Goal: Information Seeking & Learning: Learn about a topic

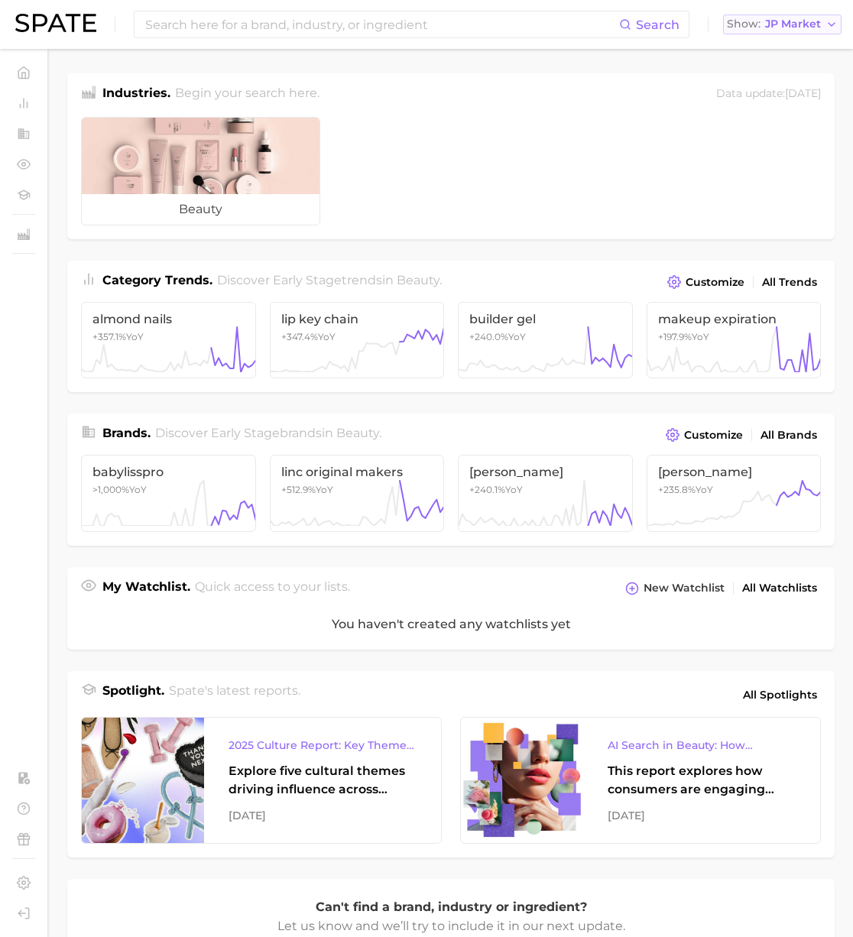
click at [785, 27] on span "JP Market" at bounding box center [793, 24] width 56 height 8
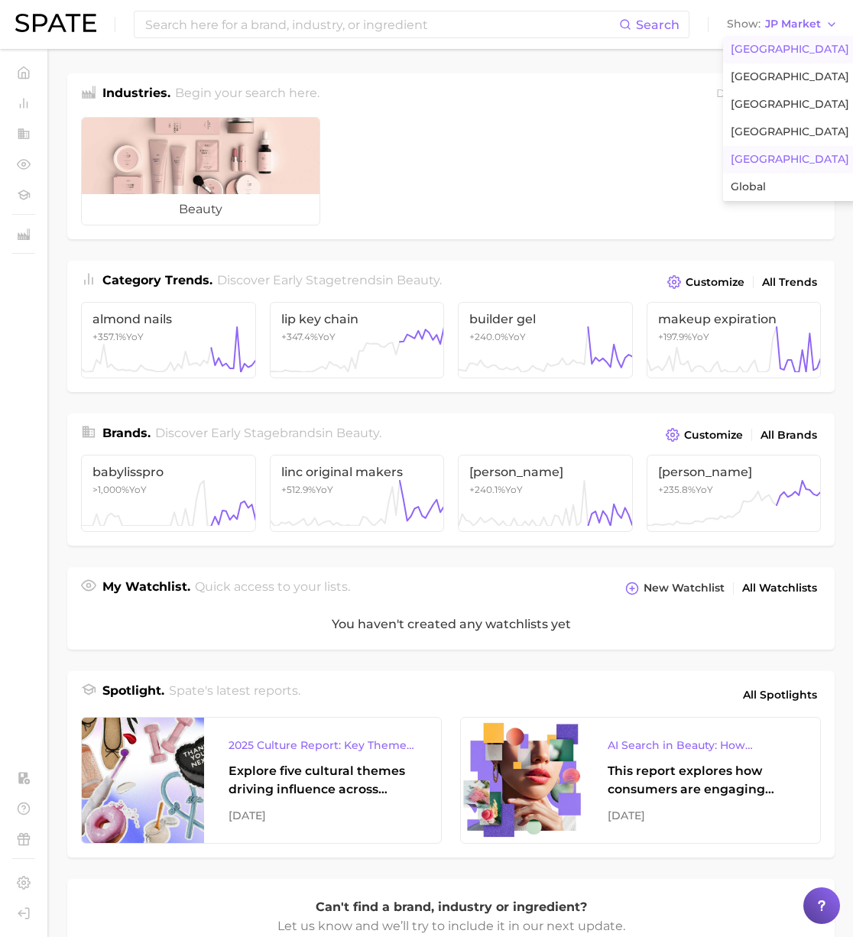
click at [764, 44] on span "[GEOGRAPHIC_DATA]" at bounding box center [789, 49] width 118 height 13
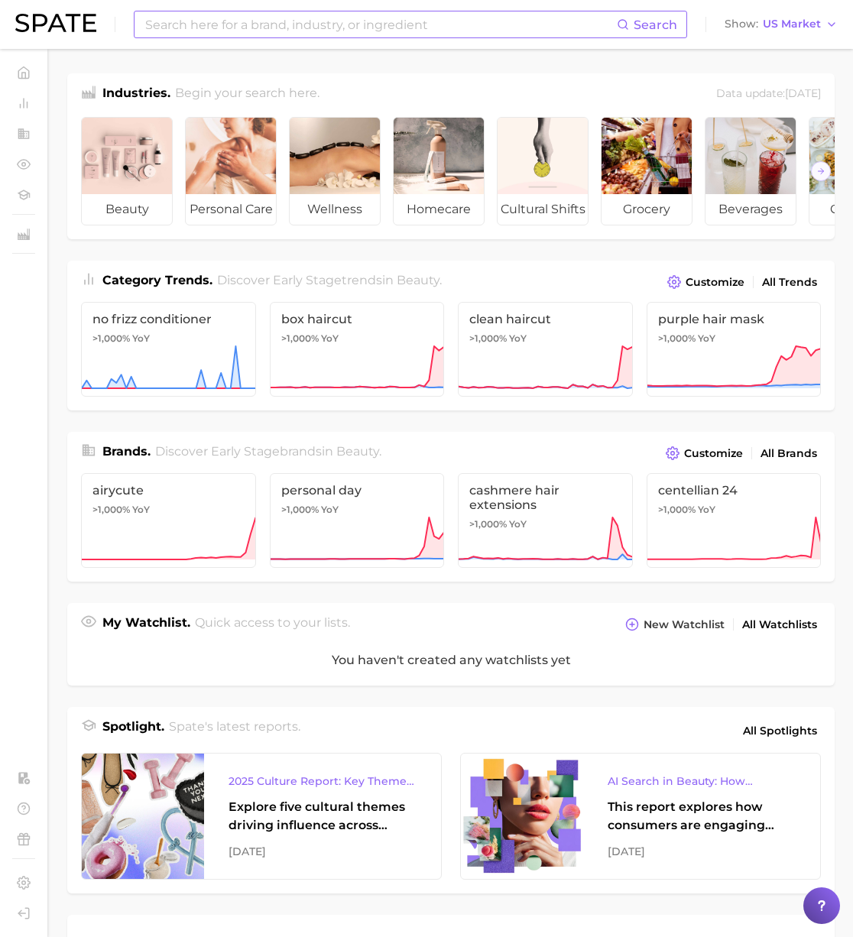
click at [484, 36] on input at bounding box center [380, 24] width 473 height 26
paste input "vitamins"
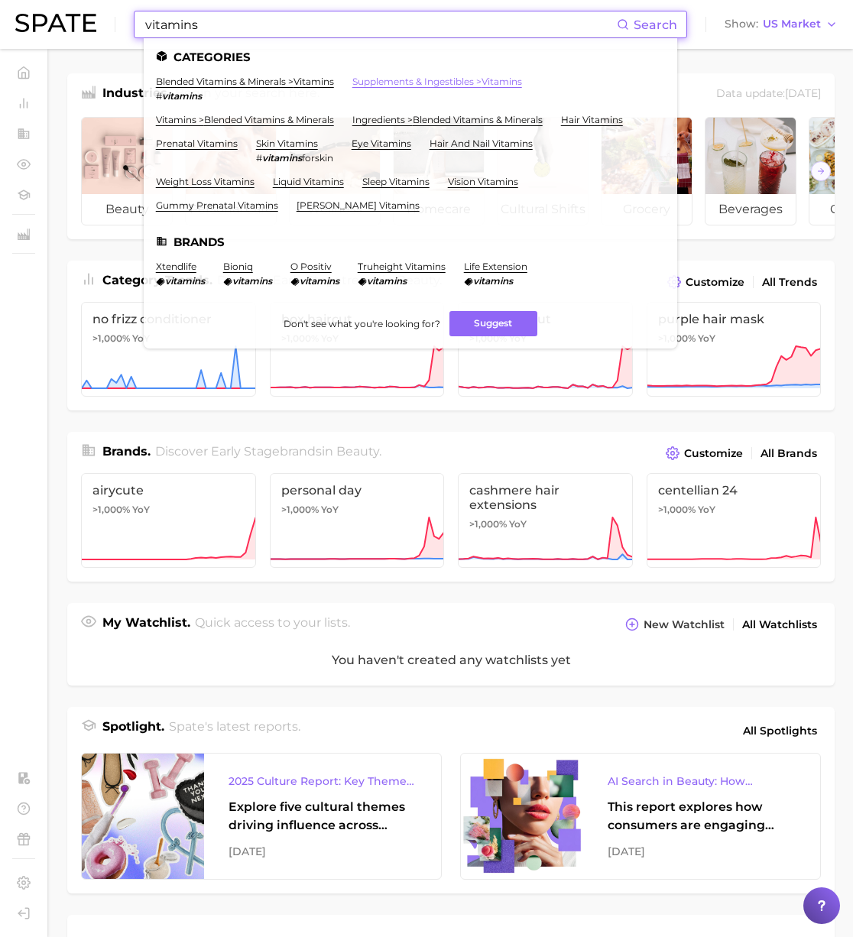
type input "vitamins"
click at [416, 81] on link "supplements & ingestibles > vitamins" at bounding box center [437, 81] width 170 height 11
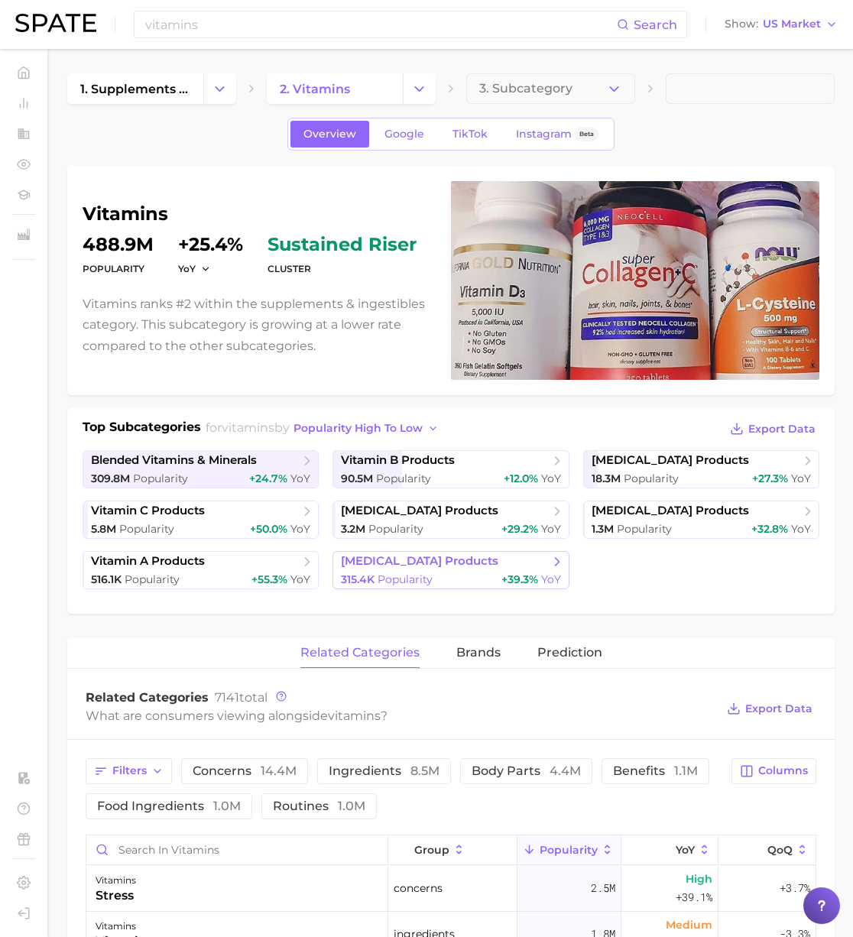
click at [410, 573] on span "Popularity" at bounding box center [404, 579] width 55 height 14
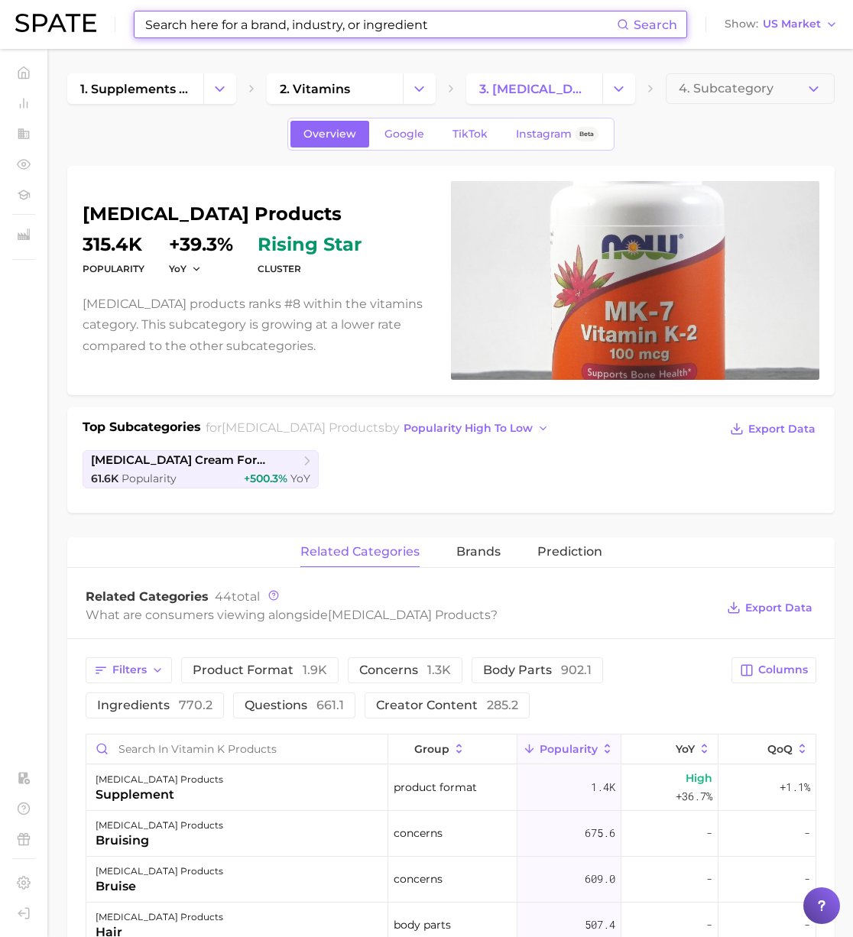
click at [257, 31] on input at bounding box center [380, 24] width 473 height 26
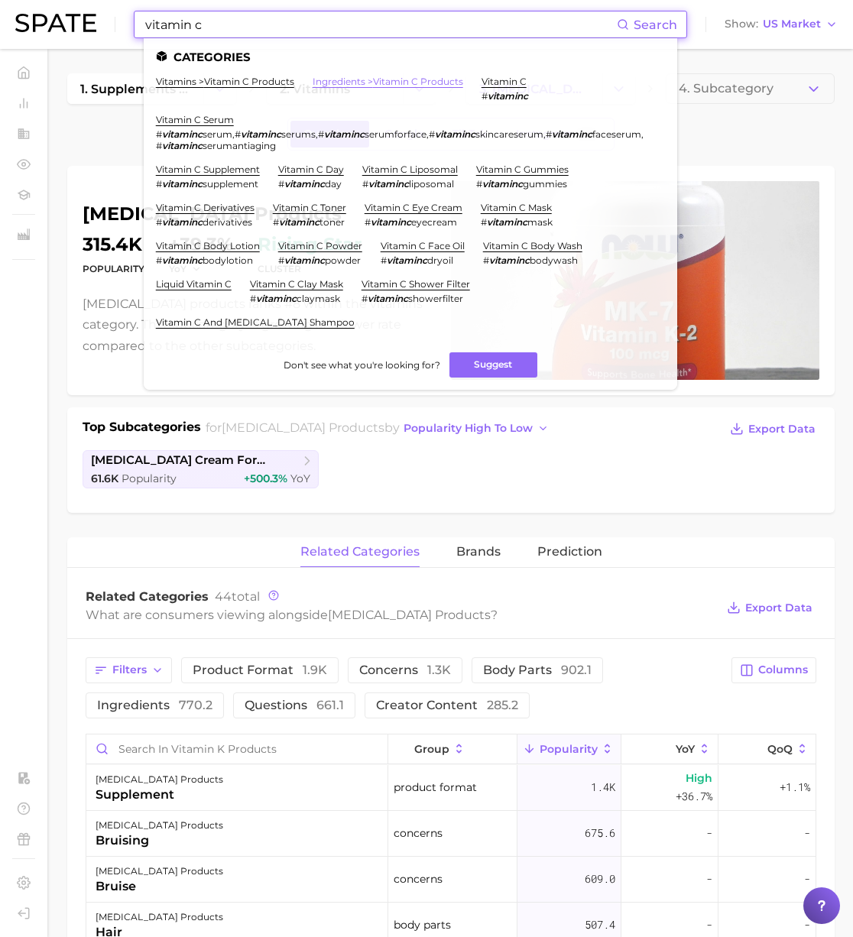
type input "vitamin c"
click at [346, 85] on link "ingredients > vitamin c products" at bounding box center [387, 81] width 150 height 11
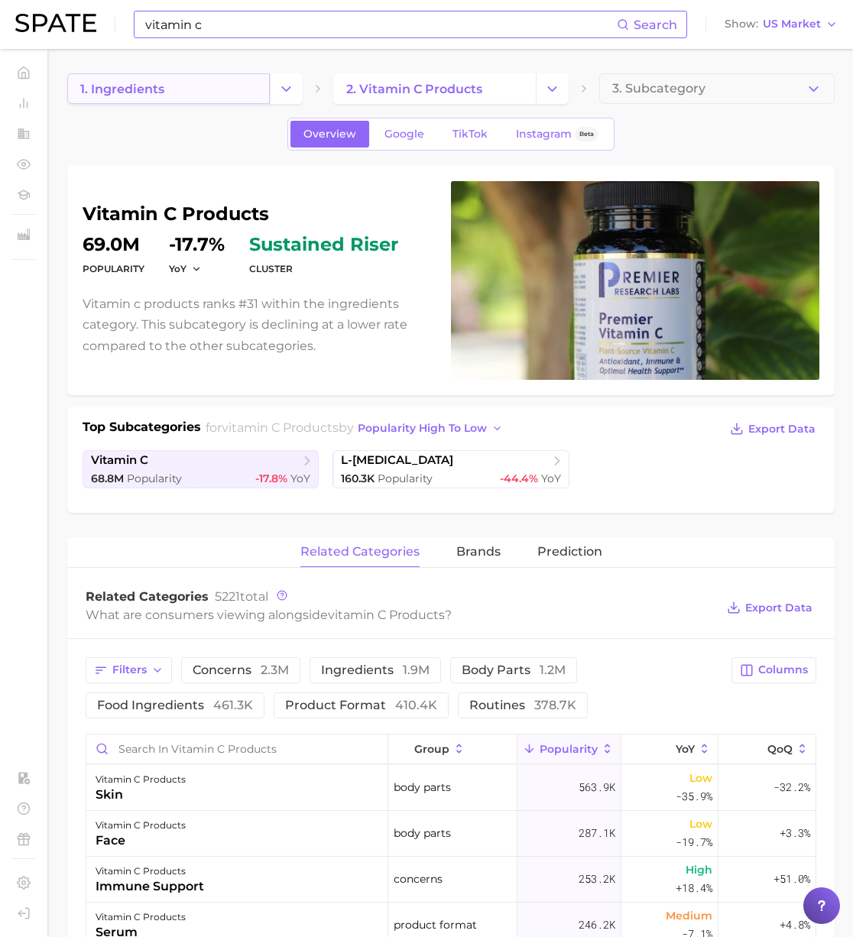
click at [205, 94] on link "1. ingredients" at bounding box center [168, 88] width 202 height 31
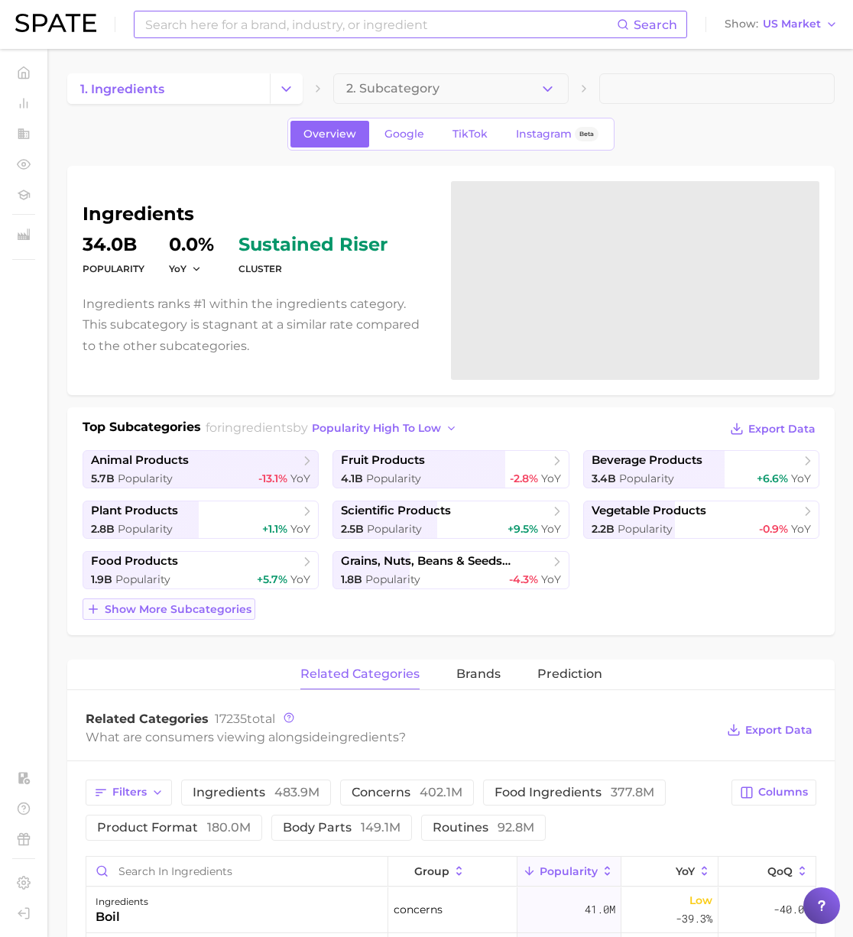
click at [225, 603] on span "Show more subcategories" at bounding box center [178, 609] width 147 height 13
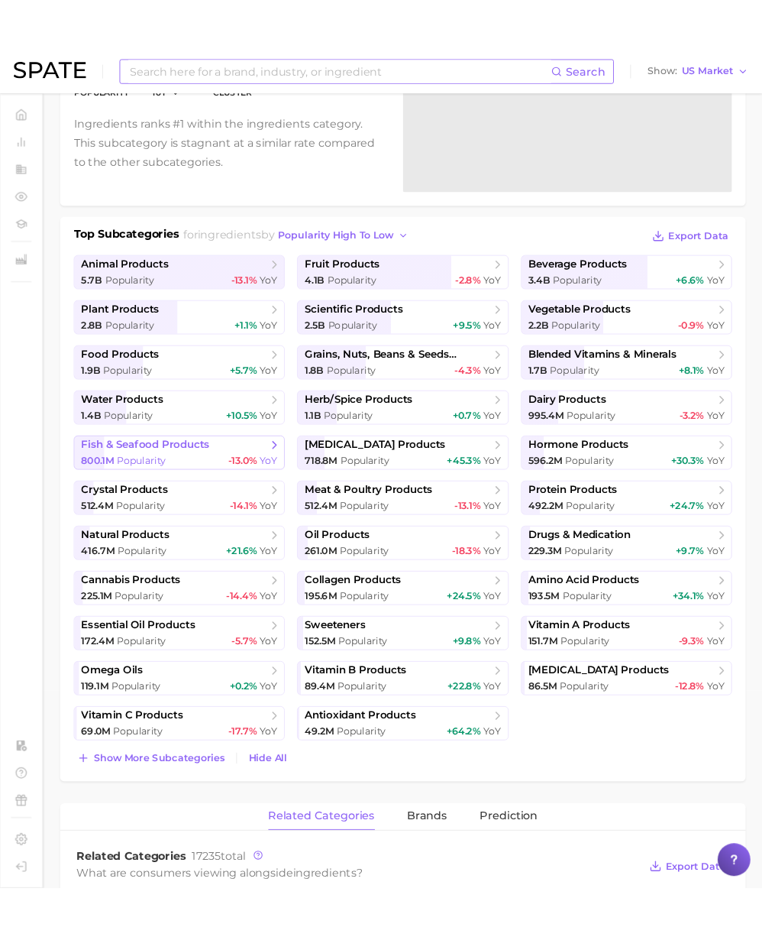
scroll to position [364, 0]
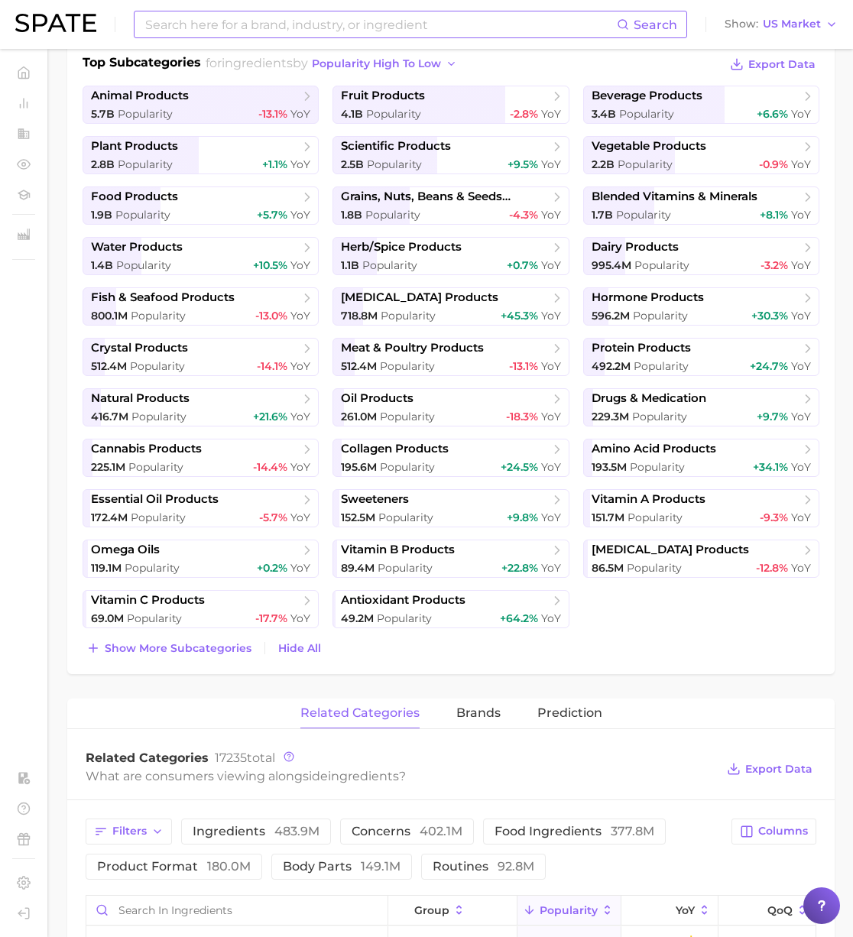
click at [313, 21] on input at bounding box center [380, 24] width 473 height 26
paste input "xendurance"
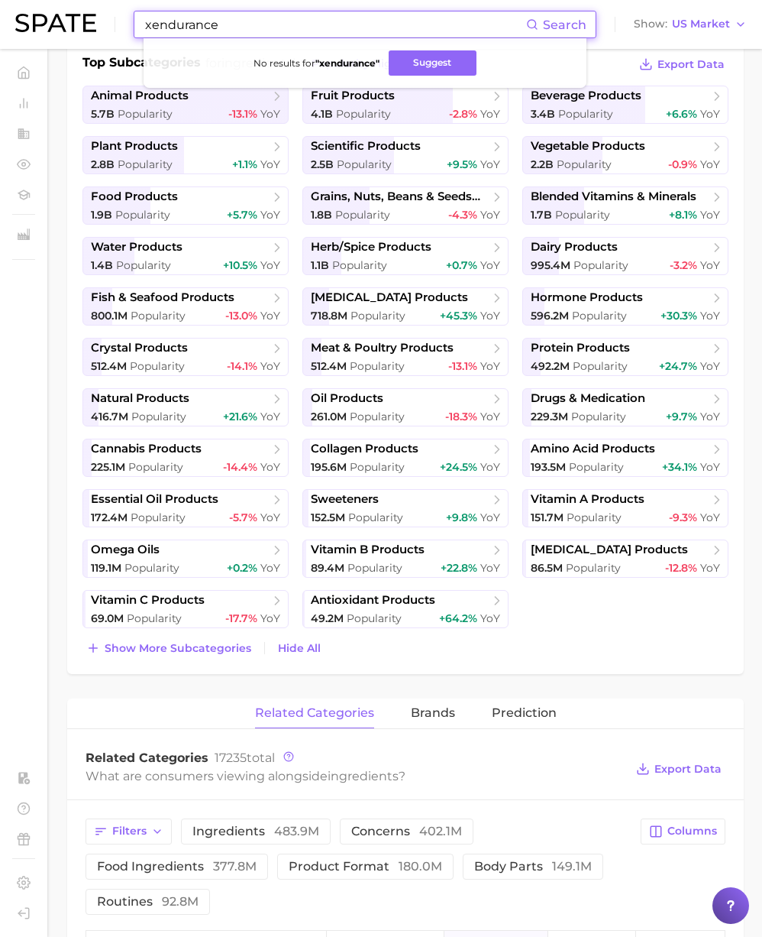
drag, startPoint x: 234, startPoint y: 20, endPoint x: 240, endPoint y: 25, distance: 8.1
click at [236, 21] on input "xendurance" at bounding box center [335, 24] width 383 height 26
drag, startPoint x: 240, startPoint y: 25, endPoint x: 44, endPoint y: 24, distance: 195.6
click at [45, 24] on div "xendurance Search No results for " xendurance " Suggest Show US Market" at bounding box center [381, 24] width 732 height 49
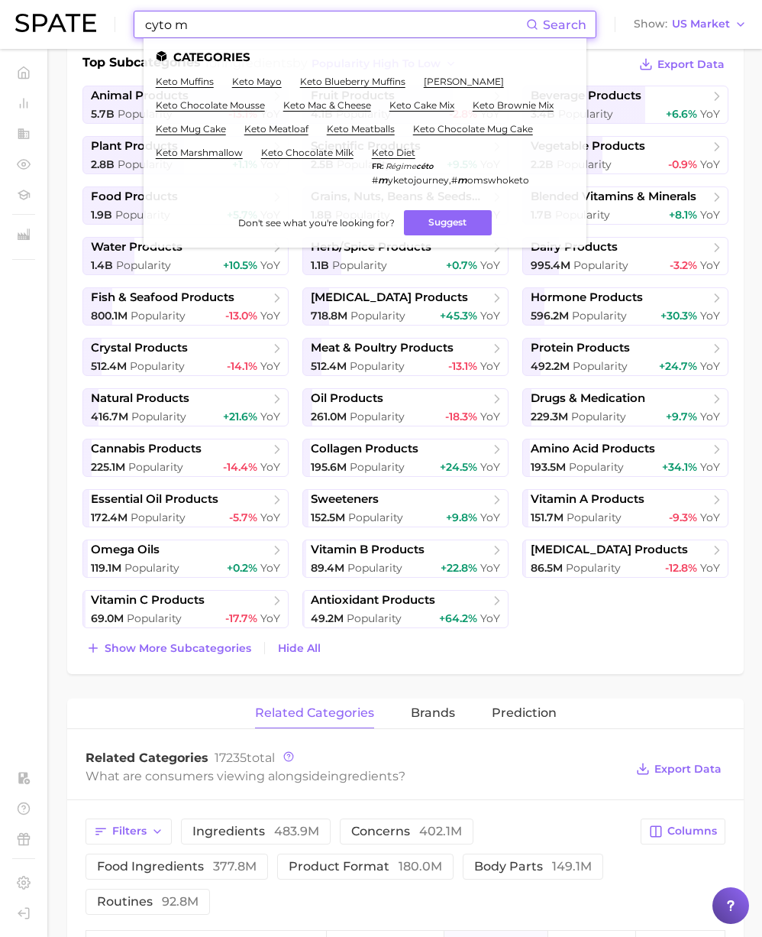
scroll to position [357, 0]
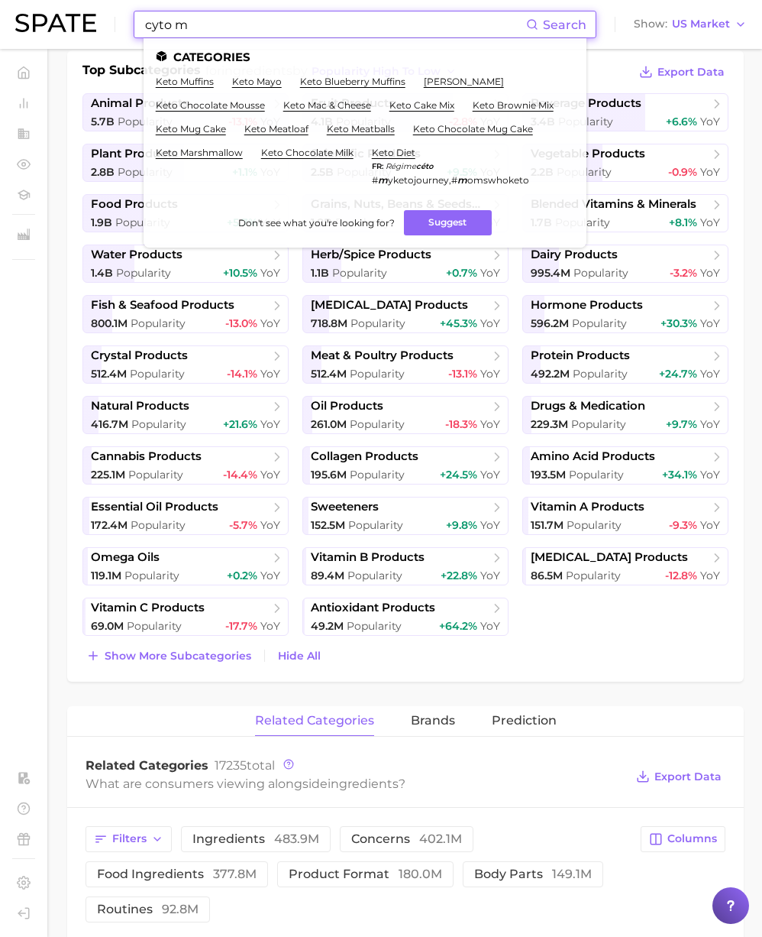
drag, startPoint x: 222, startPoint y: 29, endPoint x: 67, endPoint y: 24, distance: 154.4
click at [67, 24] on div "cyto m Search Categories keto muffins keto mayo keto blueberry muffins keto mar…" at bounding box center [381, 24] width 732 height 49
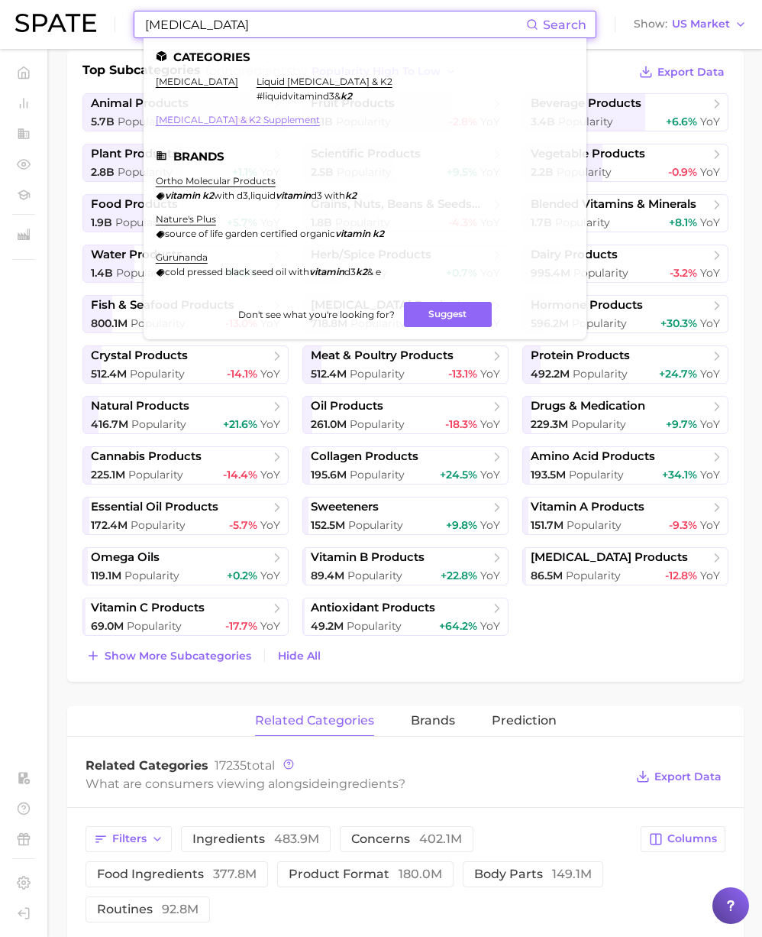
type input "vitamin k2"
click at [320, 114] on link "vitamin d3 & k2 supplement" at bounding box center [238, 119] width 164 height 11
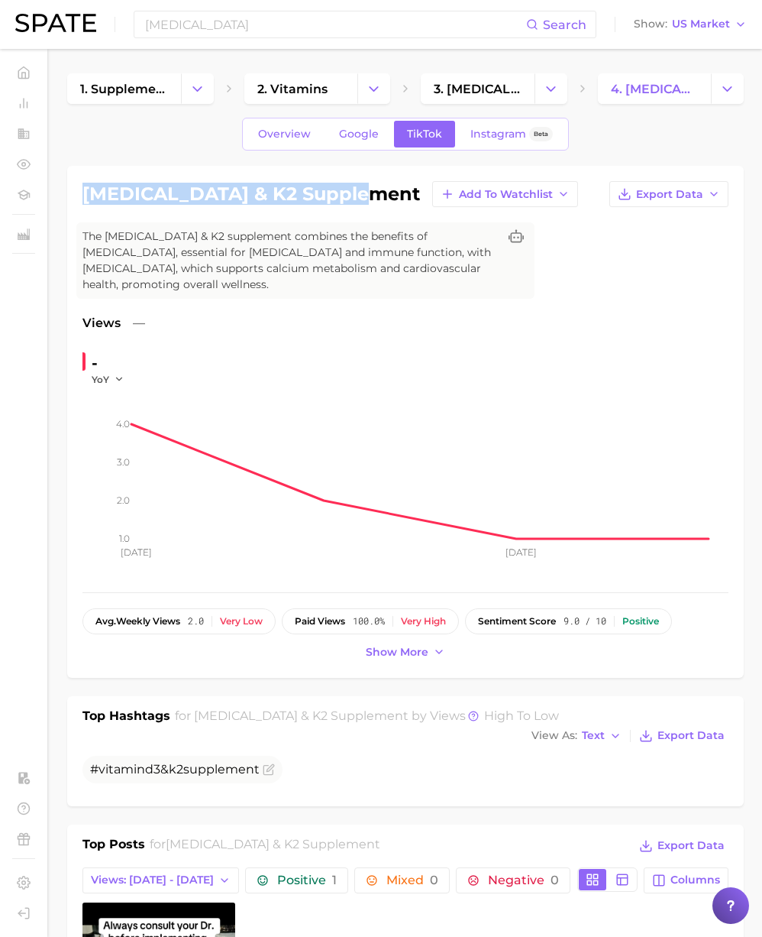
drag, startPoint x: 361, startPoint y: 198, endPoint x: 85, endPoint y: 199, distance: 275.8
click at [85, 199] on div "vitamin d3 & k2 supplement Add to Watchlist Export Data" at bounding box center [406, 194] width 646 height 26
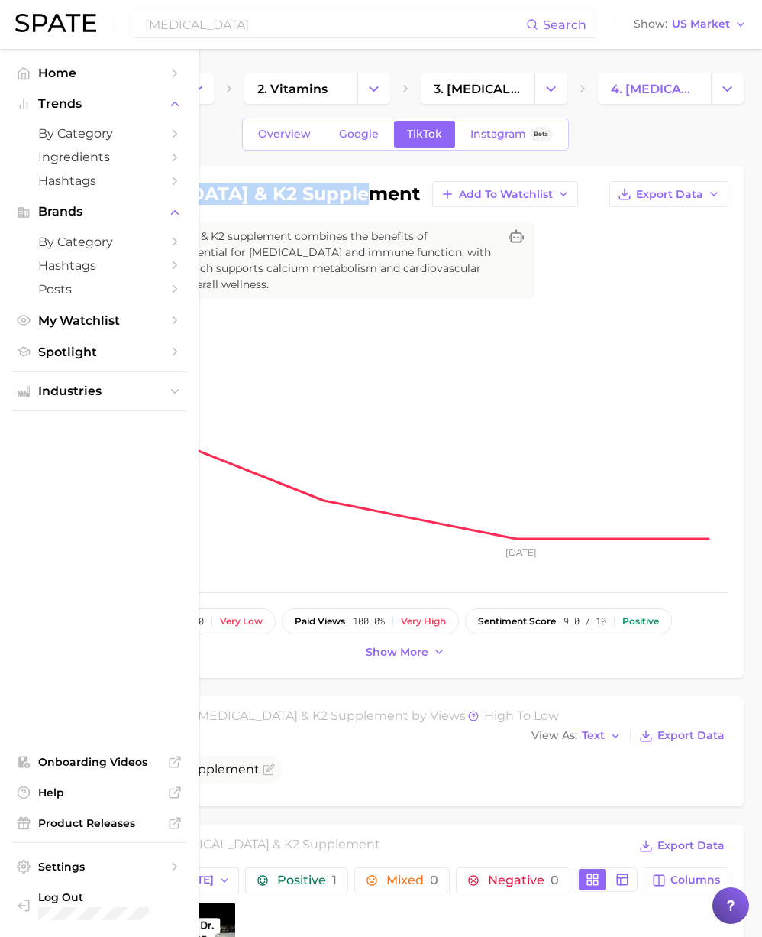
copy h1 "vitamin d3 & k2 supplement"
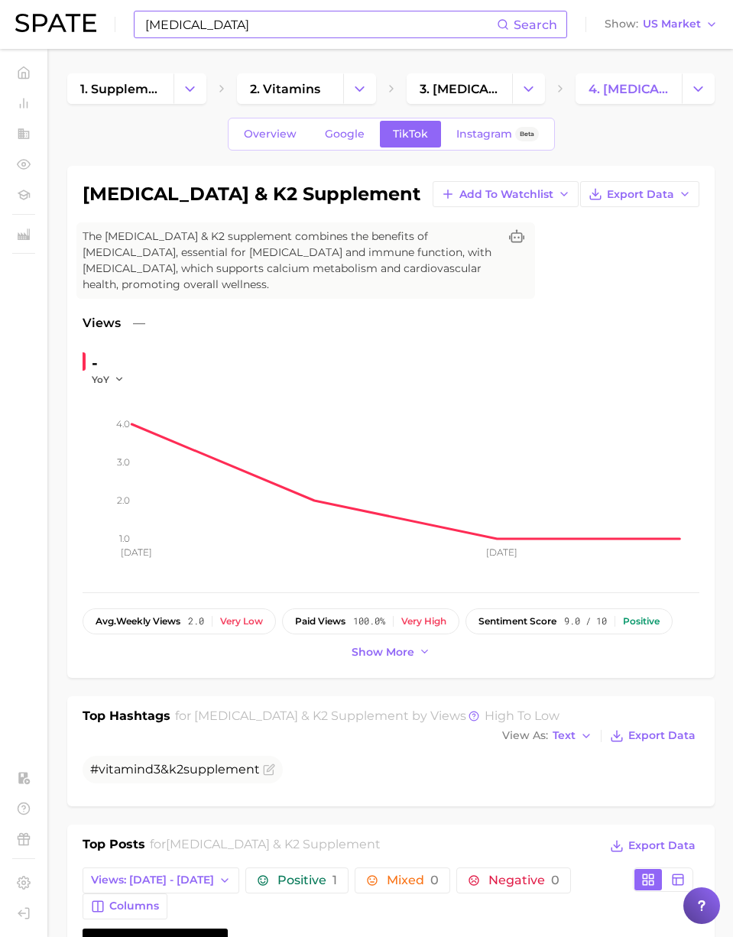
click at [249, 29] on input "vitamin k2" at bounding box center [320, 24] width 353 height 26
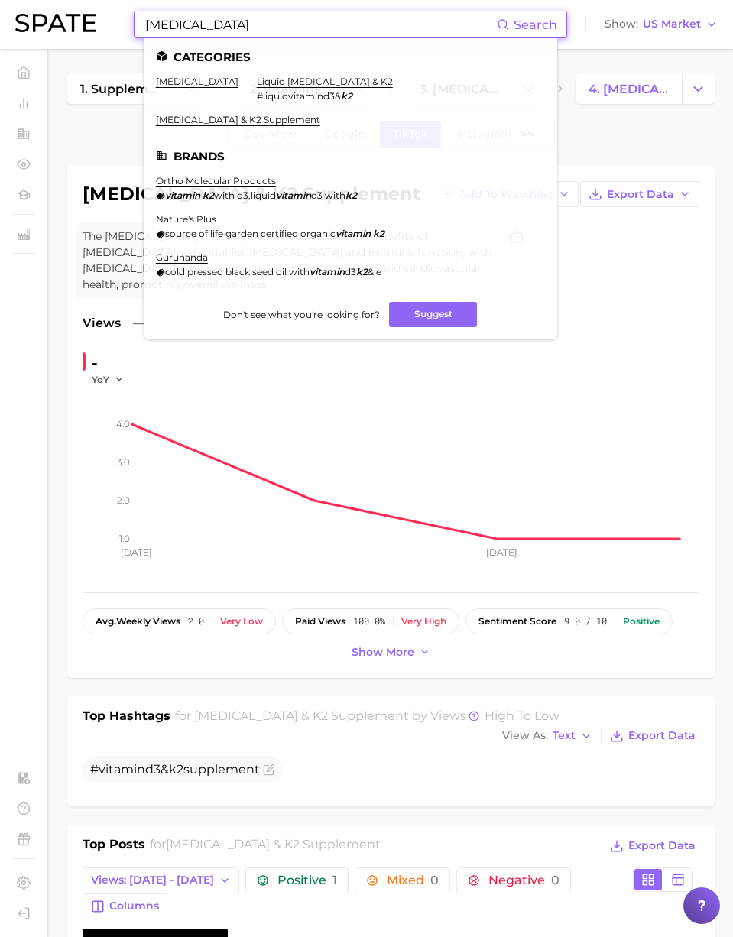
drag, startPoint x: 104, startPoint y: 24, endPoint x: 157, endPoint y: 32, distance: 53.4
click at [44, 21] on div "vitamin k2 Search Categories vitamin k2 liquid vitamin d3 & k2 #liquidvitamind3…" at bounding box center [366, 24] width 702 height 49
paste input "neck massage pillow"
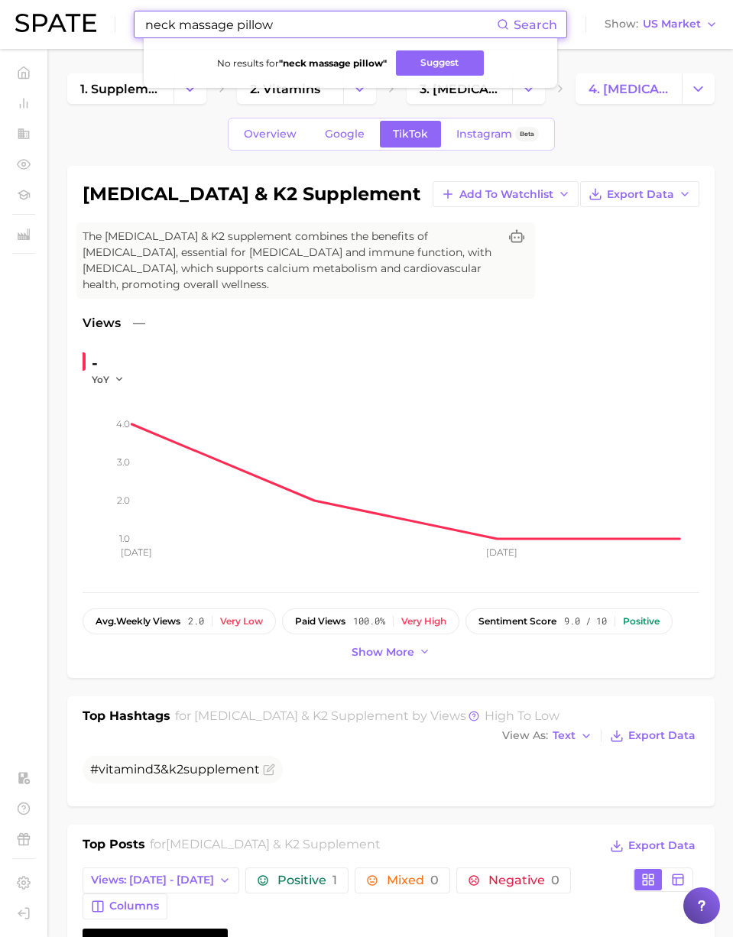
drag, startPoint x: 131, startPoint y: 27, endPoint x: 71, endPoint y: 29, distance: 60.4
click at [71, 29] on div "neck massage pillow Search No results for " neck massage pillow " Suggest Show …" at bounding box center [366, 24] width 702 height 49
paste input "HoMedics"
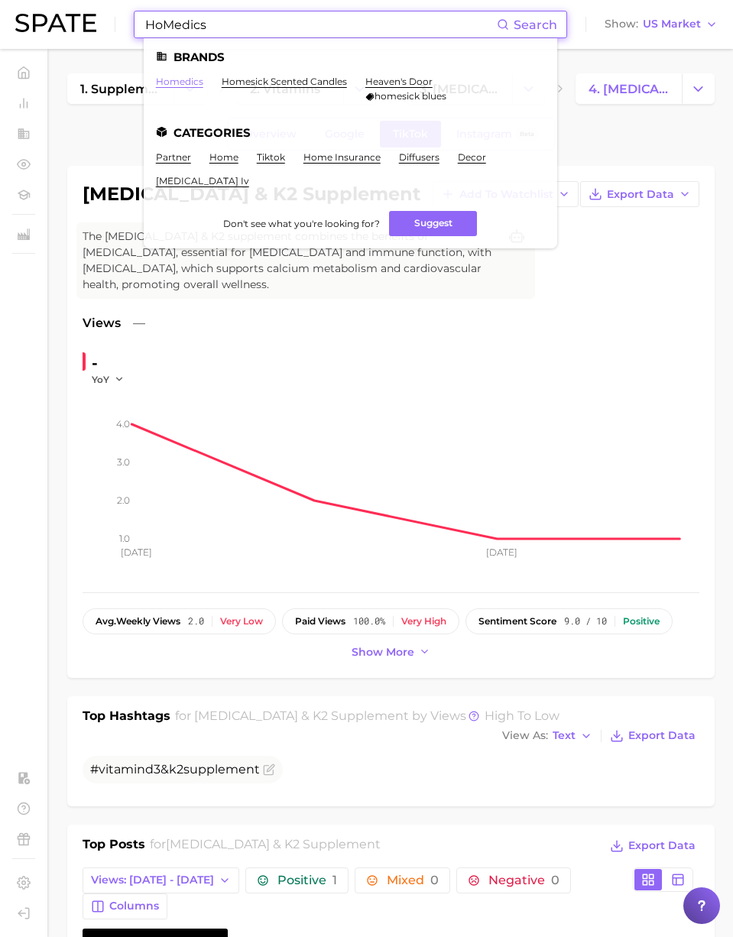
type input "HoMedics"
click at [189, 76] on link "homedics" at bounding box center [179, 81] width 47 height 11
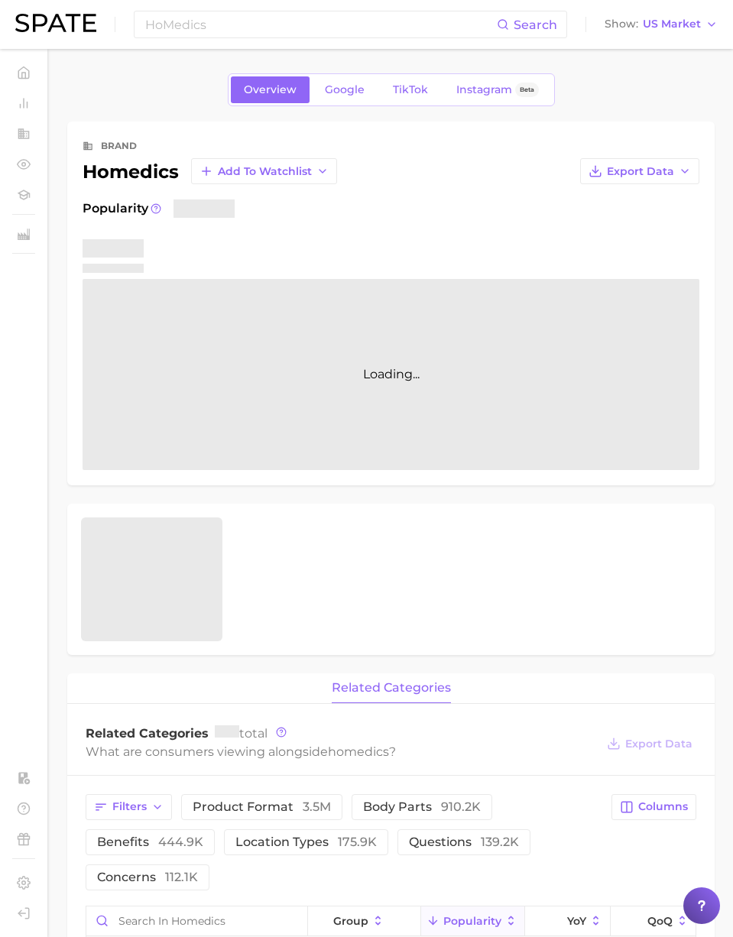
click at [157, 167] on div "homedics Add to Watchlist" at bounding box center [210, 171] width 254 height 26
copy div "homedics"
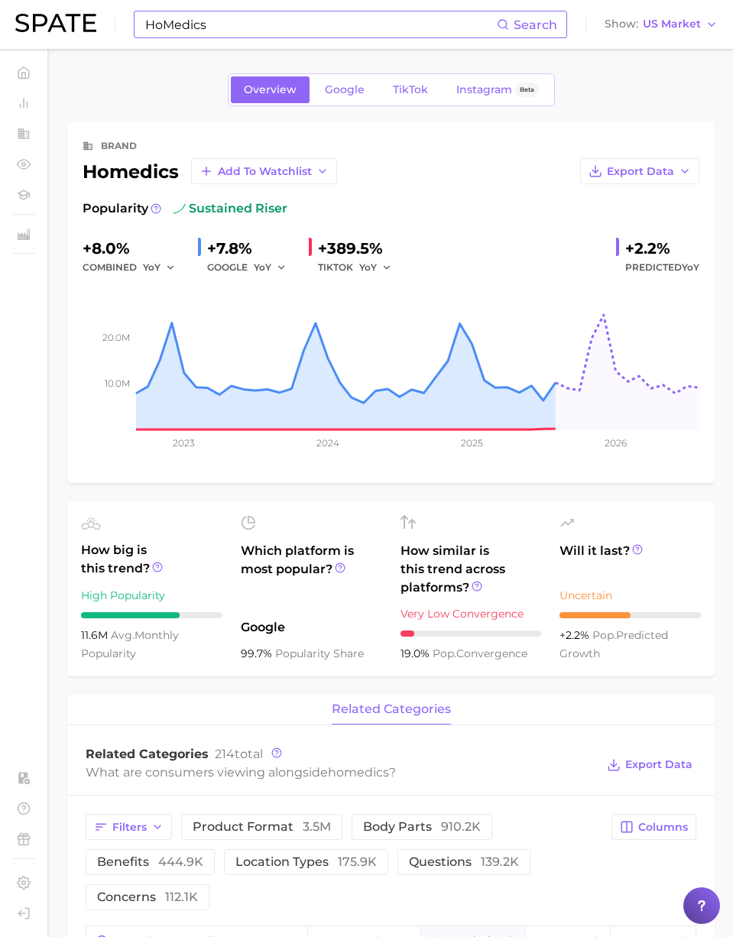
drag, startPoint x: 199, startPoint y: 9, endPoint x: 214, endPoint y: 18, distance: 16.8
click at [207, 15] on div "HoMedics Search Show US Market" at bounding box center [366, 24] width 702 height 49
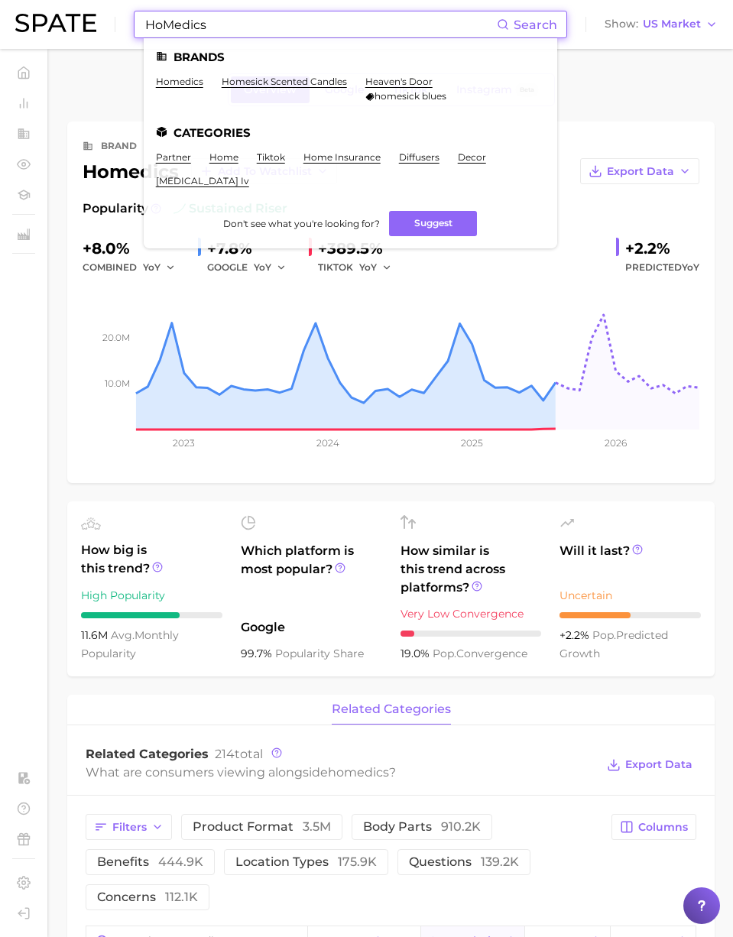
drag, startPoint x: 196, startPoint y: 28, endPoint x: 37, endPoint y: 25, distance: 158.2
click at [31, 25] on div "HoMedics Search Brands homedics homesick scented candles heaven's door homesick…" at bounding box center [366, 24] width 702 height 49
paste input "antifungal medication"
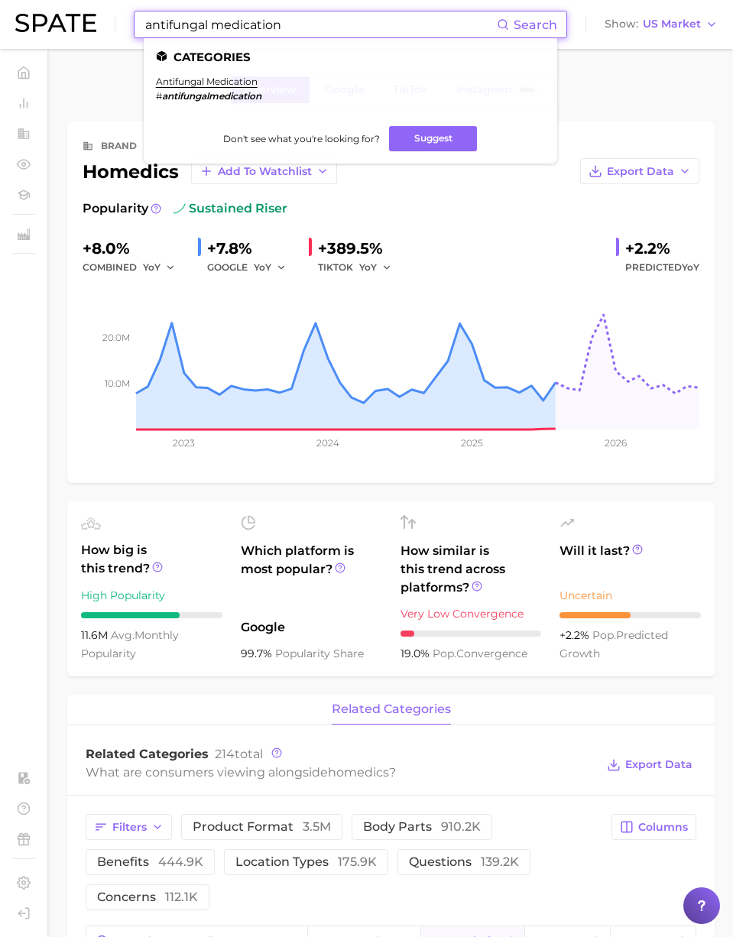
drag, startPoint x: 318, startPoint y: 20, endPoint x: 17, endPoint y: 19, distance: 301.0
click at [17, 19] on div "antifungal medication Search Categories antifungal medication # antifungalmedic…" at bounding box center [366, 24] width 702 height 49
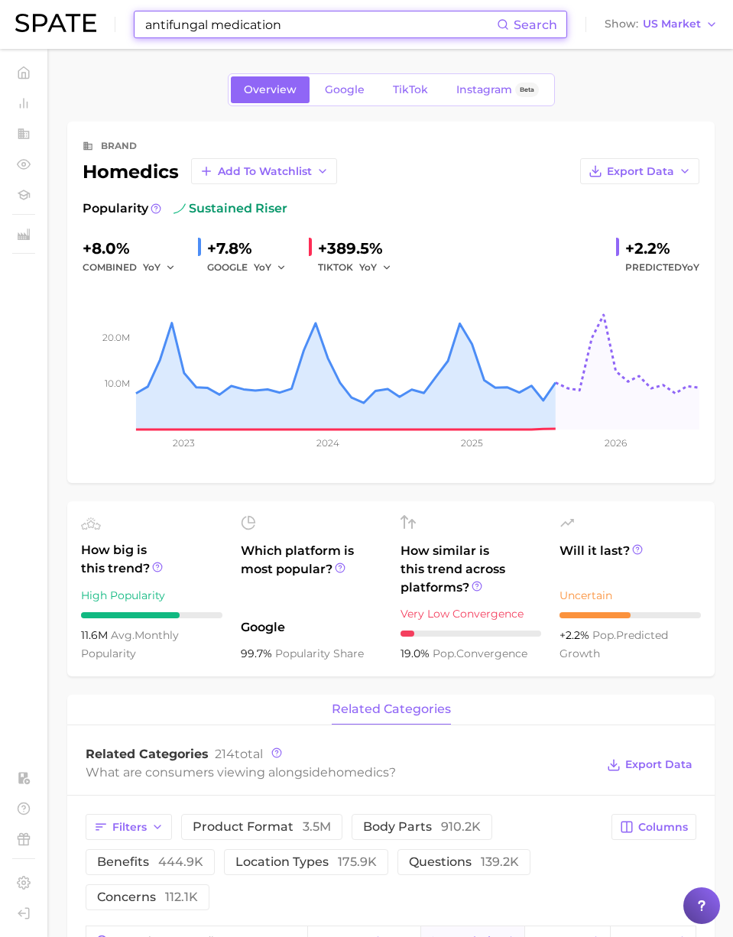
paste input "Decathl"
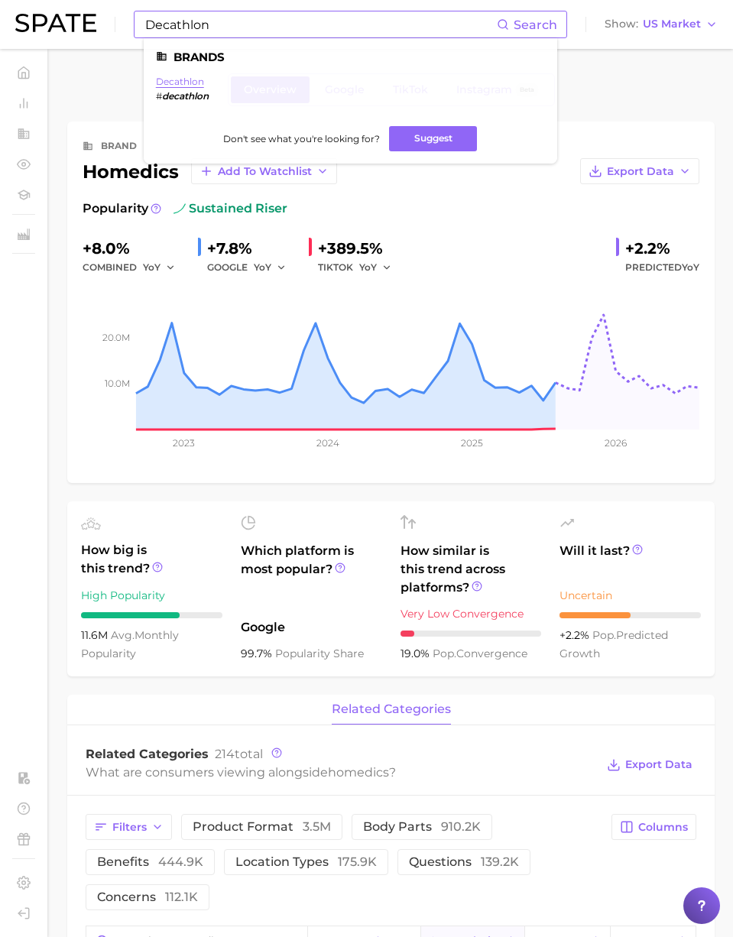
click at [192, 79] on link "decathlon" at bounding box center [180, 81] width 48 height 11
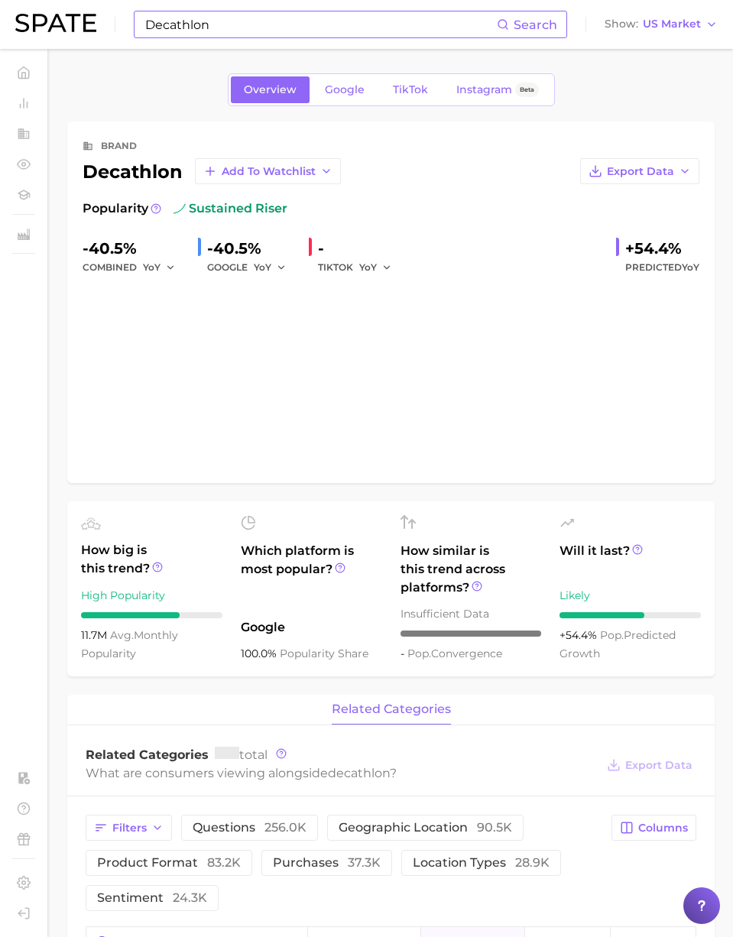
click at [130, 173] on div "decathlon Add to Watchlist" at bounding box center [212, 171] width 258 height 26
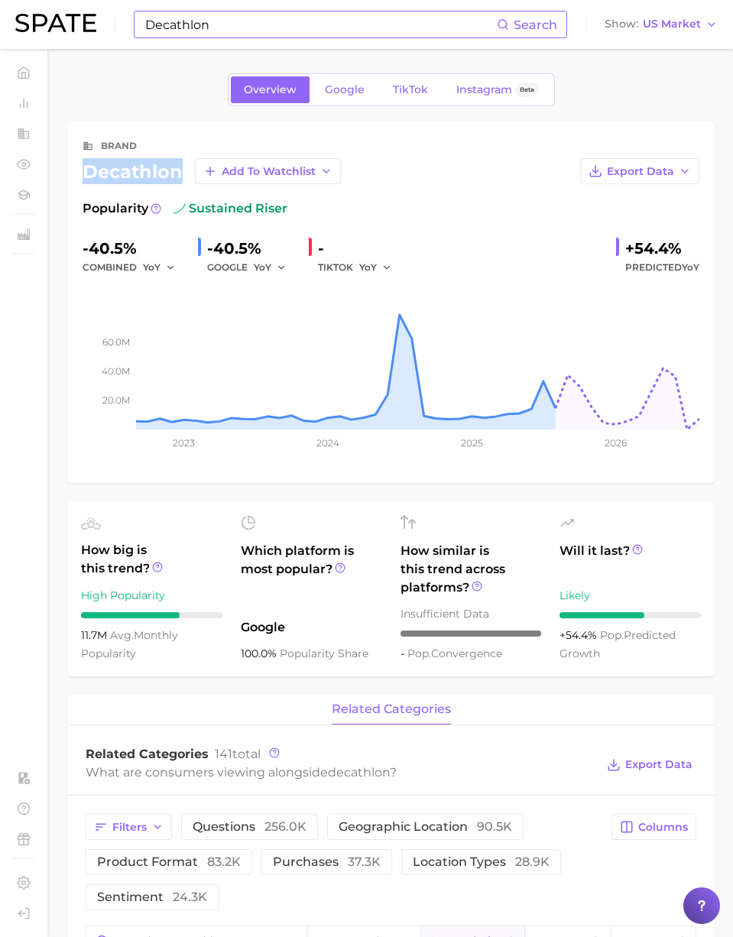
copy div "decathlon"
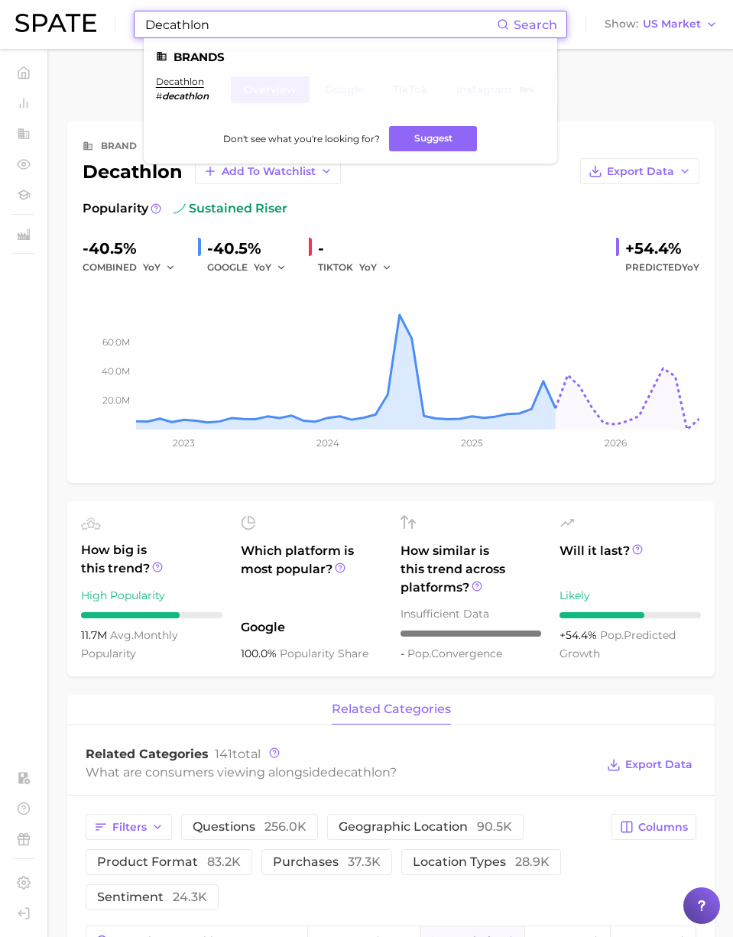
drag, startPoint x: 186, startPoint y: 23, endPoint x: 95, endPoint y: 19, distance: 91.0
click at [95, 19] on div "Decathlon Search Brands decathlon # decathlon Don't see what you're looking for…" at bounding box center [366, 24] width 702 height 49
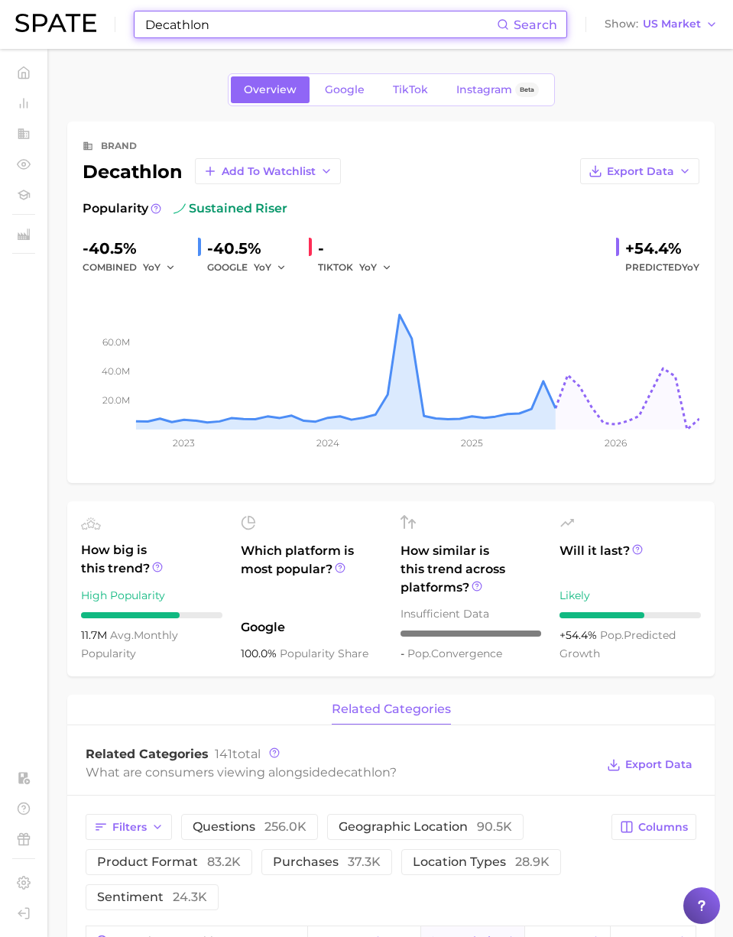
paste input "Reebok"
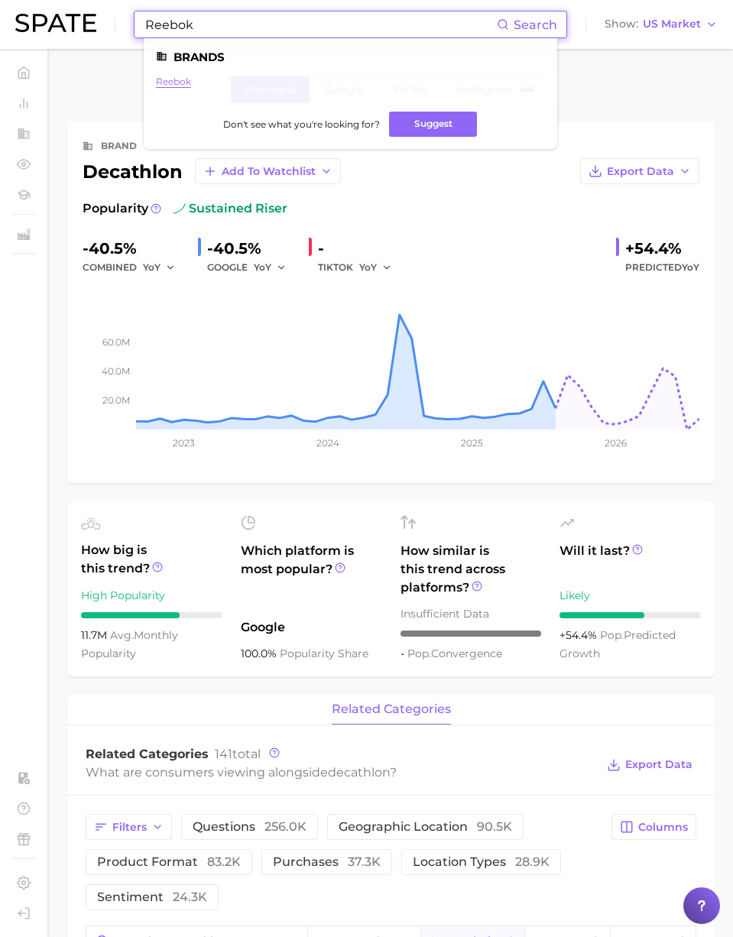
type input "Reebok"
click at [177, 79] on link "reebok" at bounding box center [173, 81] width 35 height 11
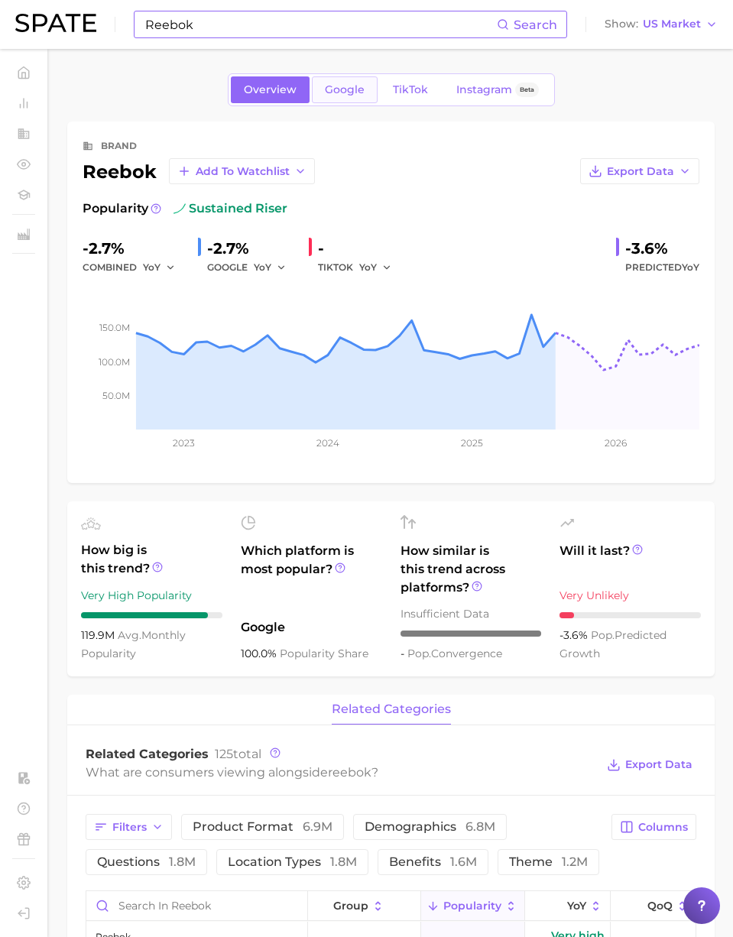
click at [357, 91] on span "Google" at bounding box center [345, 89] width 40 height 13
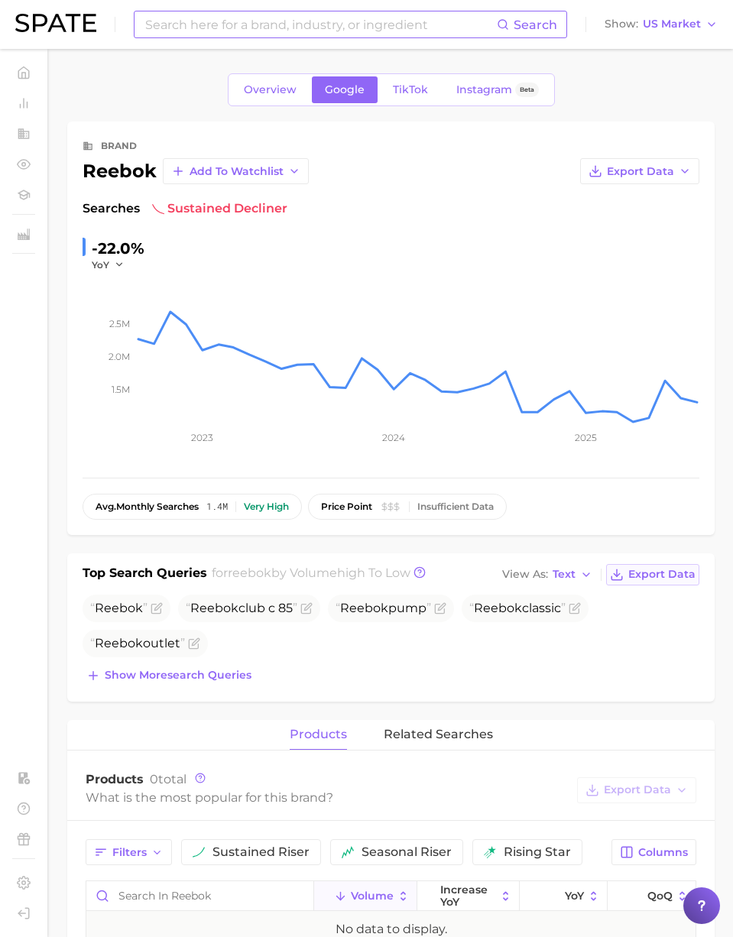
click at [652, 572] on span "Export Data" at bounding box center [661, 574] width 67 height 13
click at [296, 24] on input at bounding box center [320, 24] width 353 height 26
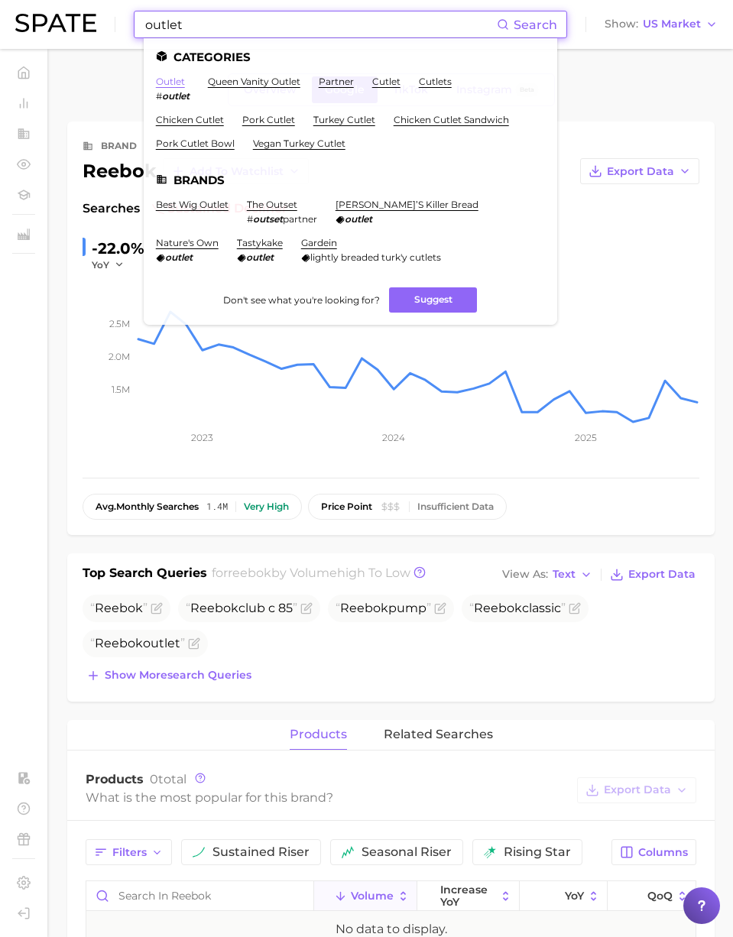
type input "outlet"
click at [161, 79] on link "outlet" at bounding box center [170, 81] width 29 height 11
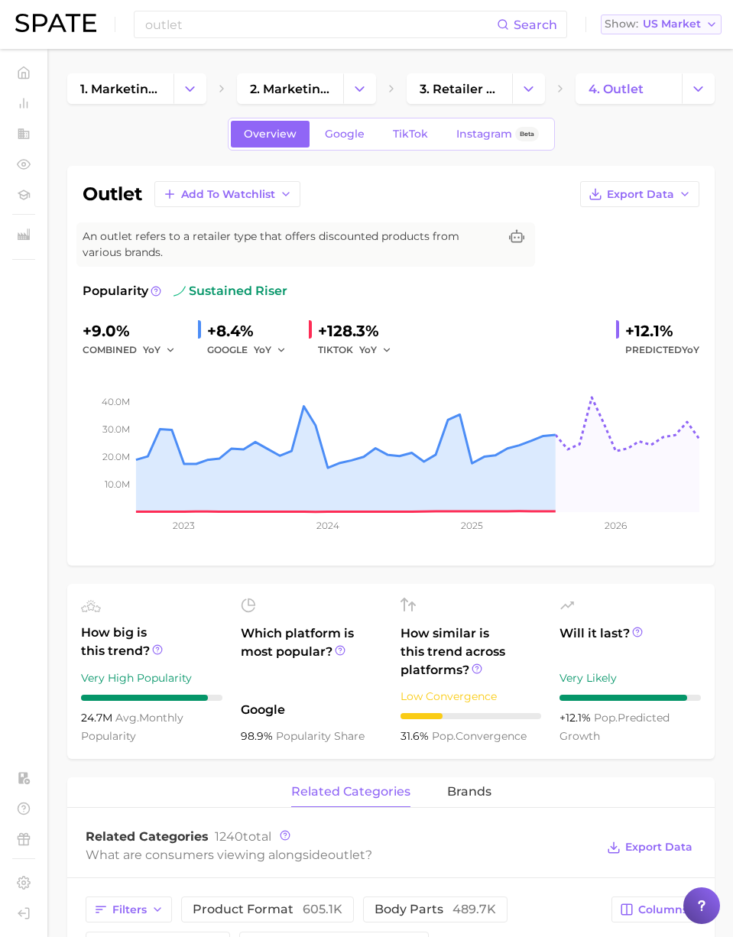
click at [672, 24] on span "US Market" at bounding box center [671, 24] width 58 height 8
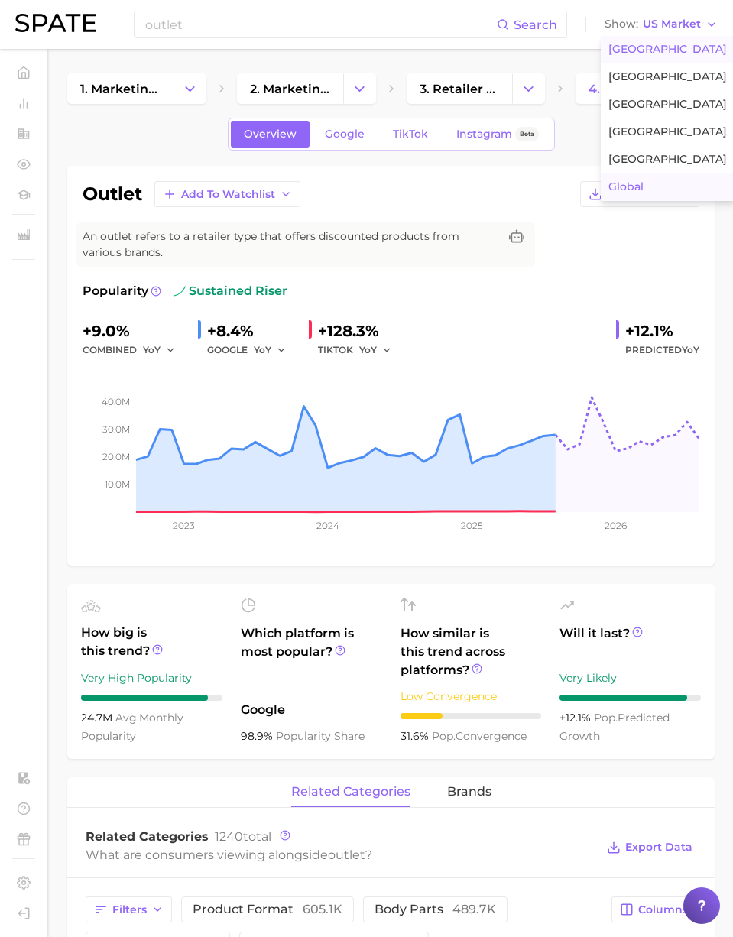
click at [648, 178] on button "Global" at bounding box center [667, 187] width 134 height 28
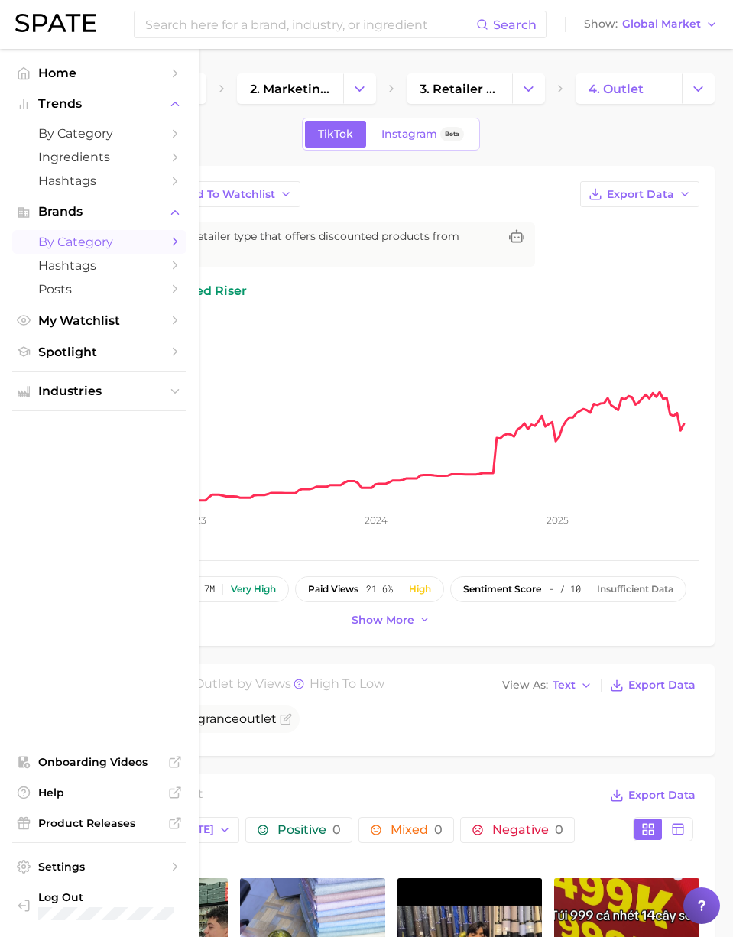
click at [66, 253] on link "by Category" at bounding box center [99, 242] width 174 height 24
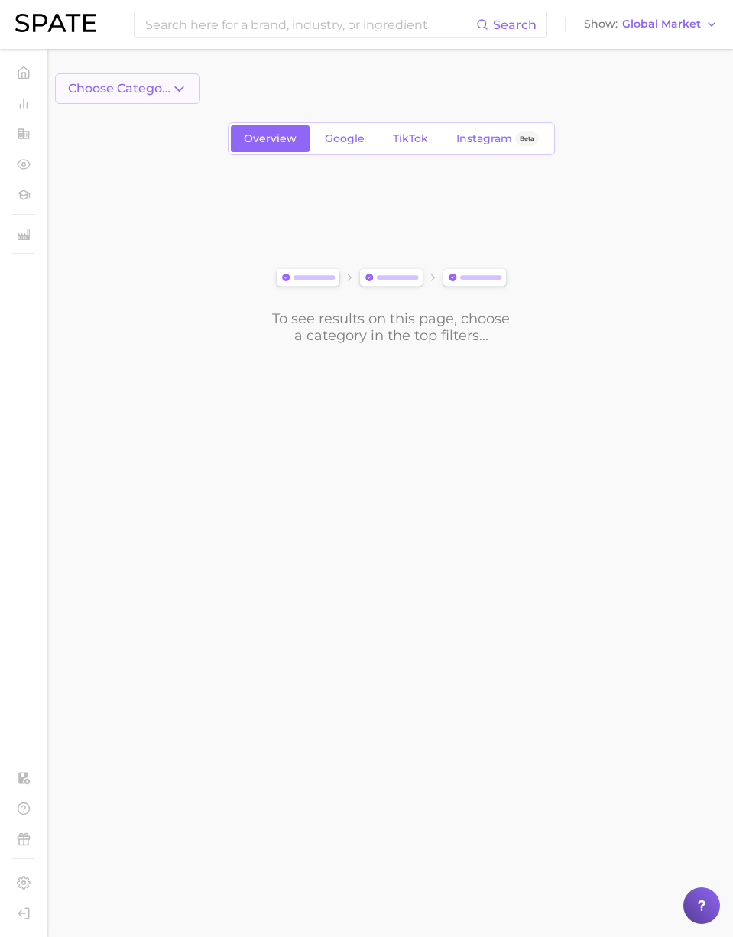
click at [157, 92] on span "Choose Category" at bounding box center [119, 89] width 103 height 14
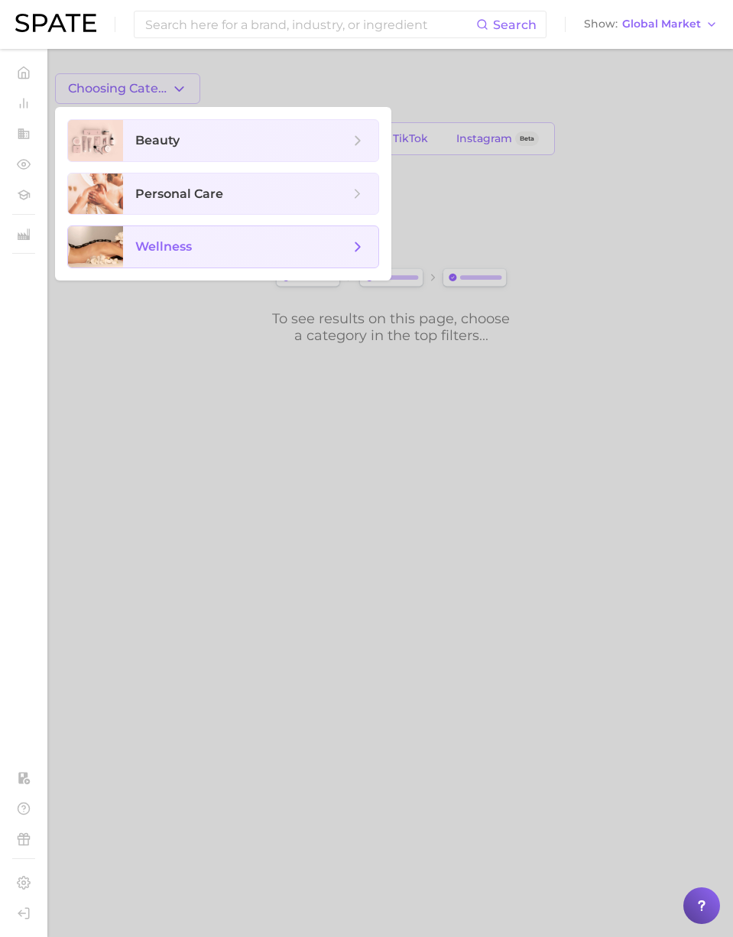
click at [166, 244] on span "wellness" at bounding box center [163, 246] width 57 height 15
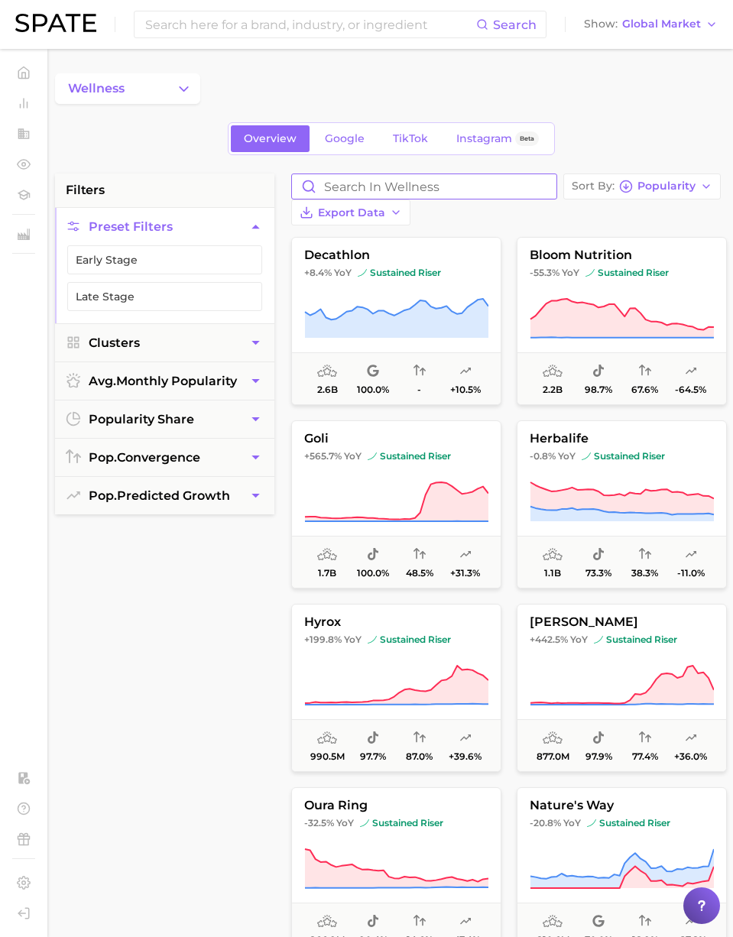
click at [341, 183] on input "Search in wellness" at bounding box center [424, 186] width 264 height 24
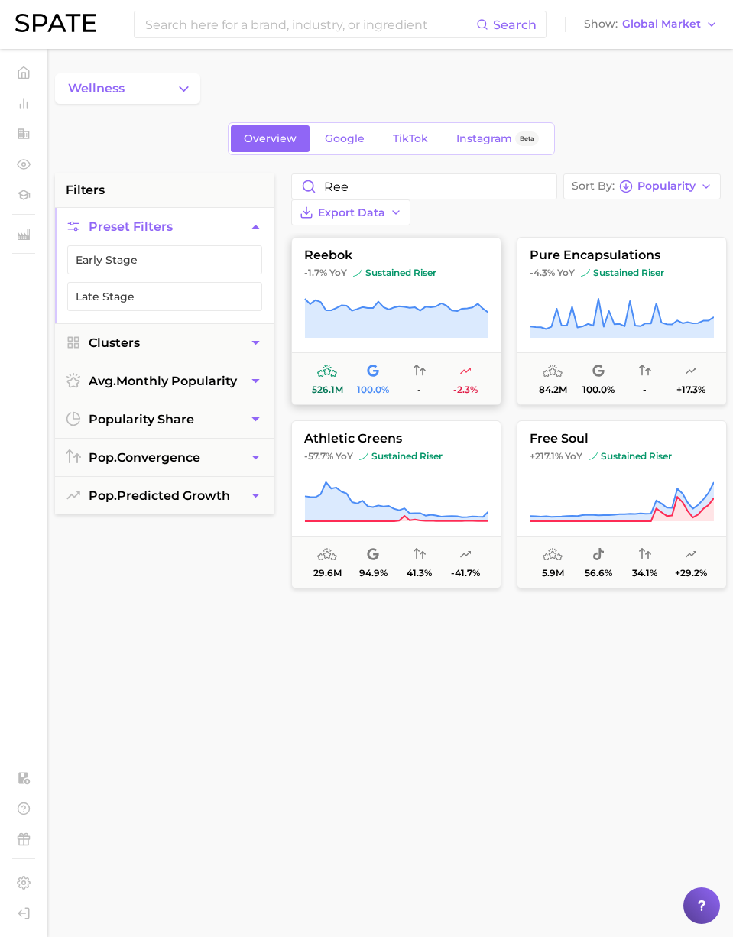
click at [366, 258] on span "reebok" at bounding box center [396, 255] width 209 height 14
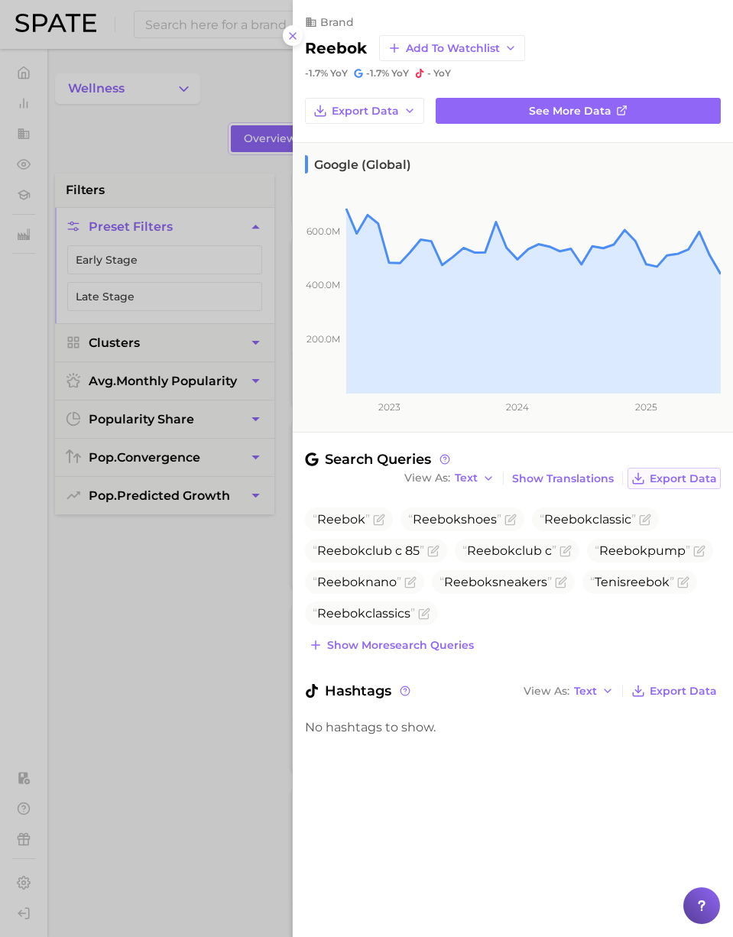
click at [704, 484] on span "Export Data" at bounding box center [682, 478] width 67 height 13
click at [259, 71] on div at bounding box center [366, 468] width 733 height 937
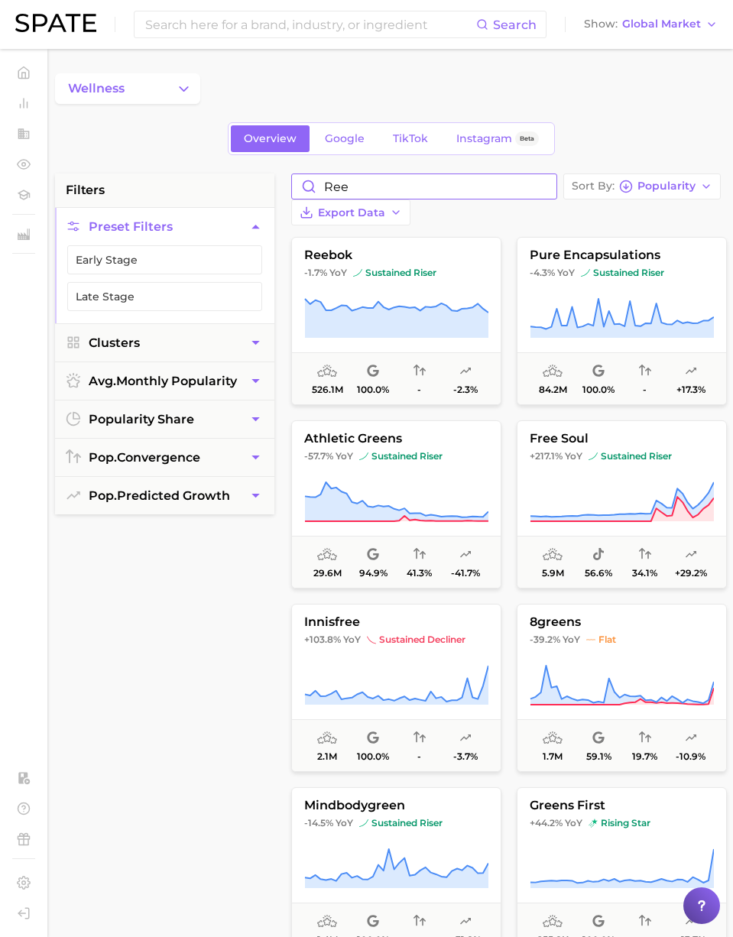
click at [370, 184] on input "ree" at bounding box center [424, 186] width 264 height 24
click at [270, 180] on div "filters Preset Filters Early Stage Late Stage Clusters avg. monthly popularity …" at bounding box center [394, 665] width 679 height 984
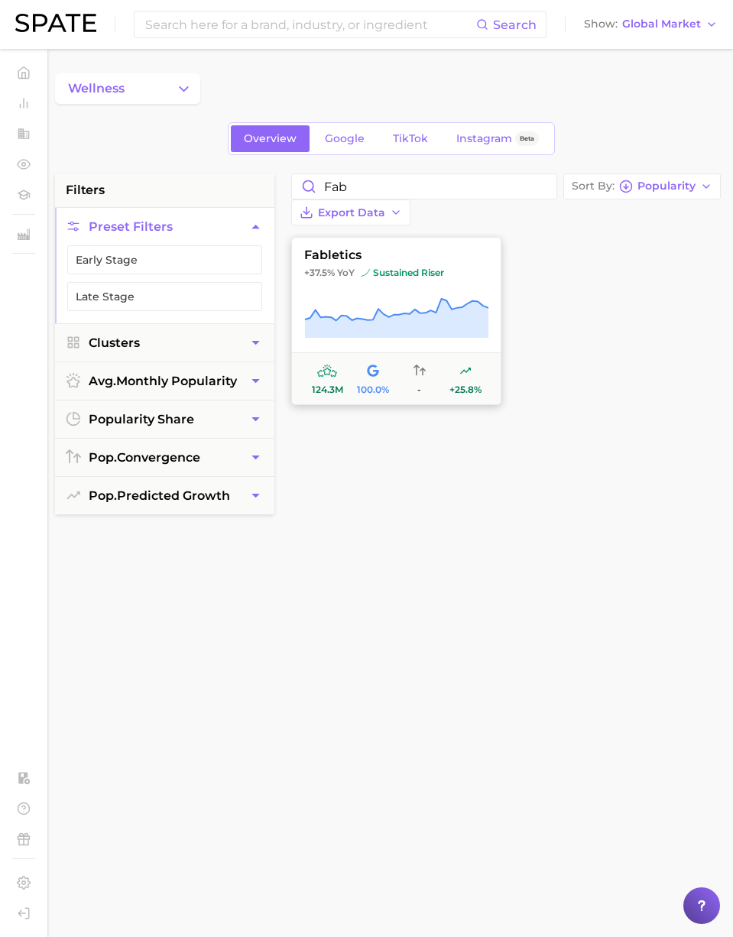
click at [373, 270] on span "sustained riser" at bounding box center [402, 273] width 83 height 12
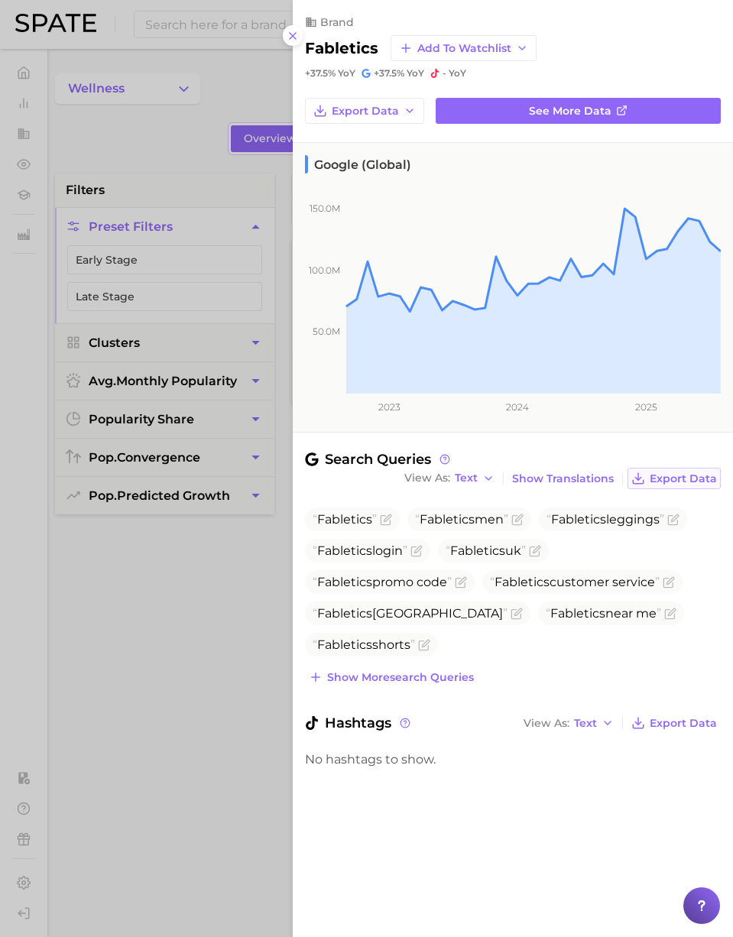
click at [676, 480] on span "Export Data" at bounding box center [682, 478] width 67 height 13
click at [200, 76] on div at bounding box center [366, 468] width 733 height 937
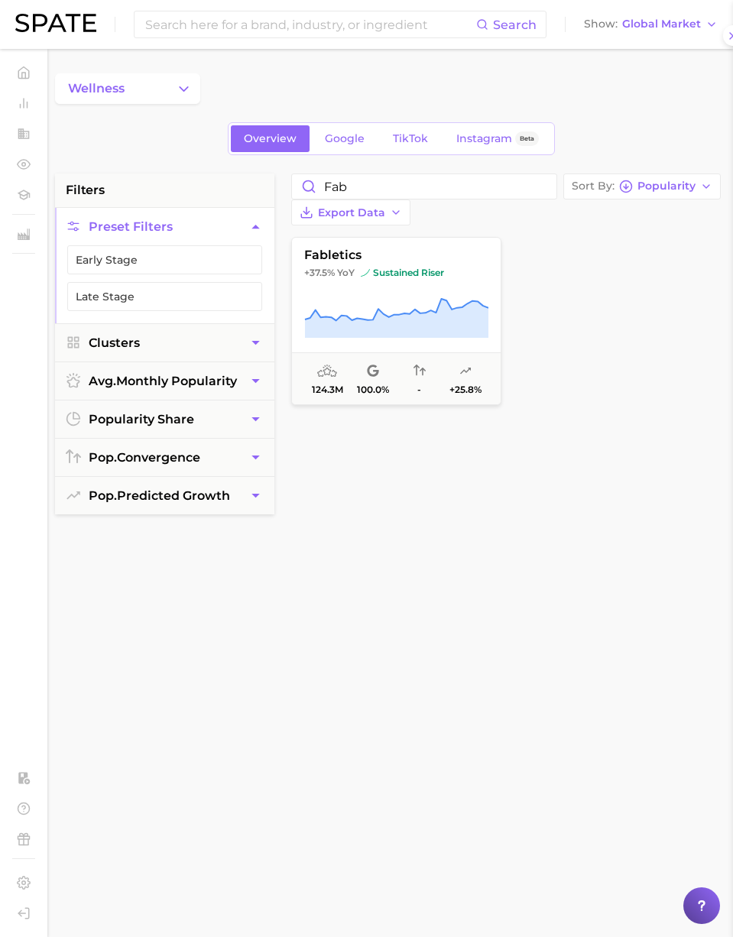
click at [238, 47] on div "Search Show Global Market" at bounding box center [366, 24] width 702 height 49
click at [348, 196] on input "fab" at bounding box center [424, 186] width 264 height 24
drag, startPoint x: 347, startPoint y: 189, endPoint x: 282, endPoint y: 184, distance: 65.2
click at [282, 184] on div "filters Preset Filters Early Stage Late Stage Clusters avg. monthly popularity …" at bounding box center [394, 665] width 679 height 984
paste input "under armour"
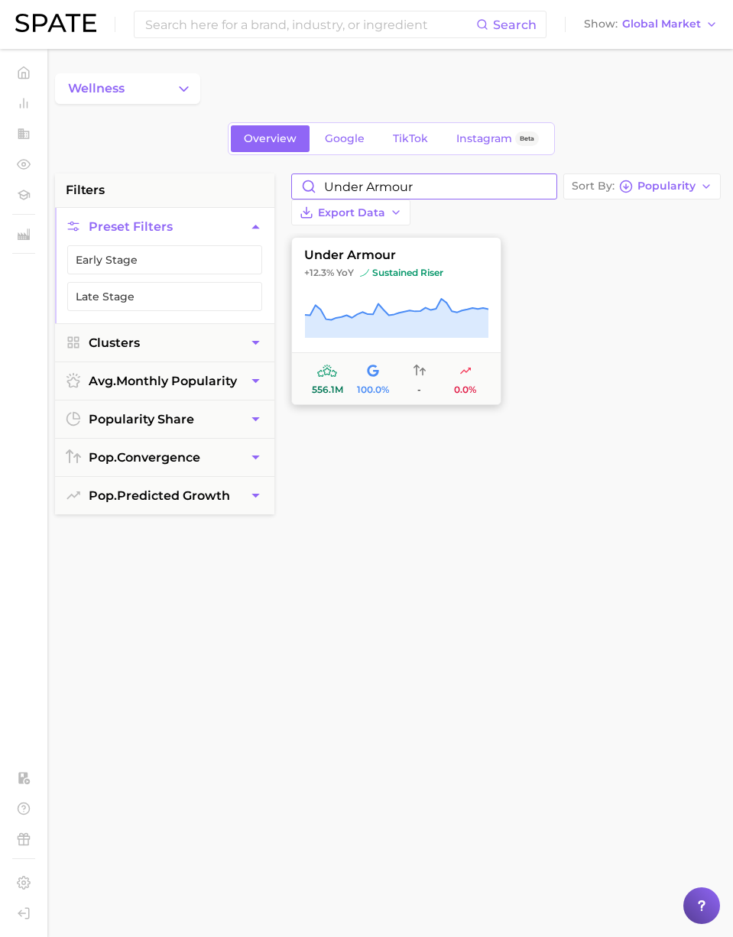
type input "under armour"
click at [391, 254] on span "under armour" at bounding box center [396, 255] width 209 height 14
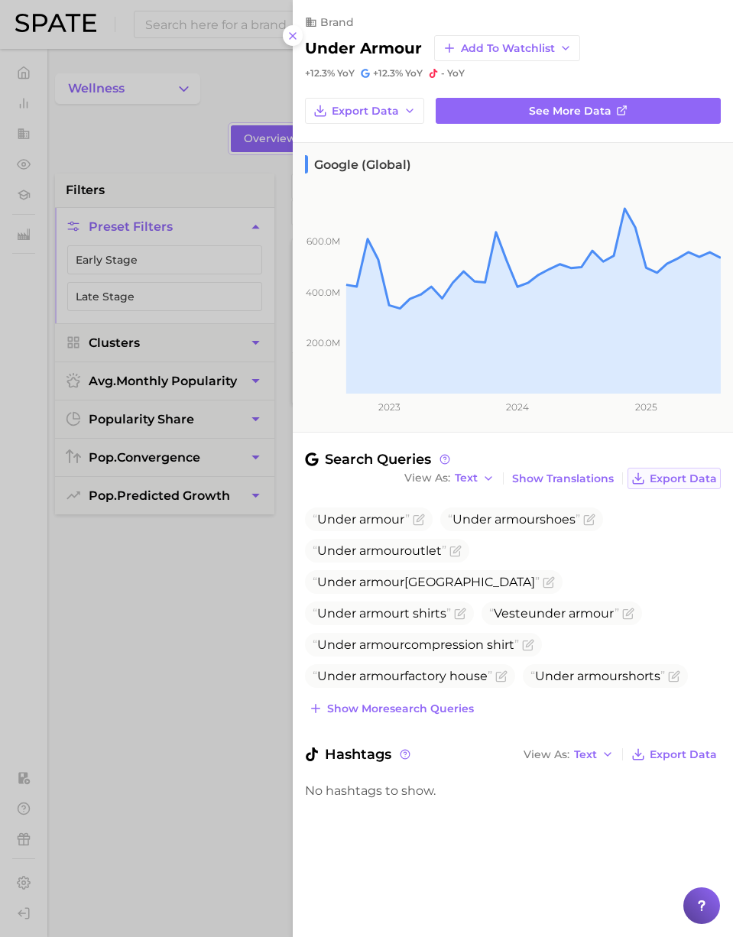
click at [673, 480] on span "Export Data" at bounding box center [682, 478] width 67 height 13
click at [212, 105] on div at bounding box center [366, 468] width 733 height 937
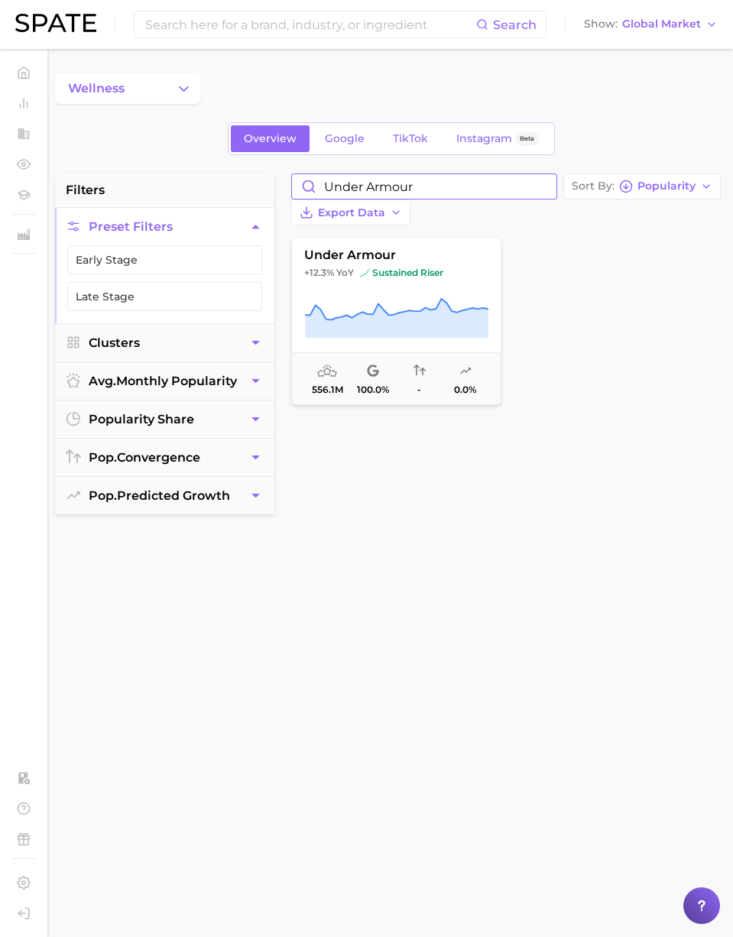
click at [547, 189] on input "under armour" at bounding box center [424, 186] width 264 height 24
click at [546, 186] on input "under armour" at bounding box center [424, 186] width 264 height 24
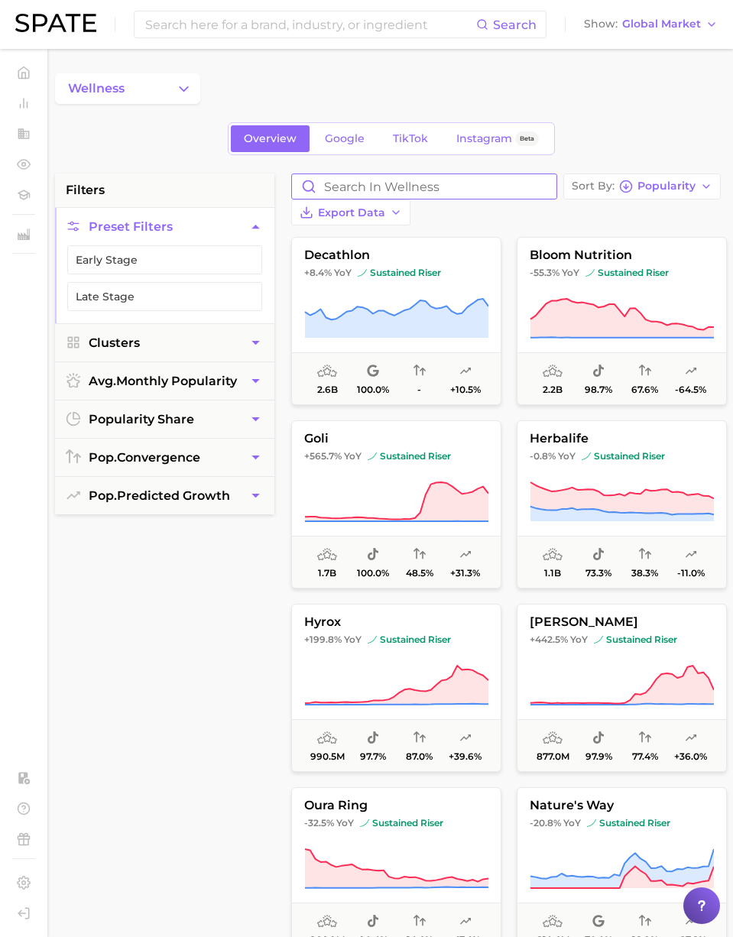
click at [505, 186] on input "Search in wellness" at bounding box center [424, 186] width 264 height 24
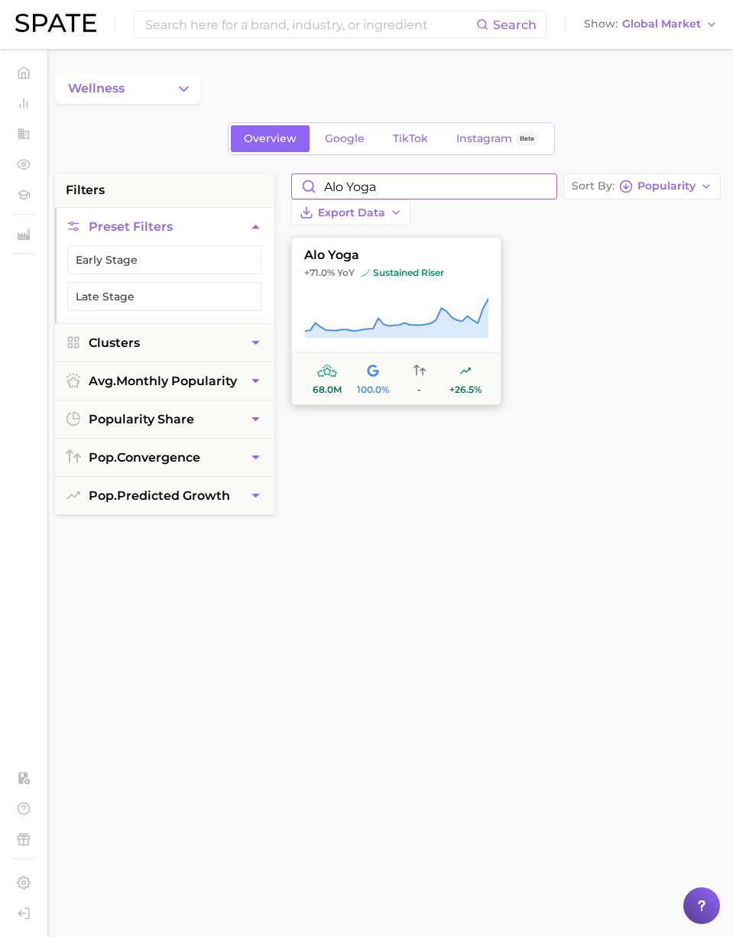
type input "alo yoga"
click at [367, 273] on img at bounding box center [365, 272] width 9 height 9
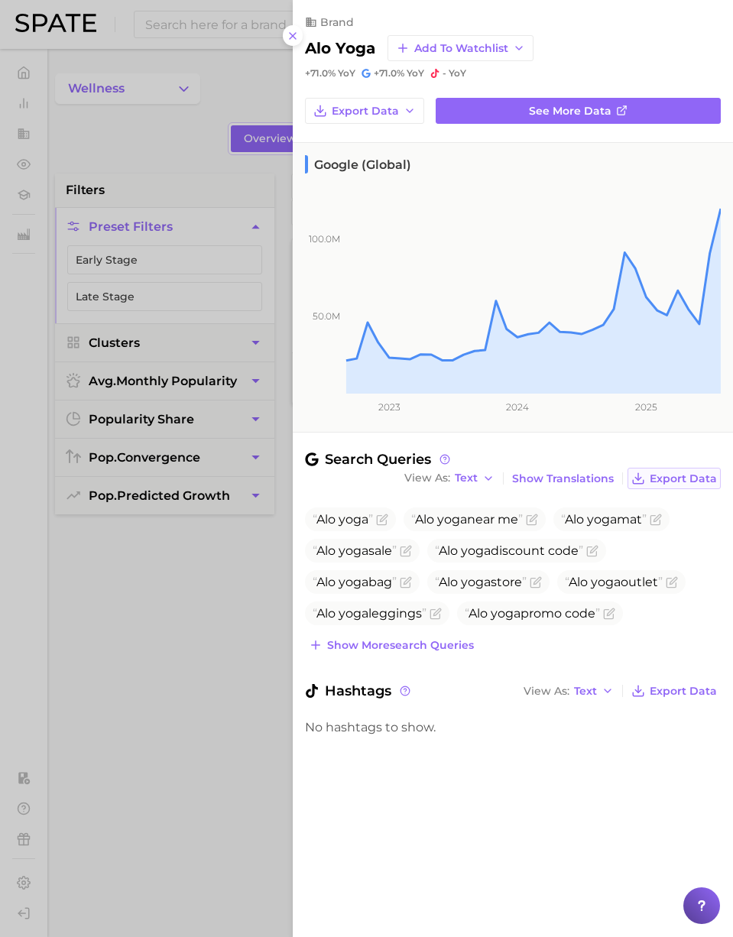
click at [666, 473] on span "Export Data" at bounding box center [682, 478] width 67 height 13
click at [266, 92] on div at bounding box center [366, 468] width 733 height 937
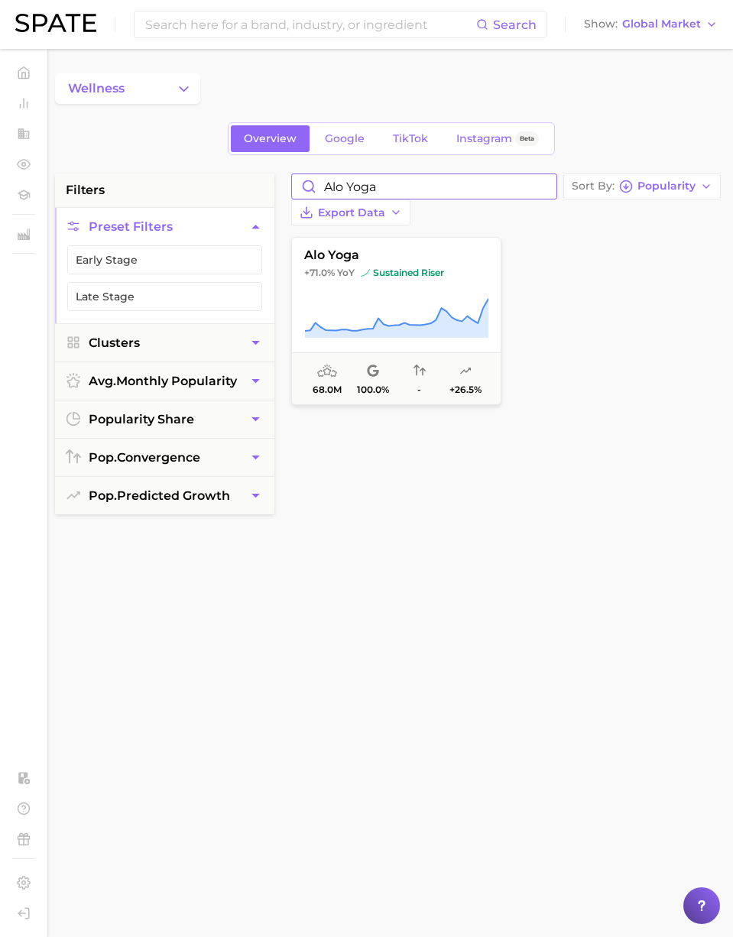
drag, startPoint x: 542, startPoint y: 190, endPoint x: 523, endPoint y: 189, distance: 18.4
click at [541, 190] on input "alo yoga" at bounding box center [424, 186] width 264 height 24
click at [543, 189] on input "alo yoga" at bounding box center [424, 186] width 264 height 24
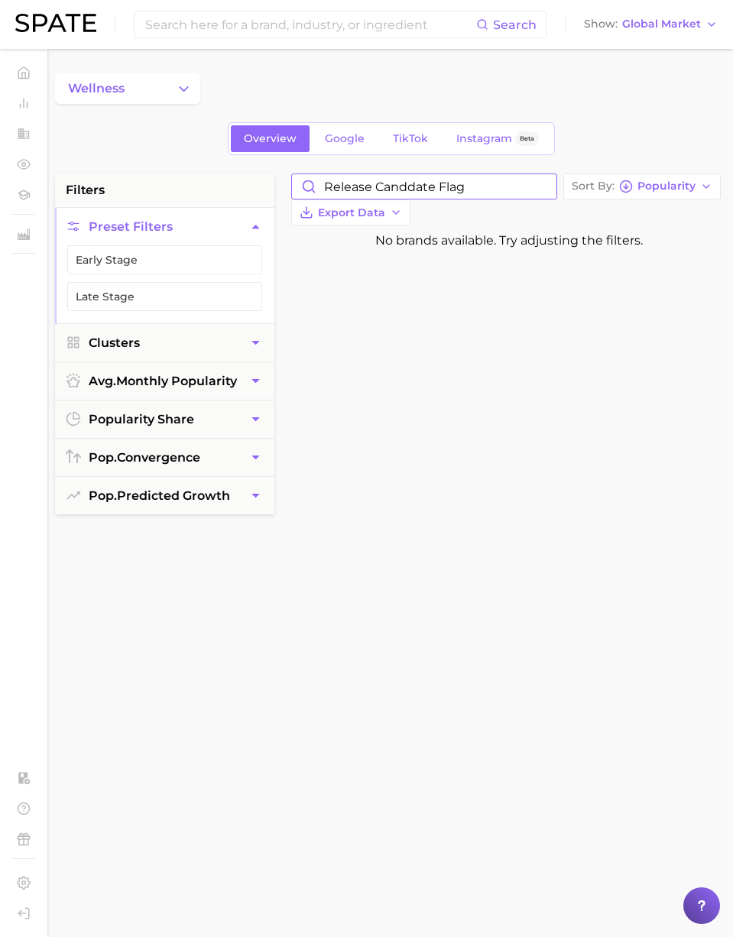
click at [474, 190] on input "Release canddate flag" at bounding box center [424, 186] width 264 height 24
type input "Release canddate flag"
click at [542, 186] on input "Release canddate flag" at bounding box center [424, 186] width 264 height 24
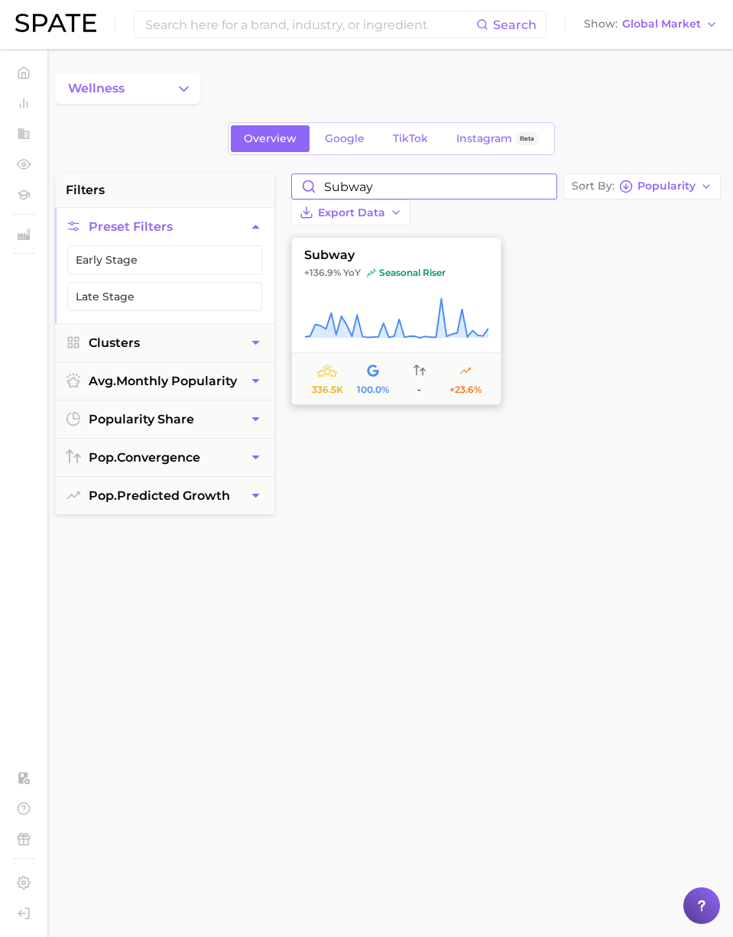
type input "subway"
click at [414, 253] on span "subway" at bounding box center [396, 255] width 209 height 14
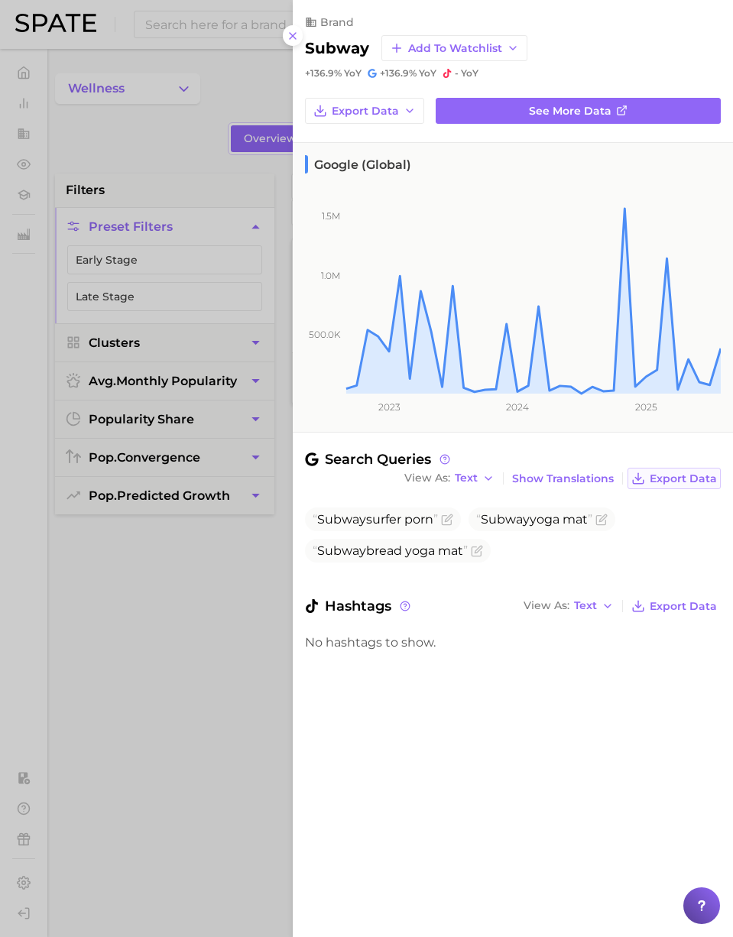
click at [688, 477] on span "Export Data" at bounding box center [682, 478] width 67 height 13
click at [351, 49] on h2 "subway" at bounding box center [337, 48] width 64 height 18
click at [448, 519] on icon "Flag as miscategorized or irrelevant" at bounding box center [448, 517] width 7 height 7
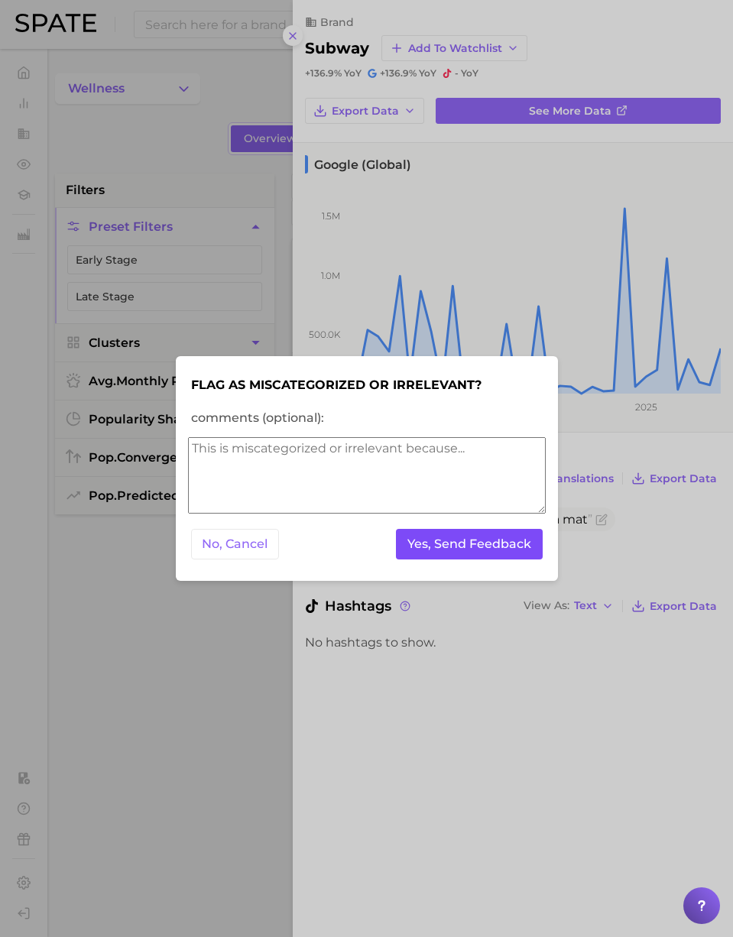
click at [434, 548] on button "Yes, Send Feedback" at bounding box center [469, 544] width 147 height 31
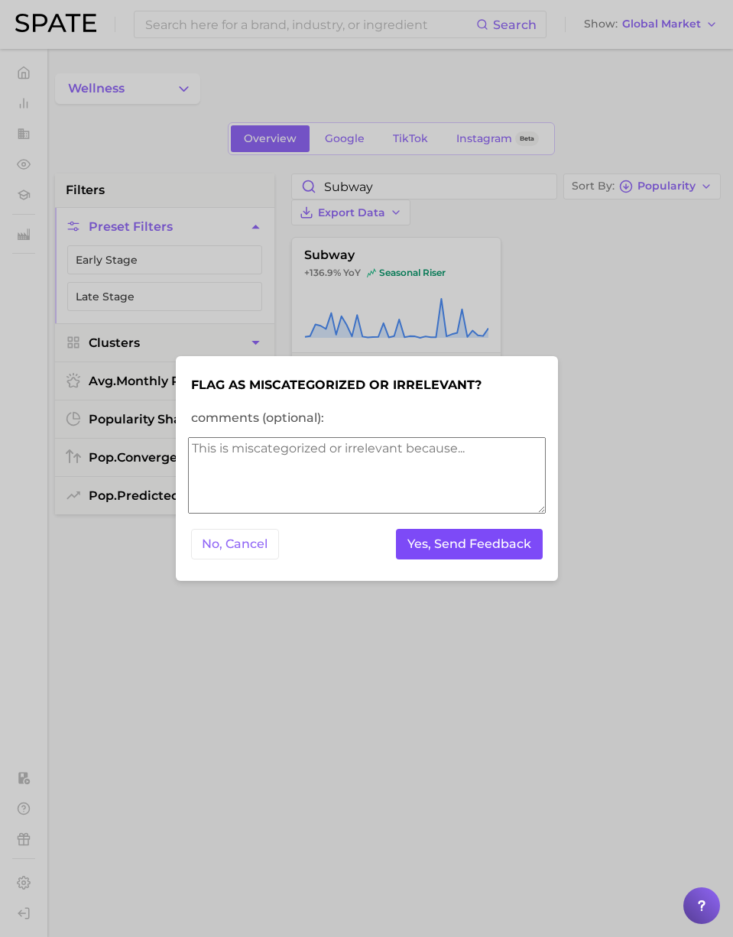
click at [439, 549] on button "Yes, Send Feedback" at bounding box center [469, 544] width 147 height 31
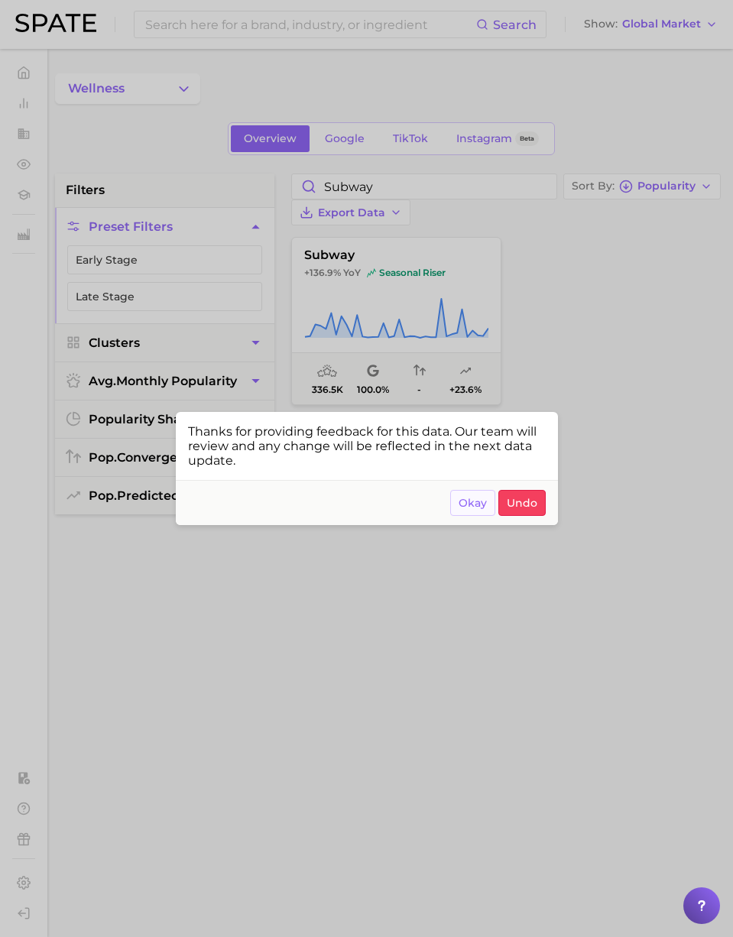
click at [482, 507] on span "Okay" at bounding box center [472, 503] width 28 height 13
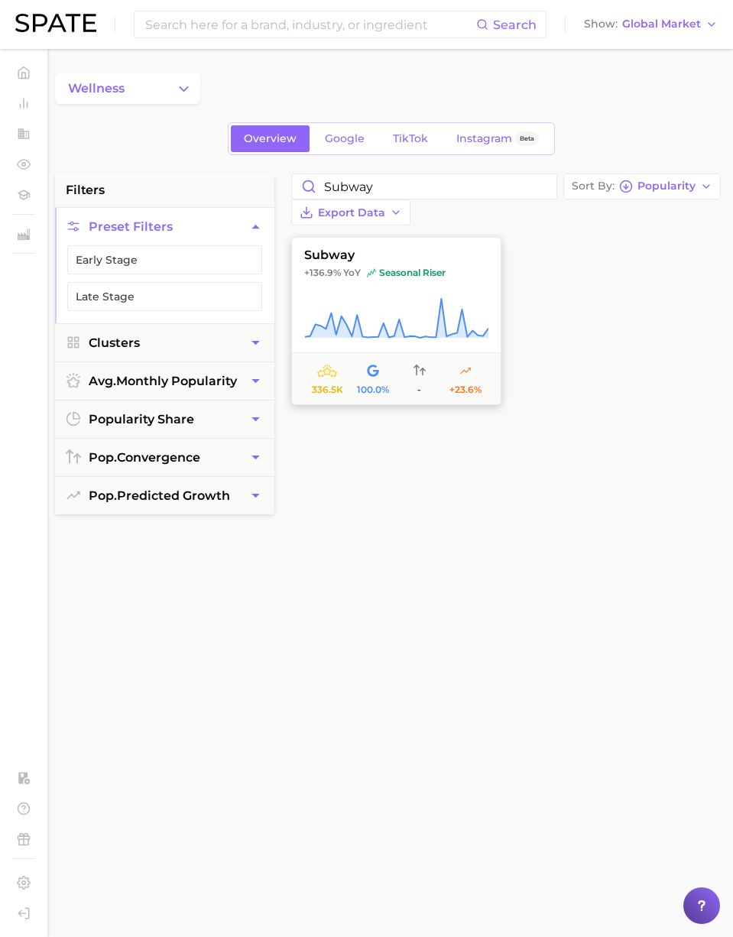
click at [454, 309] on icon at bounding box center [396, 318] width 184 height 43
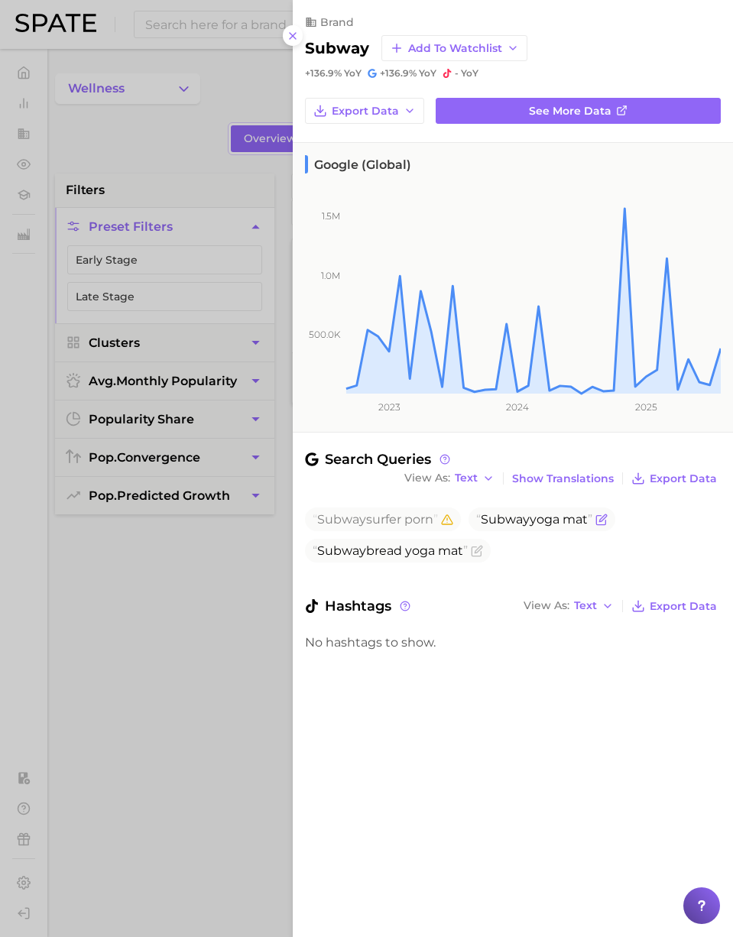
click at [607, 521] on icon "Flag as miscategorized or irrelevant" at bounding box center [601, 519] width 12 height 12
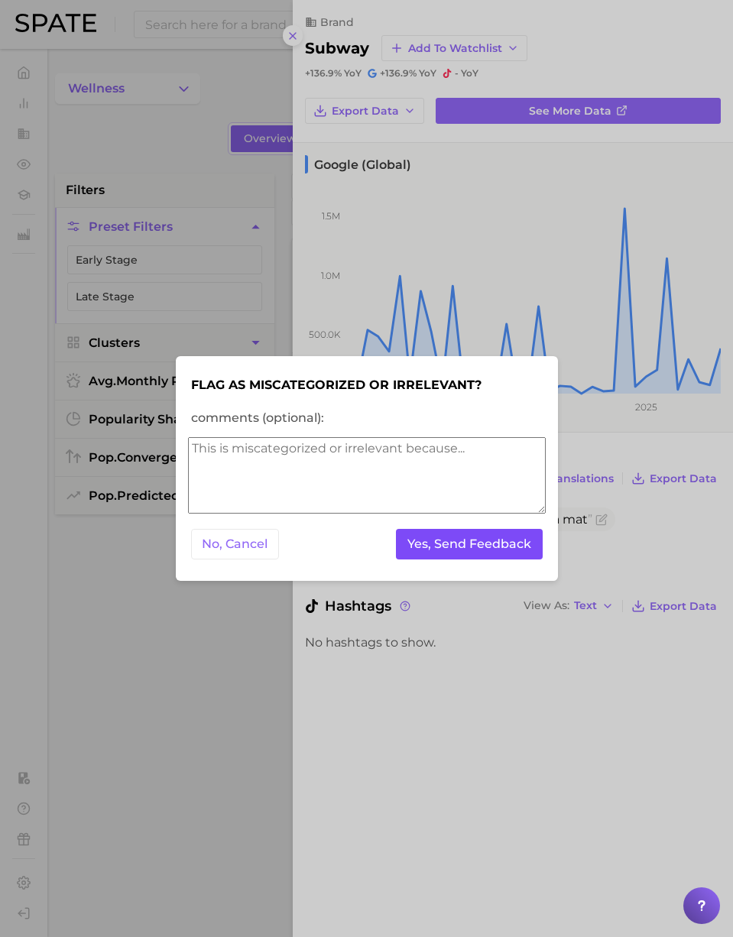
click at [442, 544] on button "Yes, Send Feedback" at bounding box center [469, 544] width 147 height 31
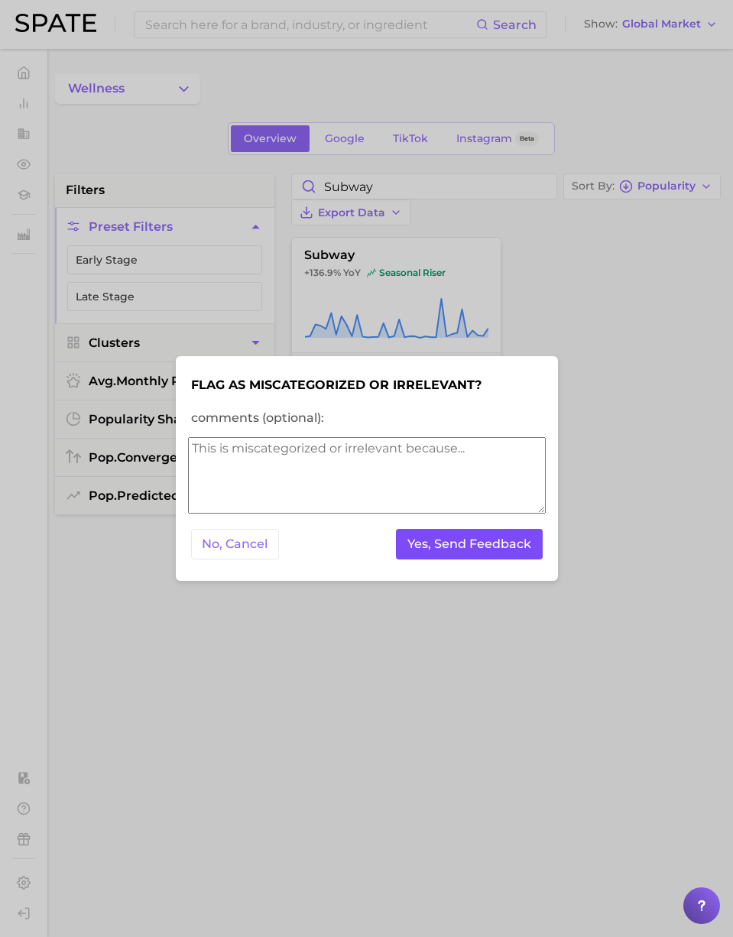
drag, startPoint x: 439, startPoint y: 544, endPoint x: 453, endPoint y: 550, distance: 15.0
click at [439, 544] on button "Yes, Send Feedback" at bounding box center [469, 544] width 147 height 31
click at [201, 658] on div at bounding box center [366, 468] width 733 height 937
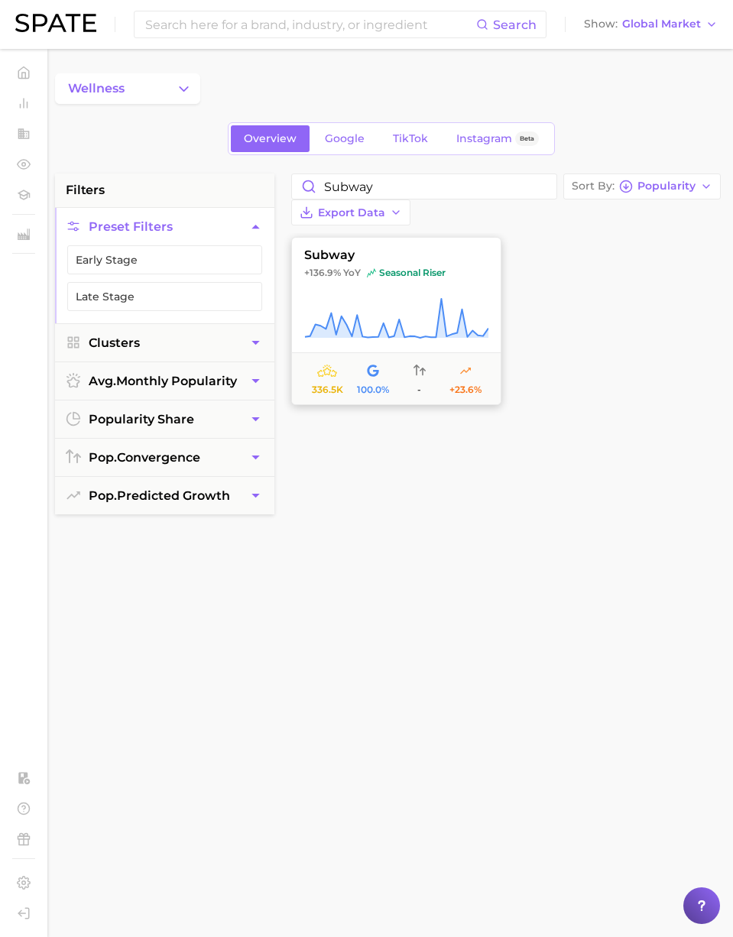
click at [400, 297] on icon at bounding box center [396, 318] width 184 height 43
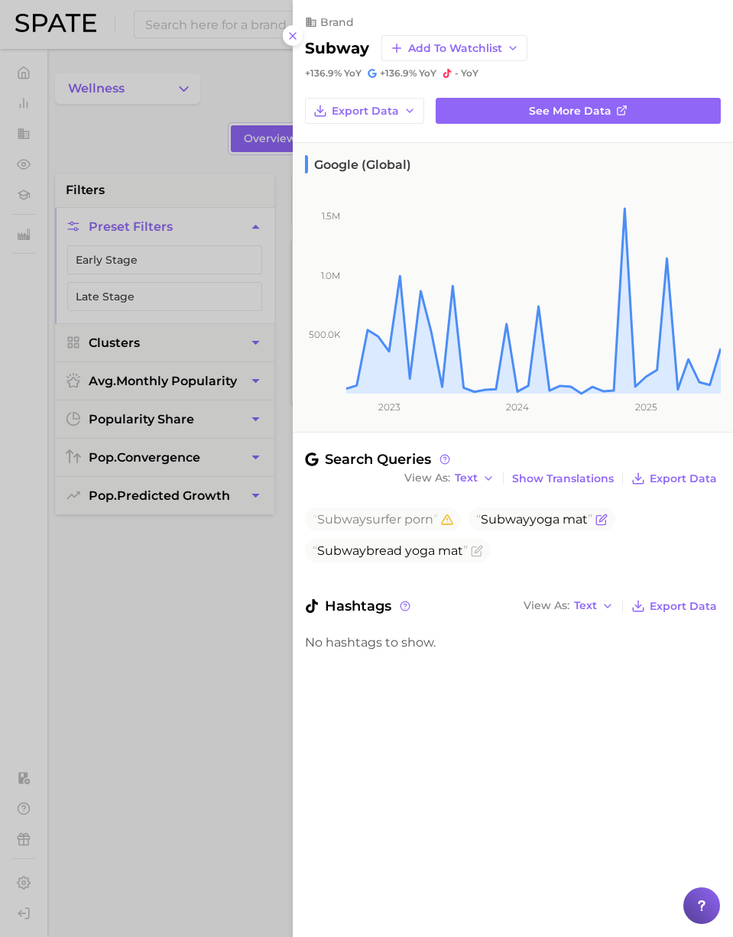
click at [607, 519] on icon "Flag as miscategorized or irrelevant" at bounding box center [601, 519] width 12 height 12
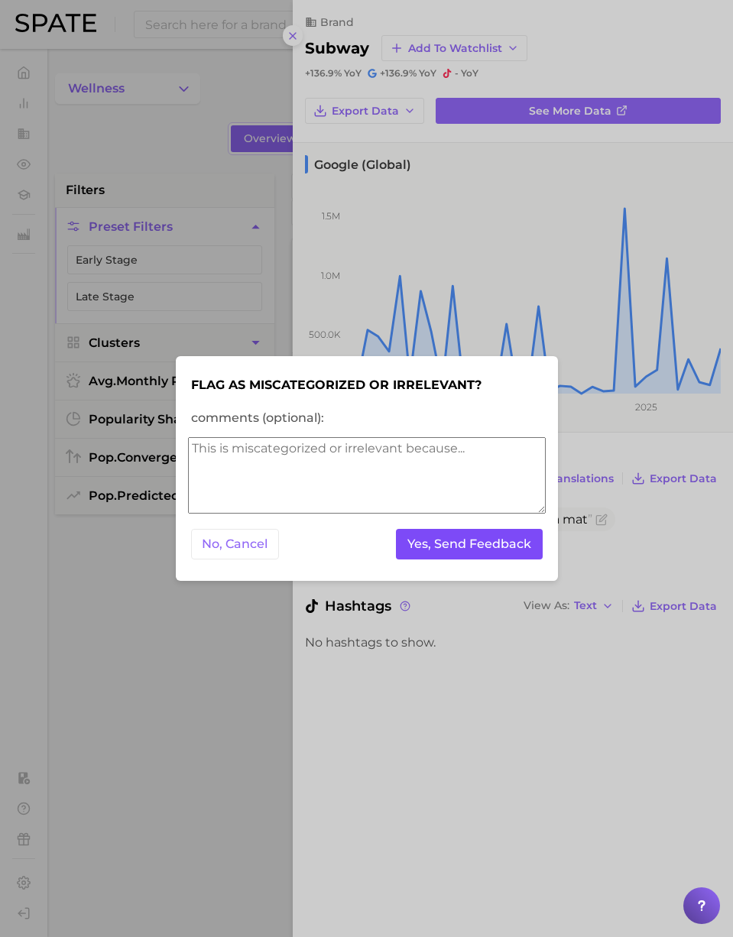
click at [480, 533] on button "Yes, Send Feedback" at bounding box center [469, 544] width 147 height 31
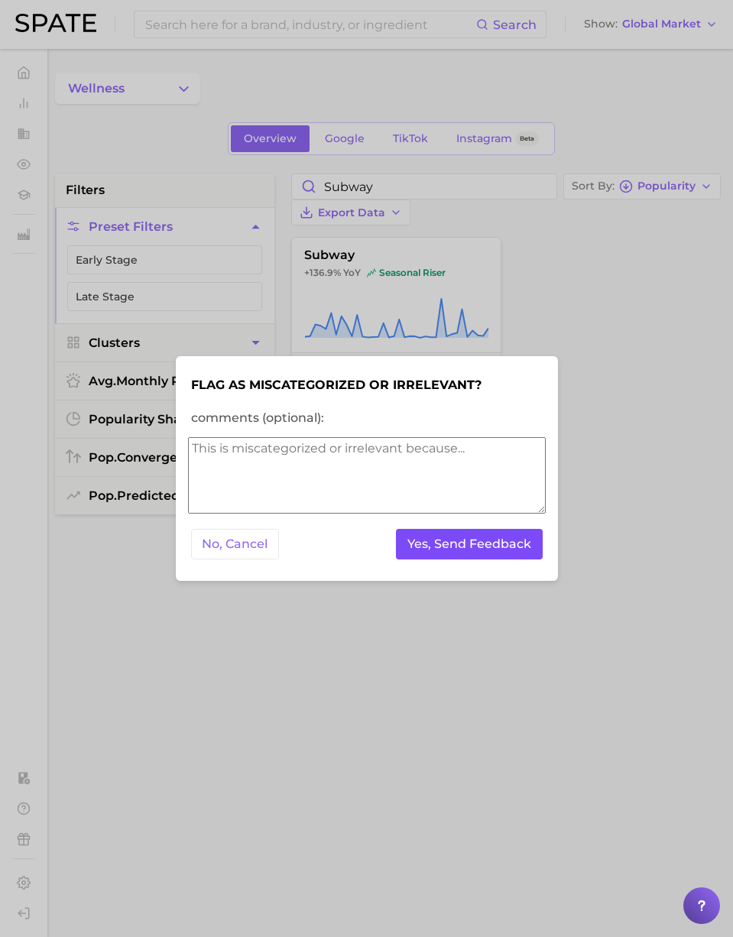
click at [461, 540] on button "Yes, Send Feedback" at bounding box center [469, 544] width 147 height 31
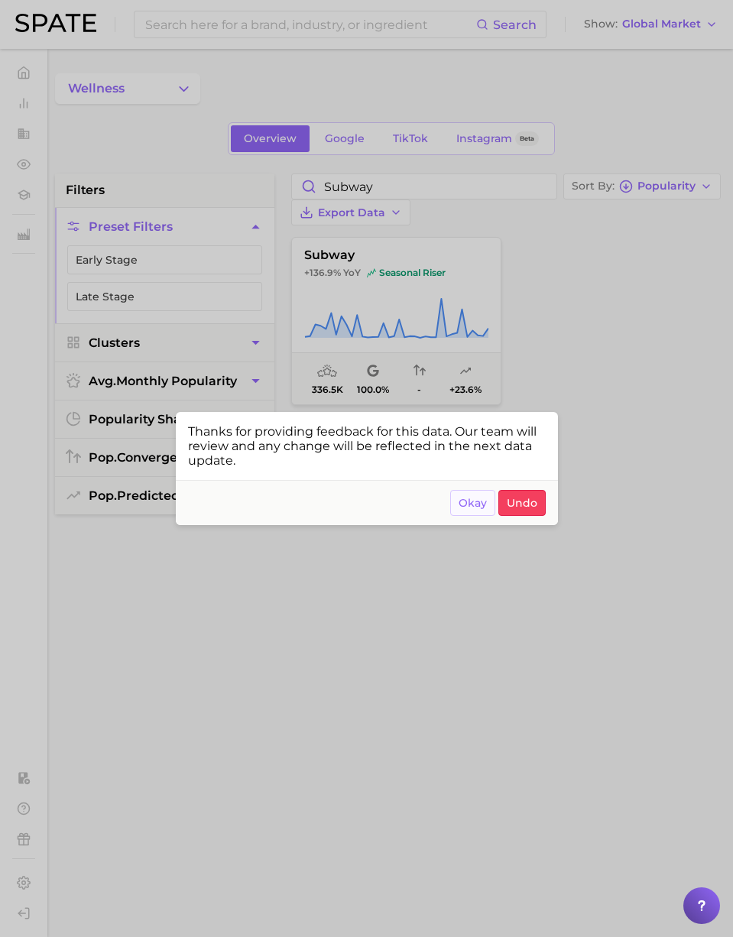
click at [456, 505] on button "Okay" at bounding box center [472, 503] width 45 height 26
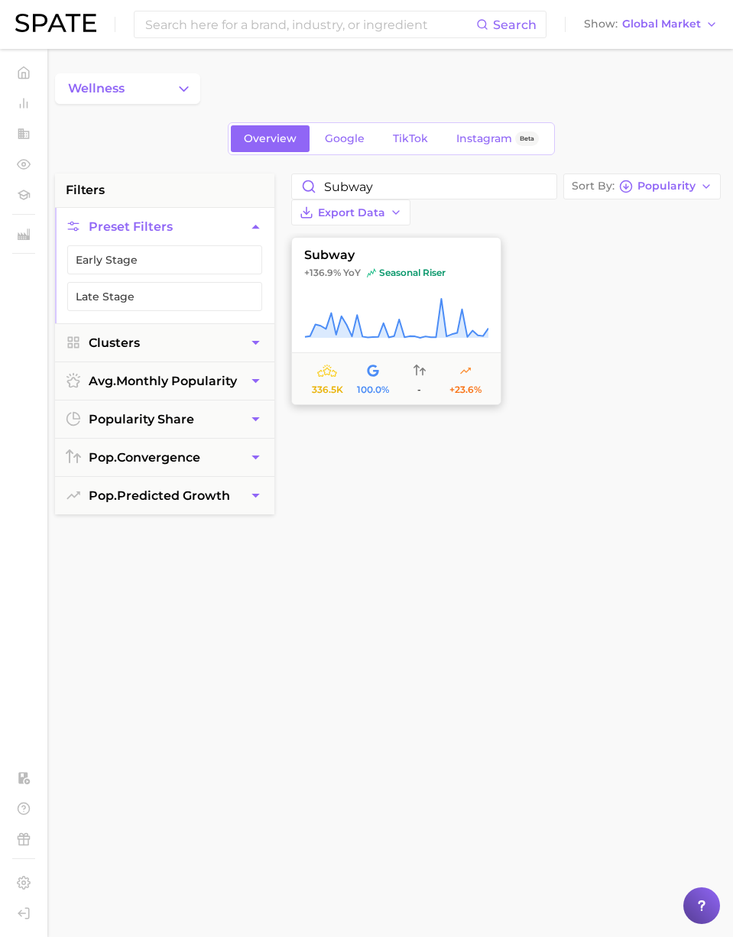
click at [458, 345] on button "subway +136.9% YoY seasonal riser 336.5k 100.0% - +23.6%" at bounding box center [396, 321] width 210 height 168
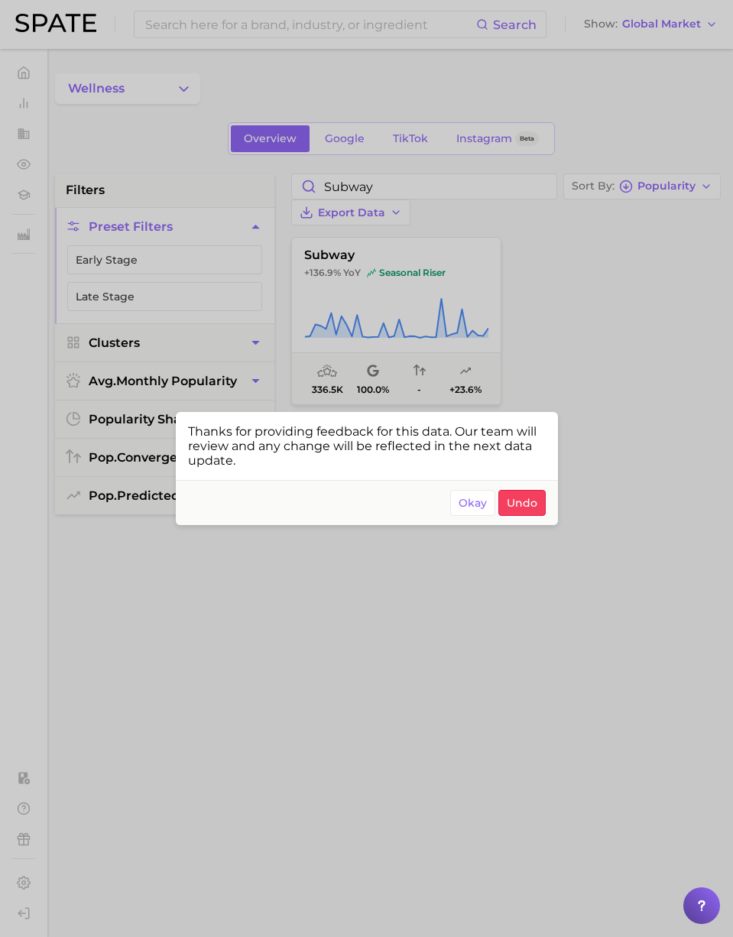
click at [477, 506] on span "Okay" at bounding box center [472, 503] width 28 height 13
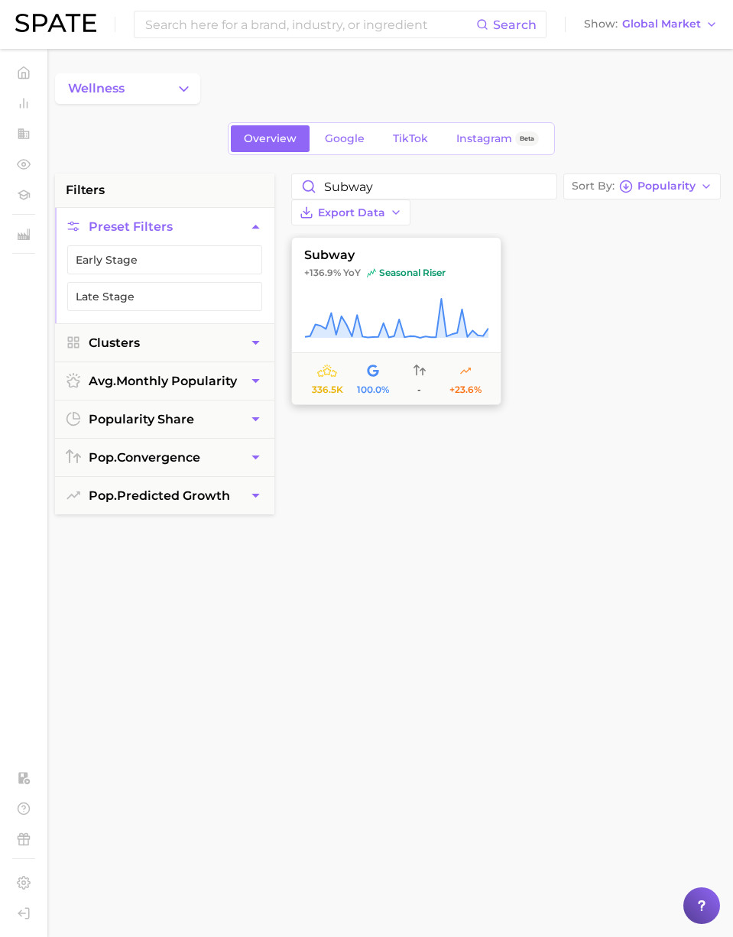
click at [448, 343] on button "subway +136.9% YoY seasonal riser 336.5k 100.0% - +23.6%" at bounding box center [396, 321] width 210 height 168
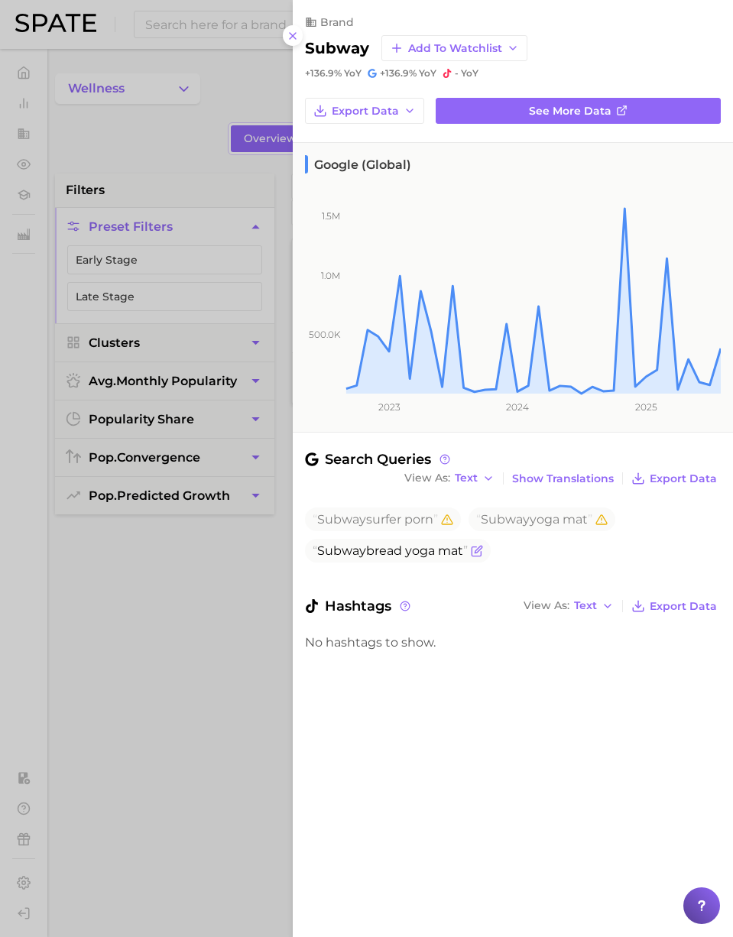
click at [481, 550] on icon "Flag as miscategorized or irrelevant" at bounding box center [477, 551] width 12 height 12
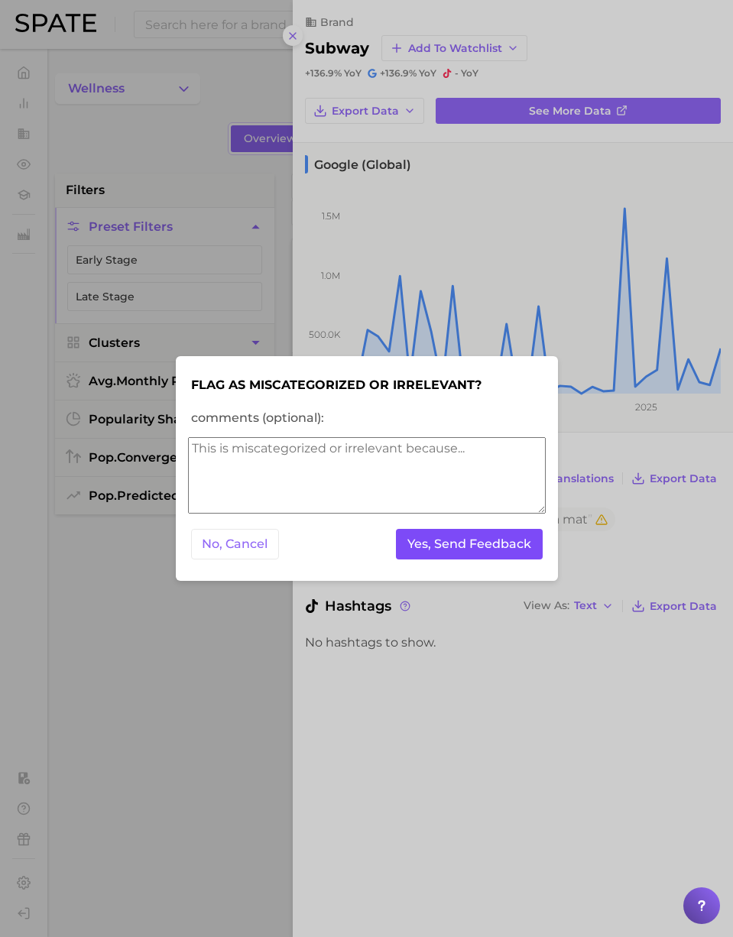
click at [468, 533] on button "Yes, Send Feedback" at bounding box center [469, 544] width 147 height 31
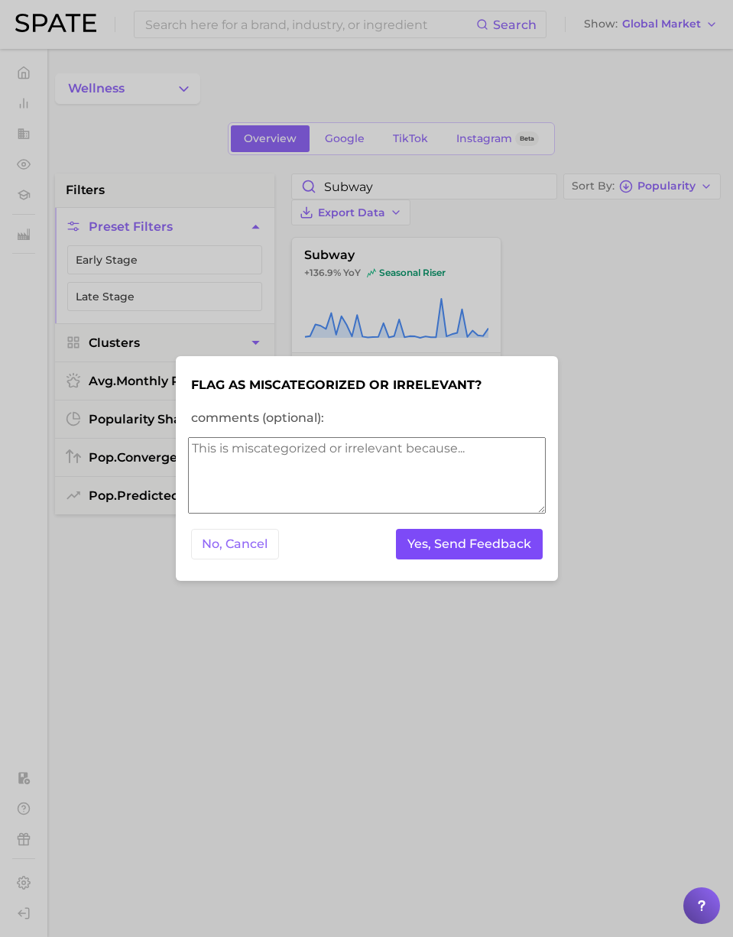
click at [455, 546] on button "Yes, Send Feedback" at bounding box center [469, 544] width 147 height 31
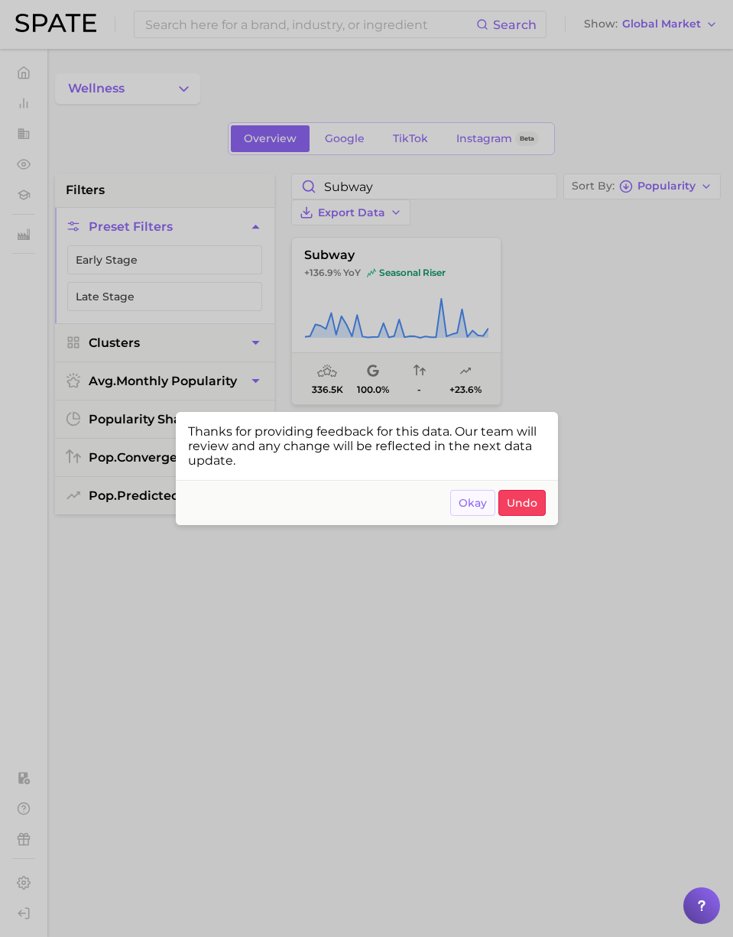
click at [472, 504] on span "Okay" at bounding box center [472, 503] width 28 height 13
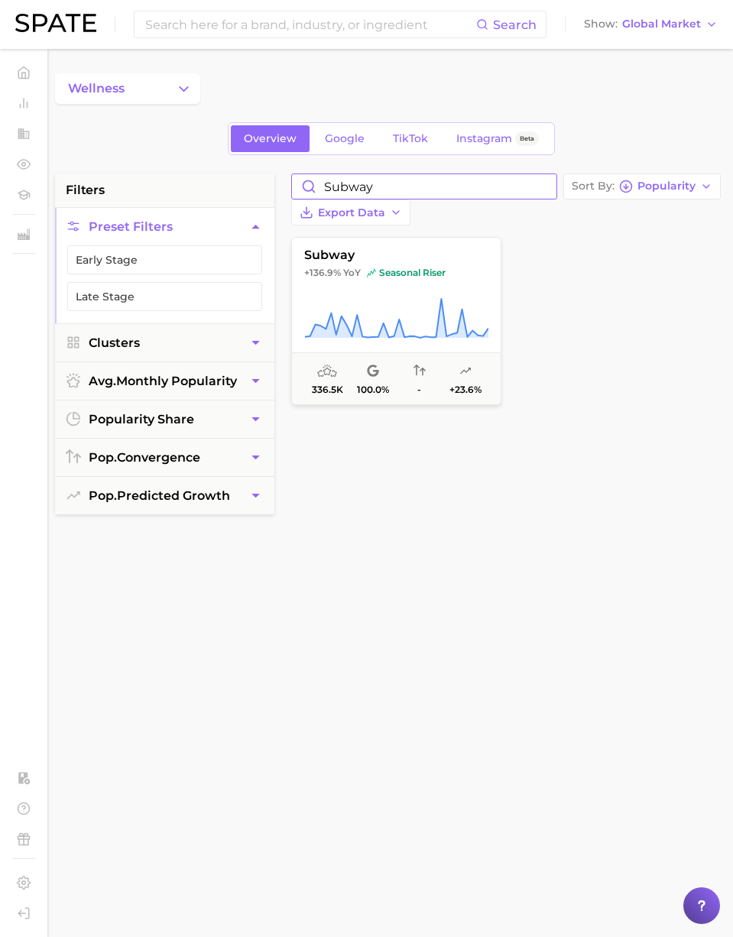
click at [428, 186] on input "subway" at bounding box center [424, 186] width 264 height 24
drag, startPoint x: 543, startPoint y: 186, endPoint x: 454, endPoint y: 184, distance: 89.4
click at [540, 185] on input "subway" at bounding box center [424, 186] width 264 height 24
type input "aveeno"
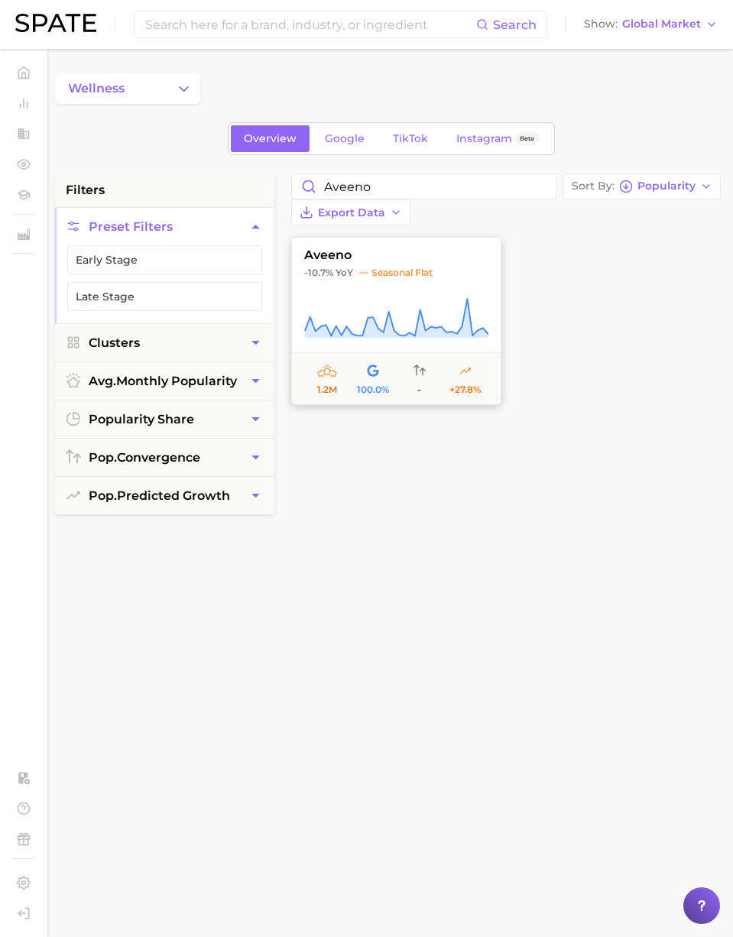
click at [380, 268] on span "seasonal flat" at bounding box center [395, 273] width 73 height 12
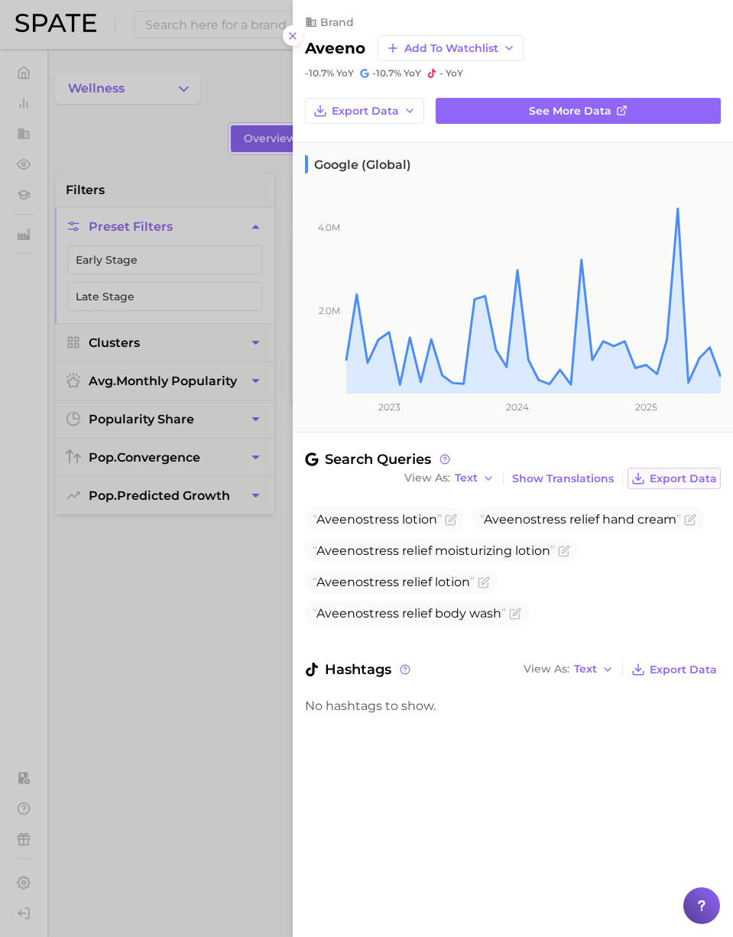
click at [693, 473] on span "Export Data" at bounding box center [682, 478] width 67 height 13
click at [448, 517] on icon "Flag as miscategorized or irrelevant" at bounding box center [451, 519] width 12 height 12
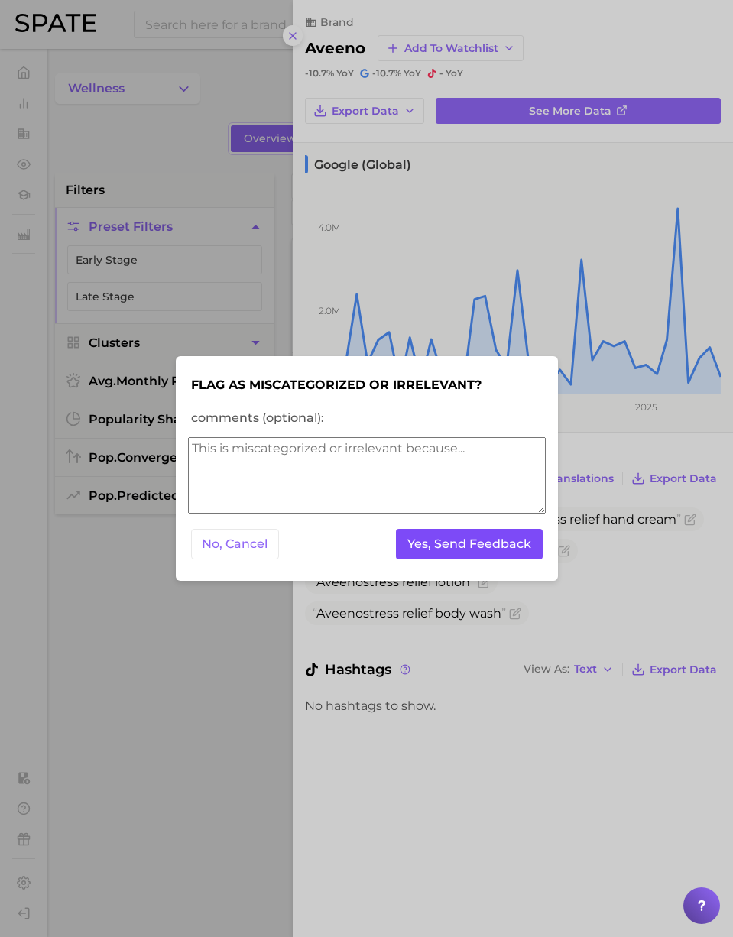
click at [455, 541] on button "Yes, Send Feedback" at bounding box center [469, 544] width 147 height 31
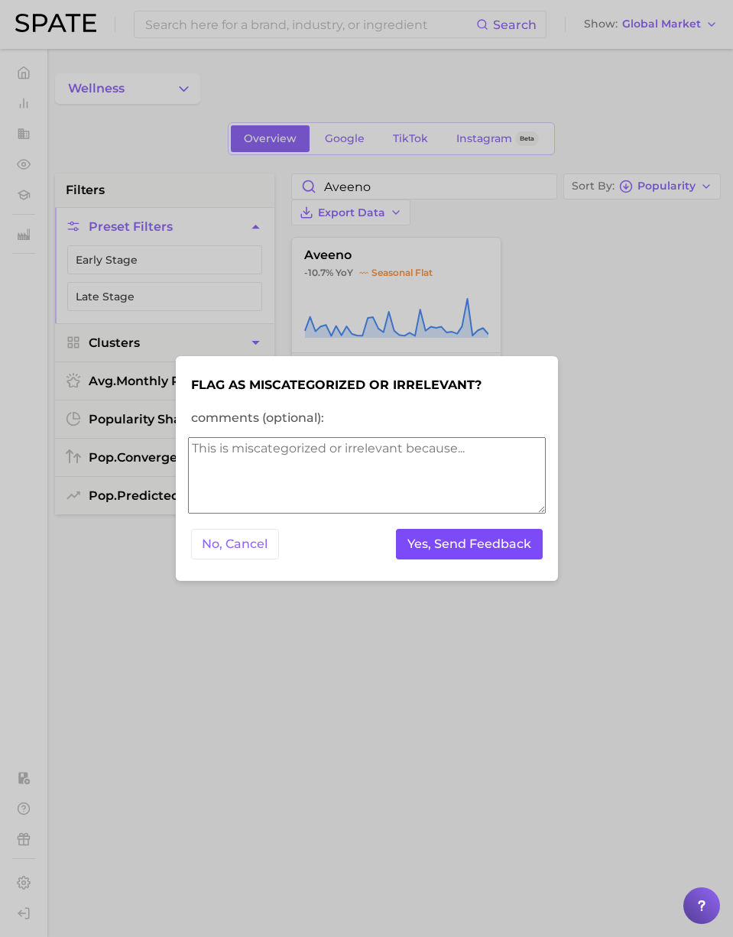
click at [458, 537] on button "Yes, Send Feedback" at bounding box center [469, 544] width 147 height 31
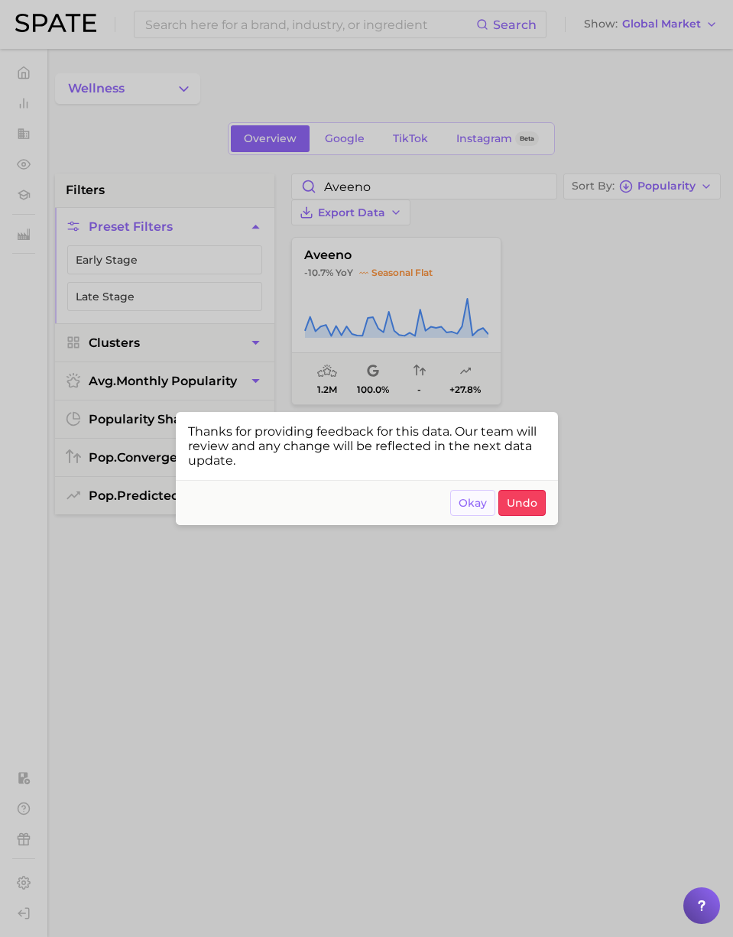
click at [465, 506] on span "Okay" at bounding box center [472, 503] width 28 height 13
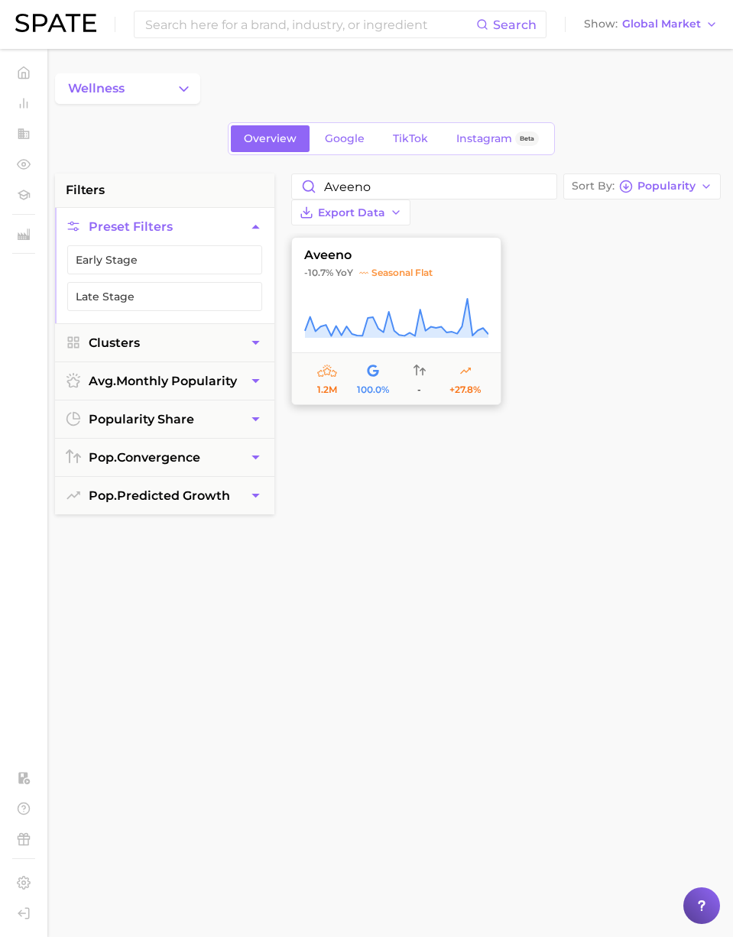
click at [431, 351] on button "aveeno -10.7% YoY seasonal flat 1.2m 100.0% - +27.8%" at bounding box center [396, 321] width 210 height 168
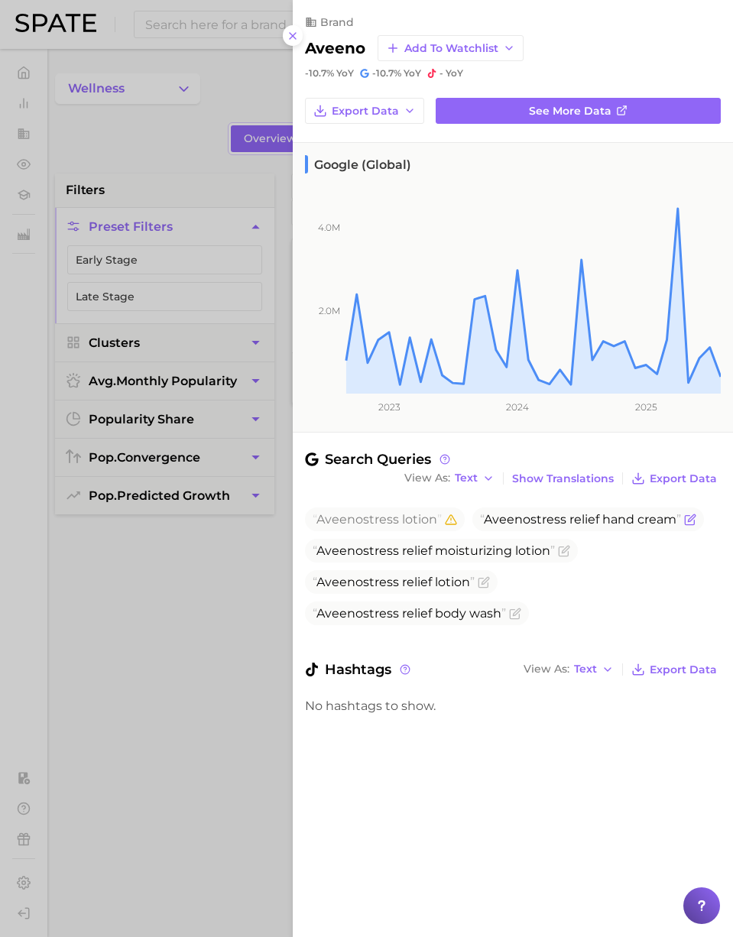
click at [693, 523] on icon "Flag as miscategorized or irrelevant" at bounding box center [690, 519] width 12 height 12
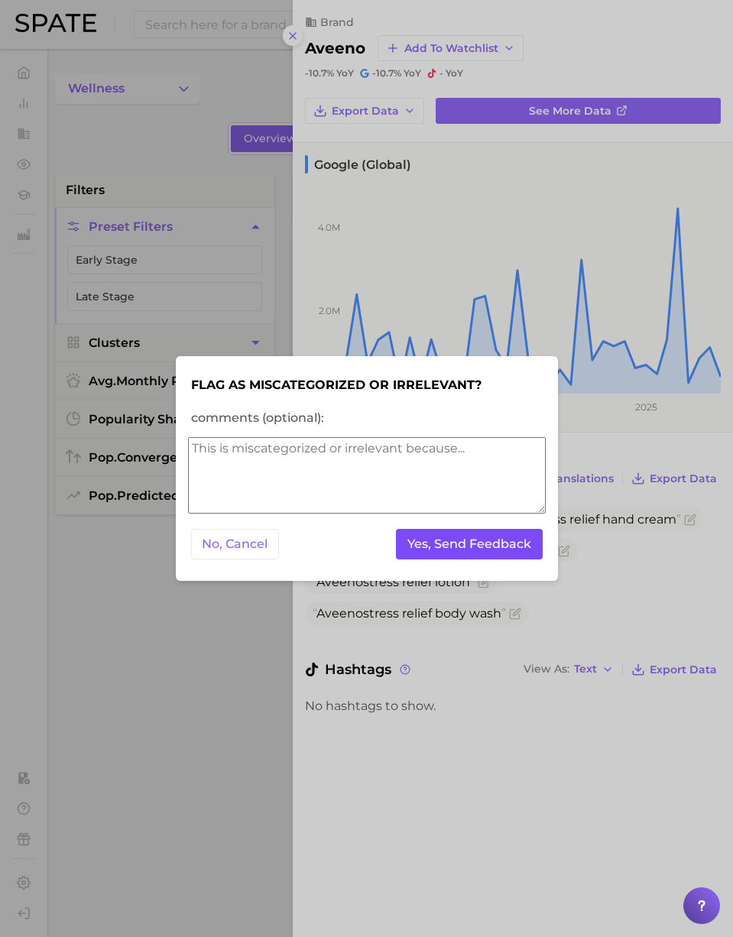
click at [504, 546] on button "Yes, Send Feedback" at bounding box center [469, 544] width 147 height 31
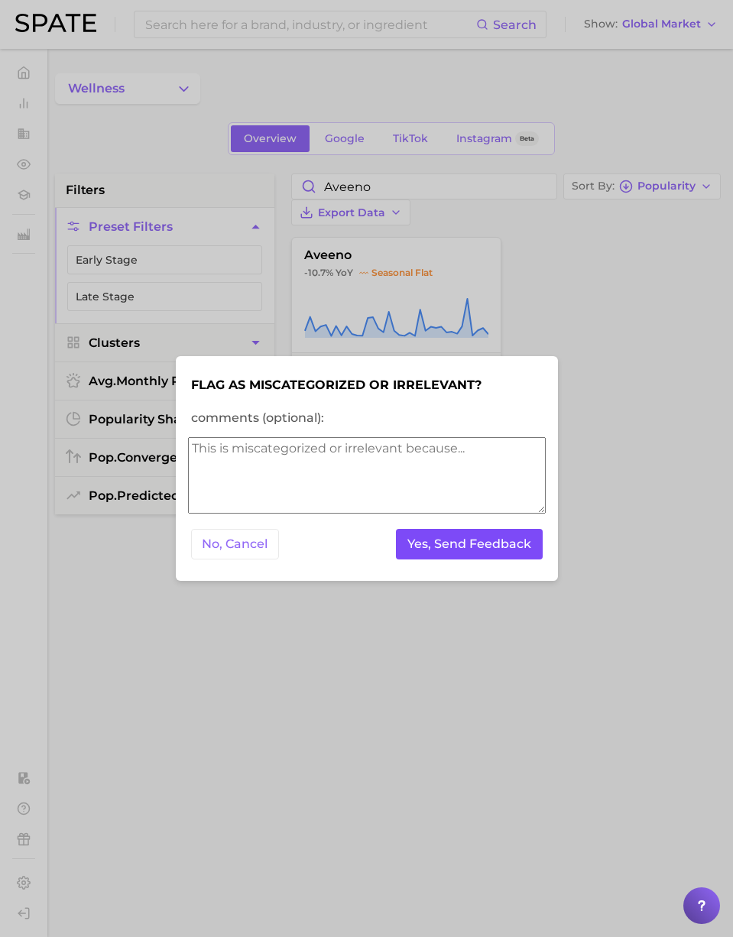
click at [503, 545] on button "Yes, Send Feedback" at bounding box center [469, 544] width 147 height 31
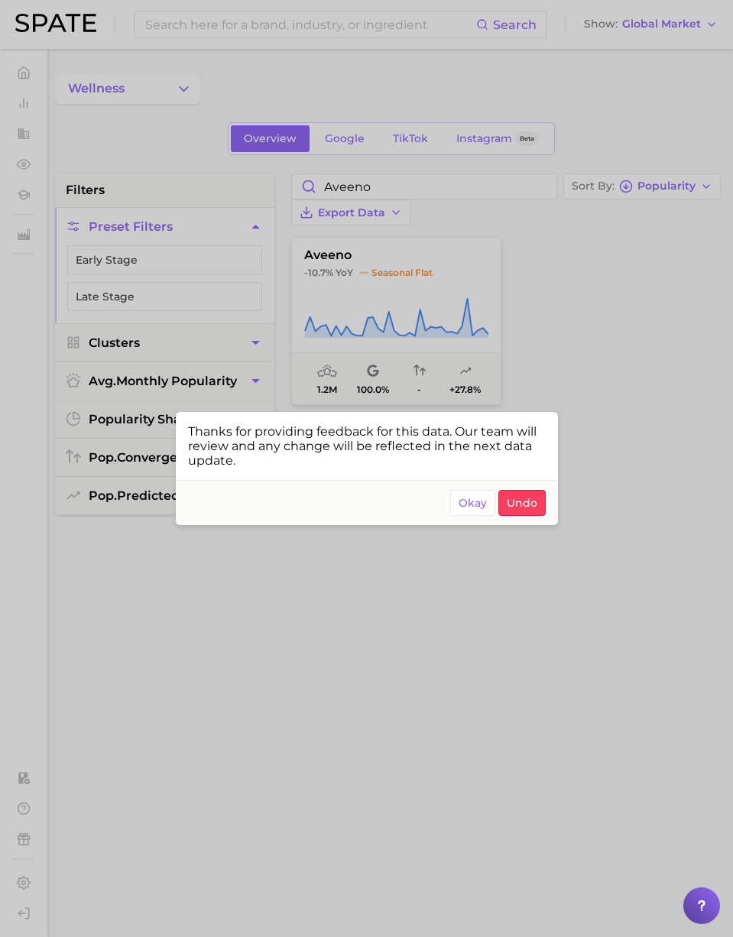
click at [465, 506] on span "Okay" at bounding box center [472, 503] width 28 height 13
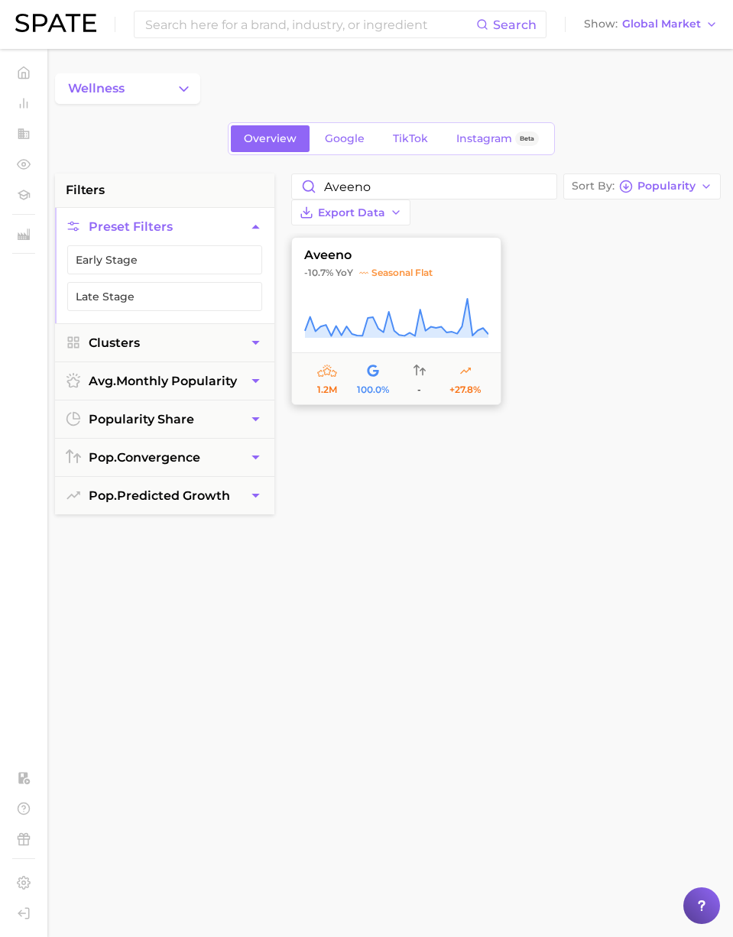
click at [430, 322] on icon at bounding box center [396, 318] width 184 height 43
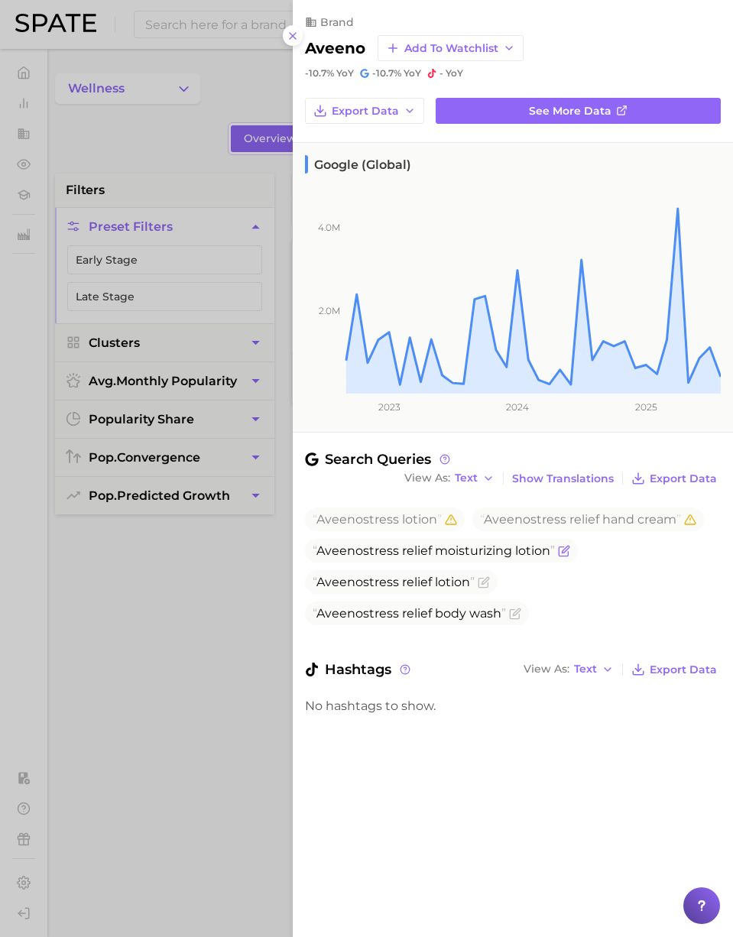
click at [568, 548] on icon "Flag as miscategorized or irrelevant" at bounding box center [564, 551] width 12 height 12
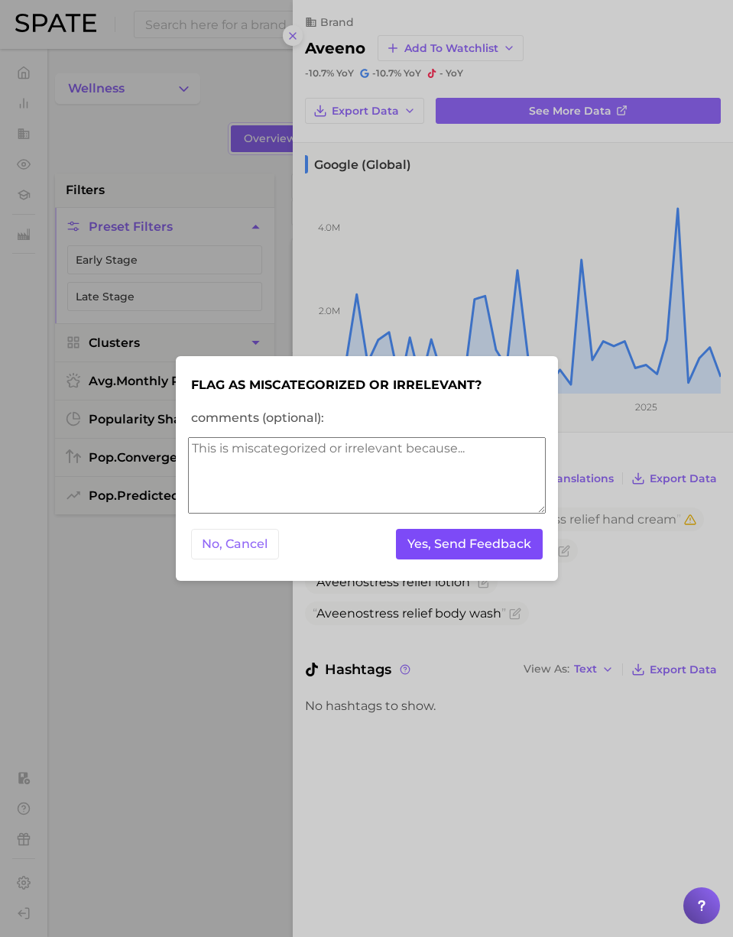
click at [518, 543] on button "Yes, Send Feedback" at bounding box center [469, 544] width 147 height 31
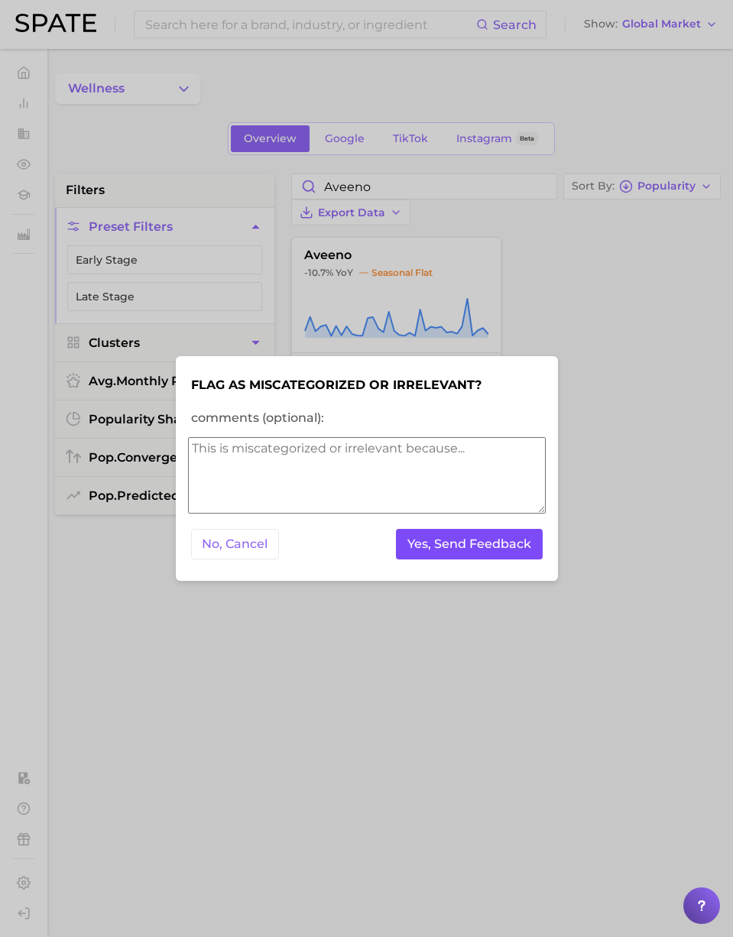
click at [516, 543] on button "Yes, Send Feedback" at bounding box center [469, 544] width 147 height 31
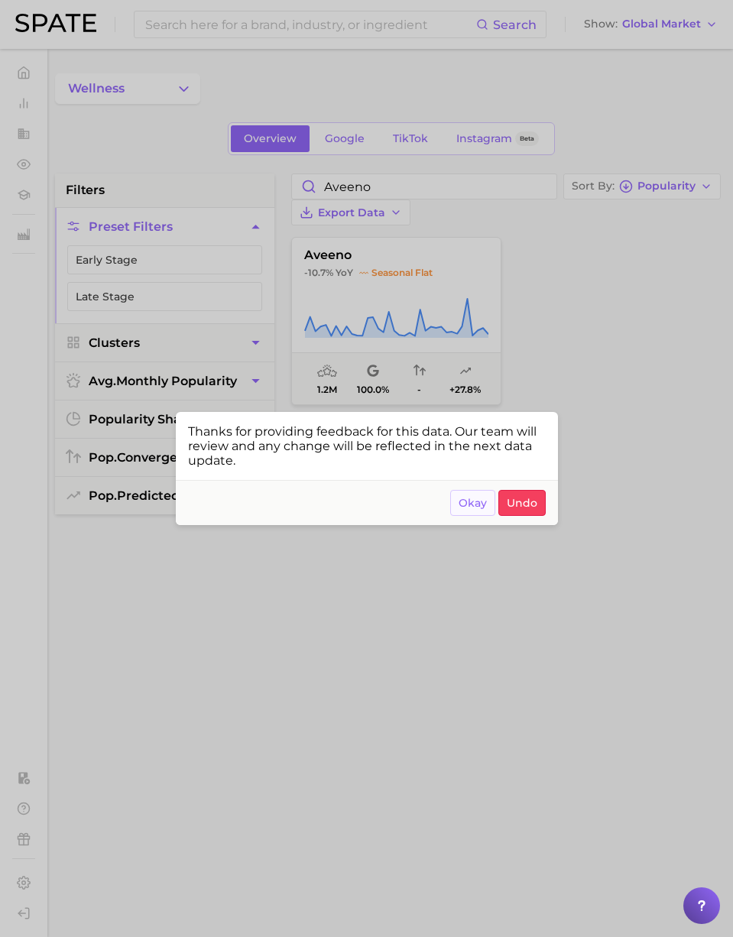
click at [475, 501] on span "Okay" at bounding box center [472, 503] width 28 height 13
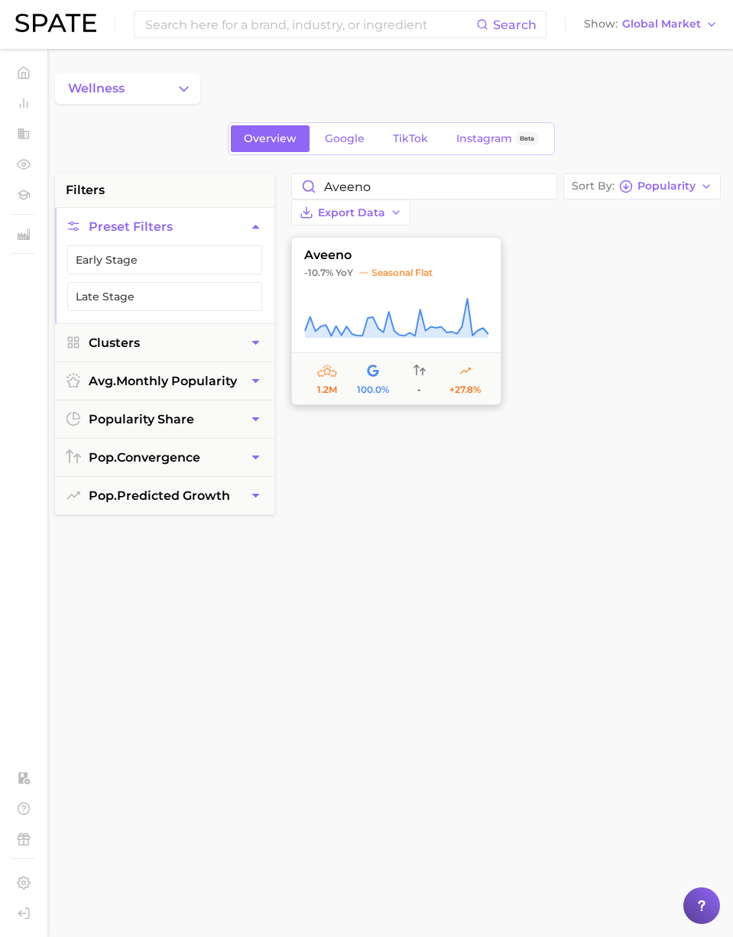
click at [436, 359] on span "1.2m 100.0% - +27.8%" at bounding box center [396, 378] width 209 height 52
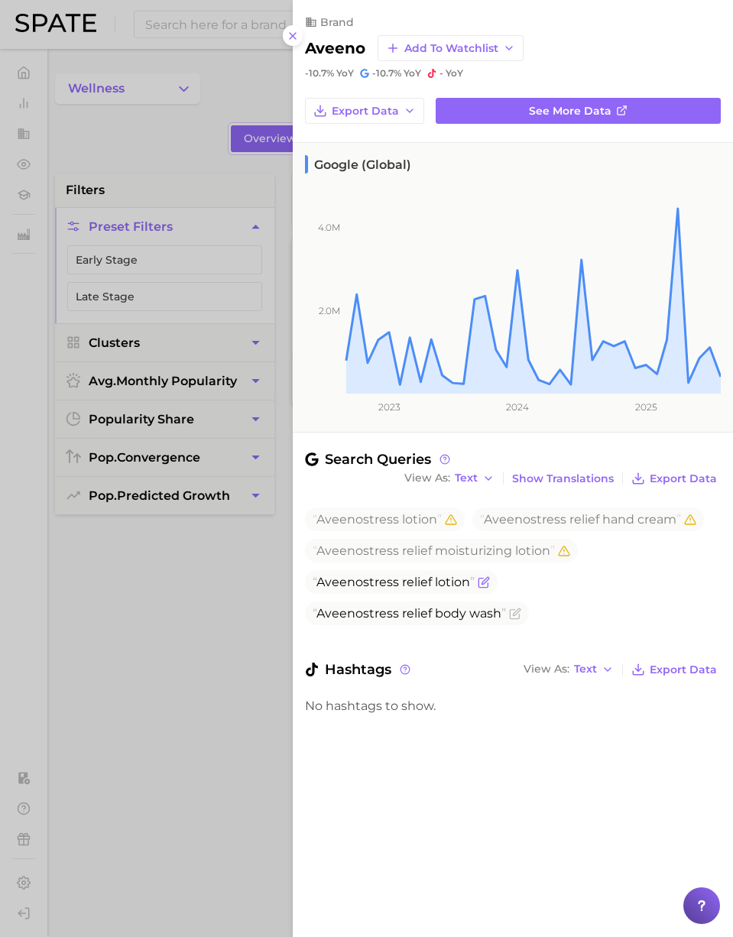
click at [484, 581] on icon "Flag as miscategorized or irrelevant" at bounding box center [483, 582] width 12 height 12
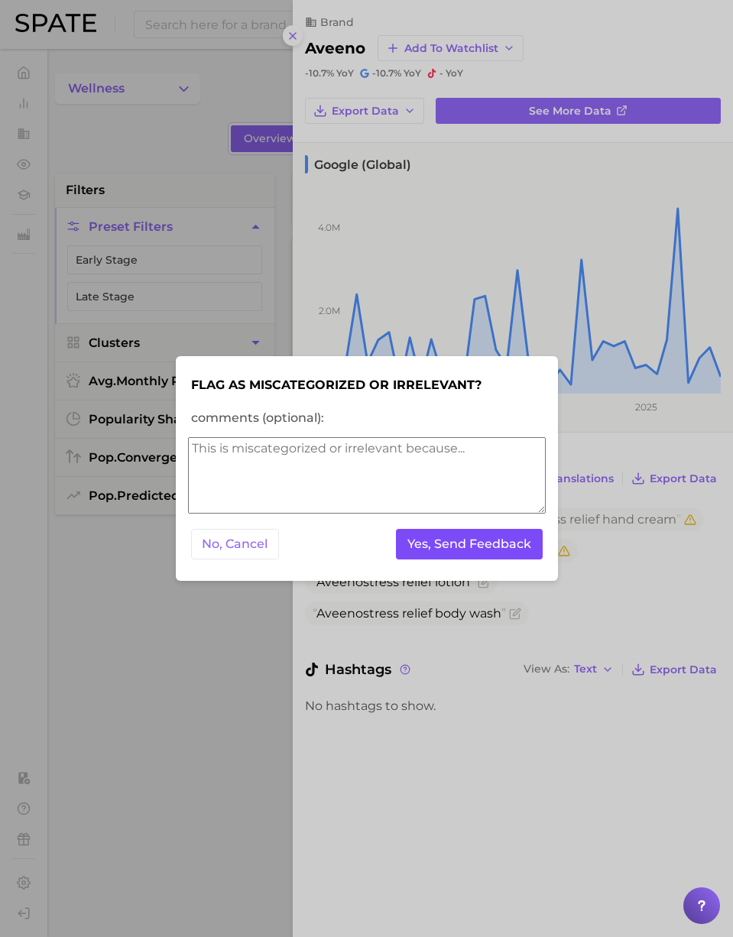
click at [471, 534] on button "Yes, Send Feedback" at bounding box center [469, 544] width 147 height 31
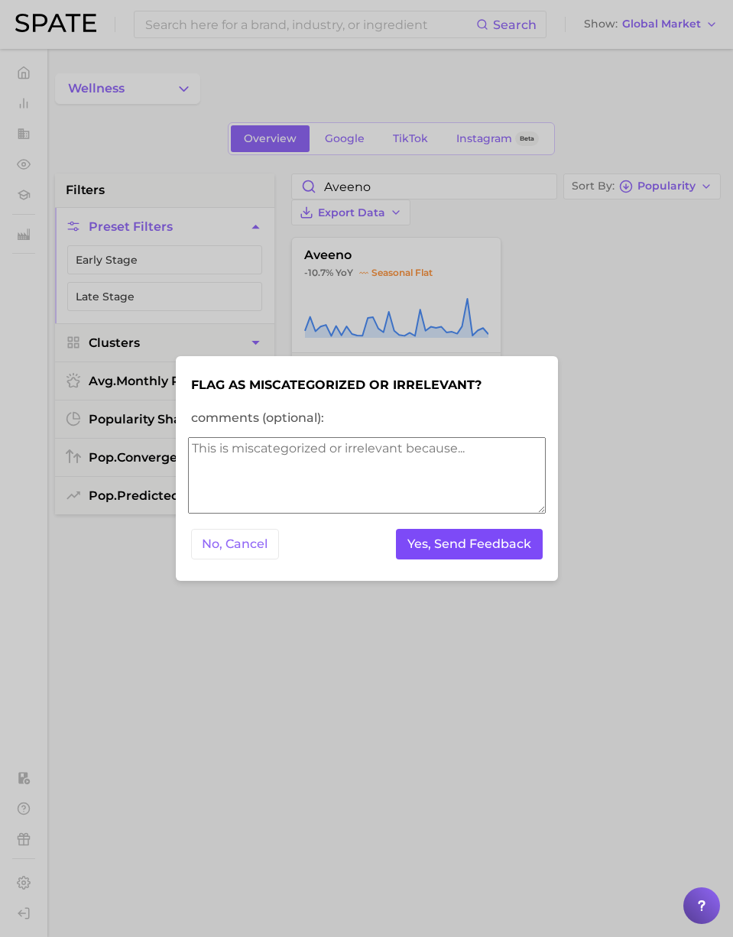
click at [468, 539] on button "Yes, Send Feedback" at bounding box center [469, 544] width 147 height 31
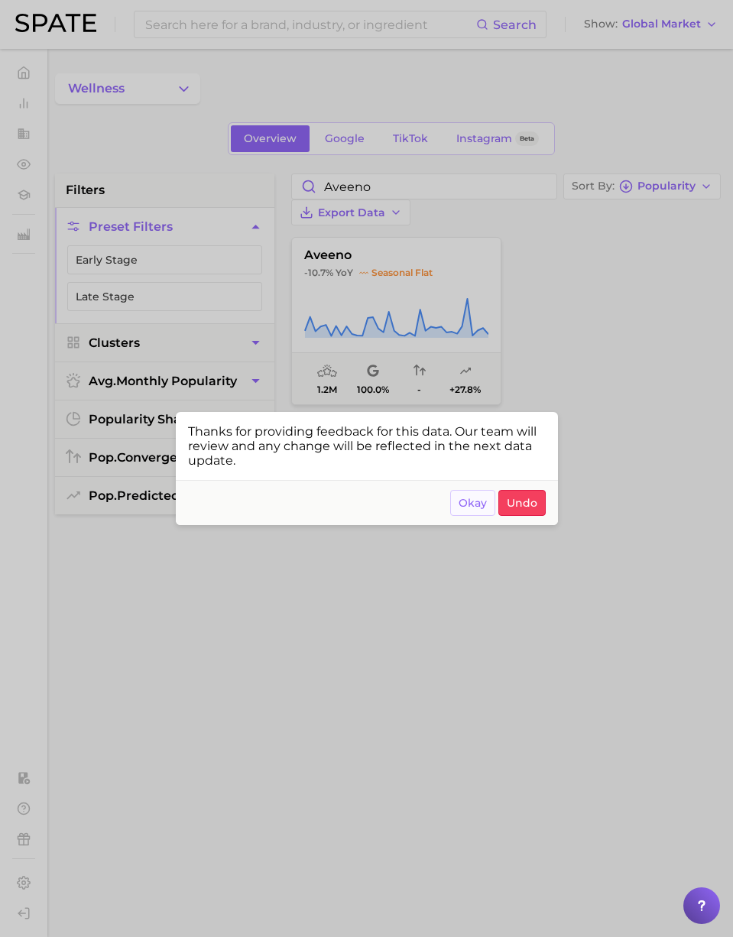
click at [462, 505] on span "Okay" at bounding box center [472, 503] width 28 height 13
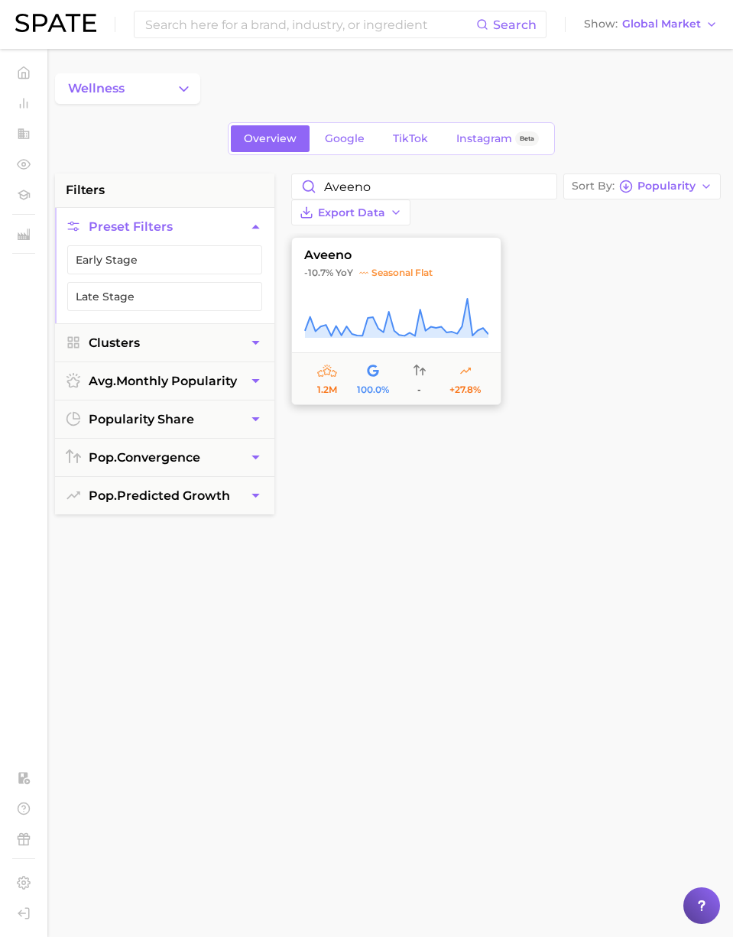
click at [441, 349] on button "aveeno -10.7% YoY seasonal flat 1.2m 100.0% - +27.8%" at bounding box center [396, 321] width 210 height 168
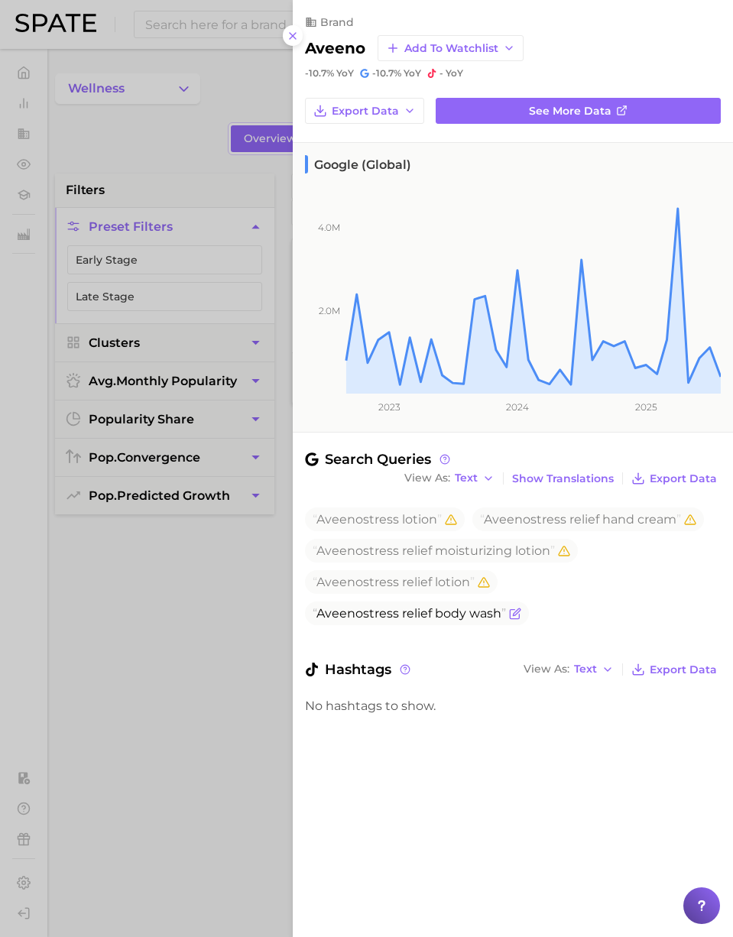
click at [518, 605] on span "Aveeno stress relief body wash" at bounding box center [417, 613] width 224 height 24
click at [518, 610] on icon "Flag as miscategorized or irrelevant" at bounding box center [515, 613] width 12 height 12
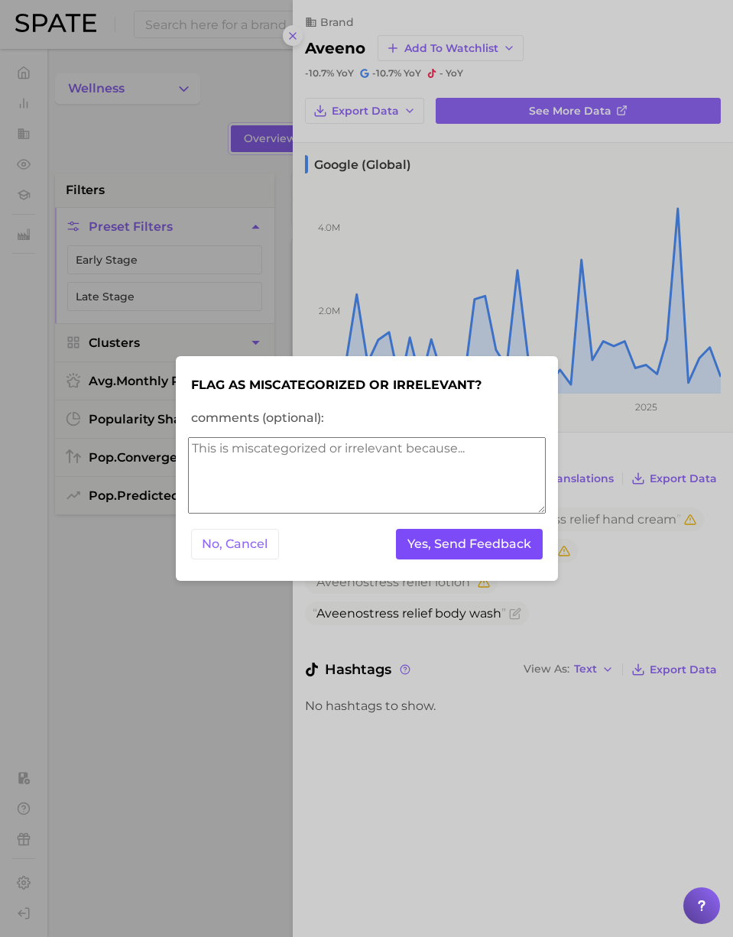
click at [464, 544] on button "Yes, Send Feedback" at bounding box center [469, 544] width 147 height 31
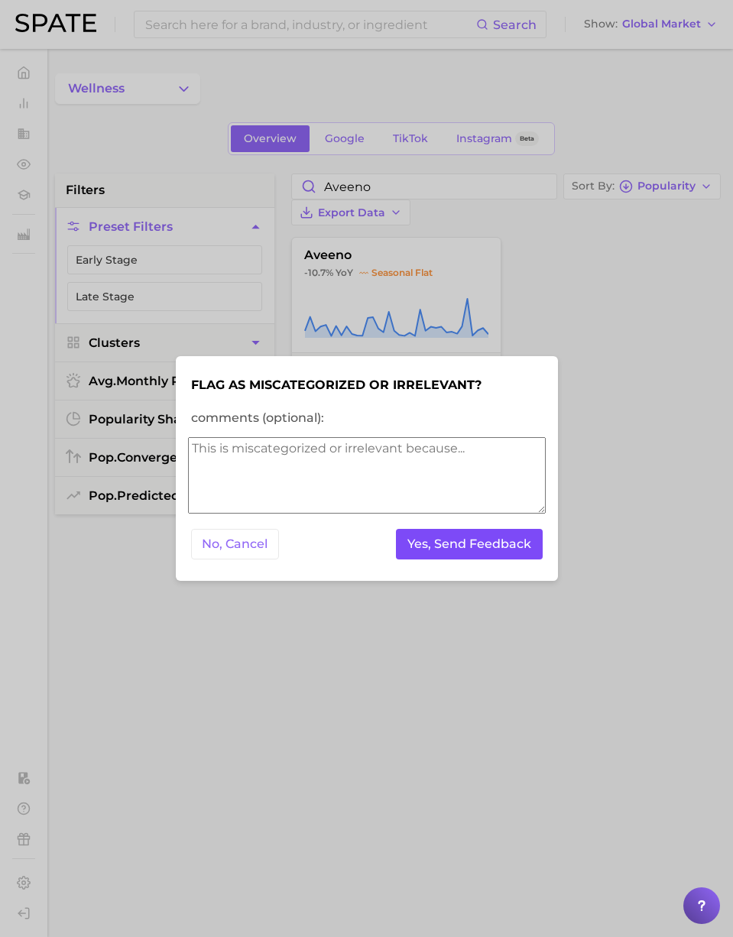
click at [464, 545] on button "Yes, Send Feedback" at bounding box center [469, 544] width 147 height 31
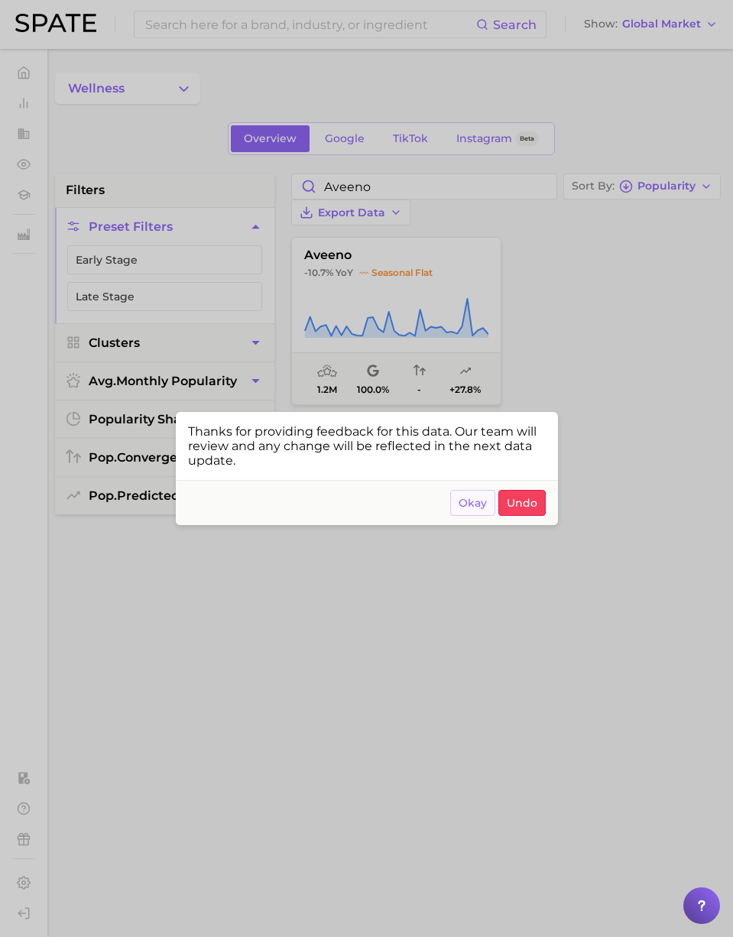
click at [461, 508] on span "Okay" at bounding box center [472, 503] width 28 height 13
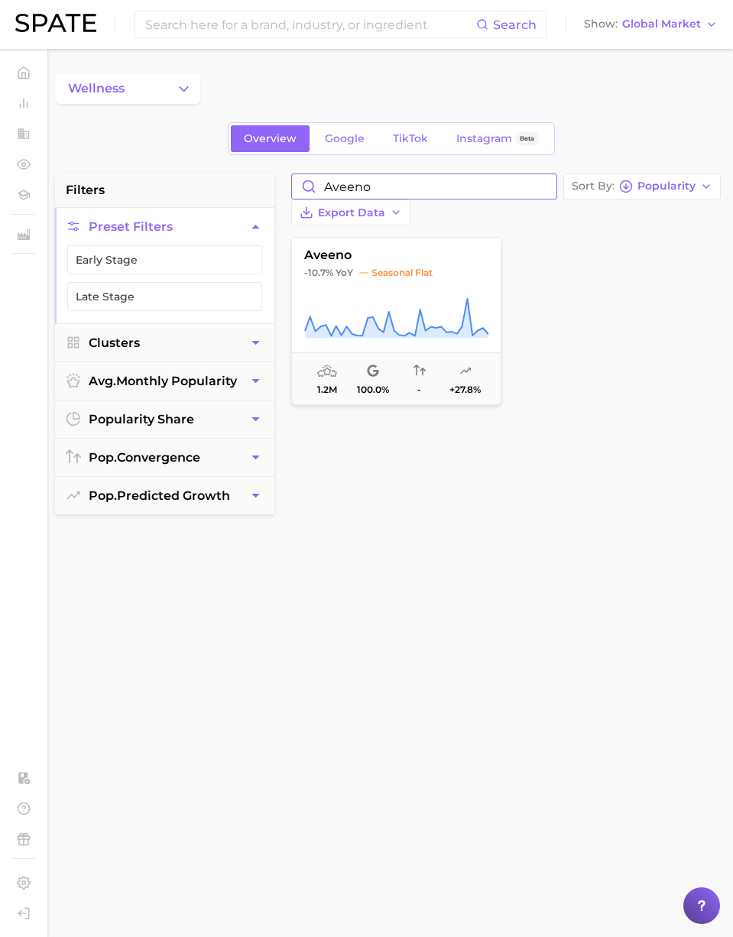
click at [536, 187] on input "aveeno" at bounding box center [424, 186] width 264 height 24
drag, startPoint x: 545, startPoint y: 186, endPoint x: 507, endPoint y: 187, distance: 37.4
click at [542, 186] on input "aveeno" at bounding box center [424, 186] width 264 height 24
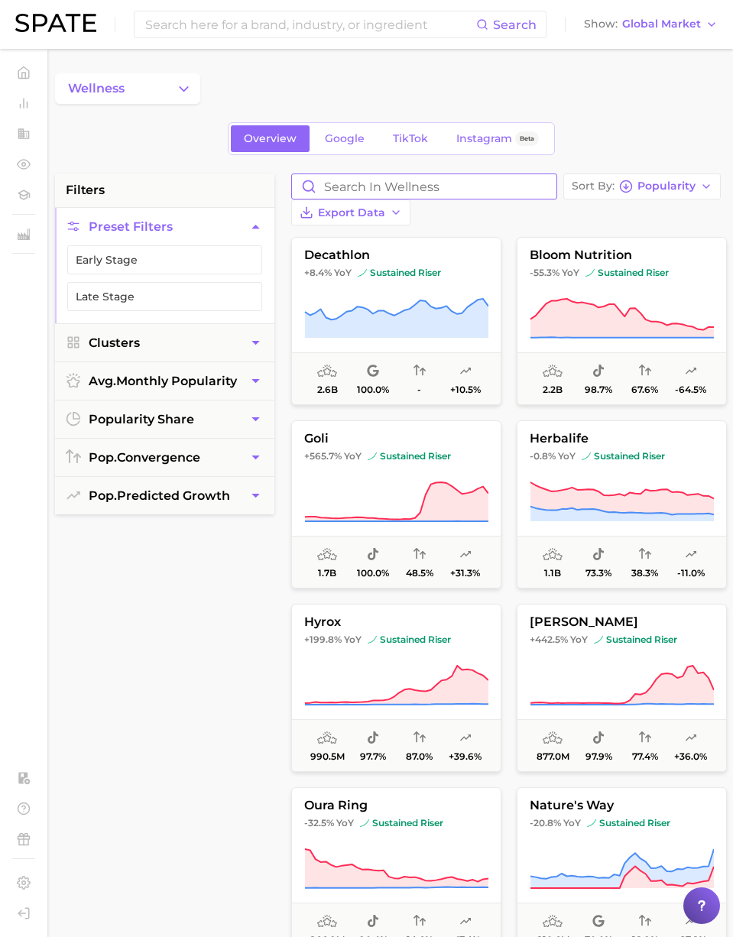
click at [487, 187] on input "Search in wellness" at bounding box center [424, 186] width 264 height 24
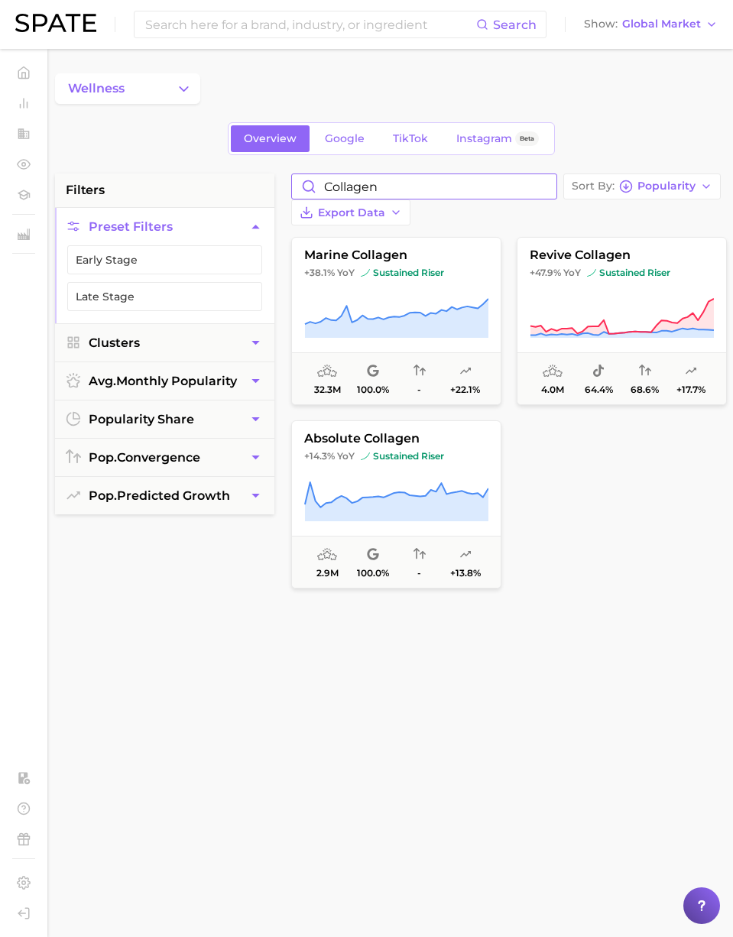
type input "collagen"
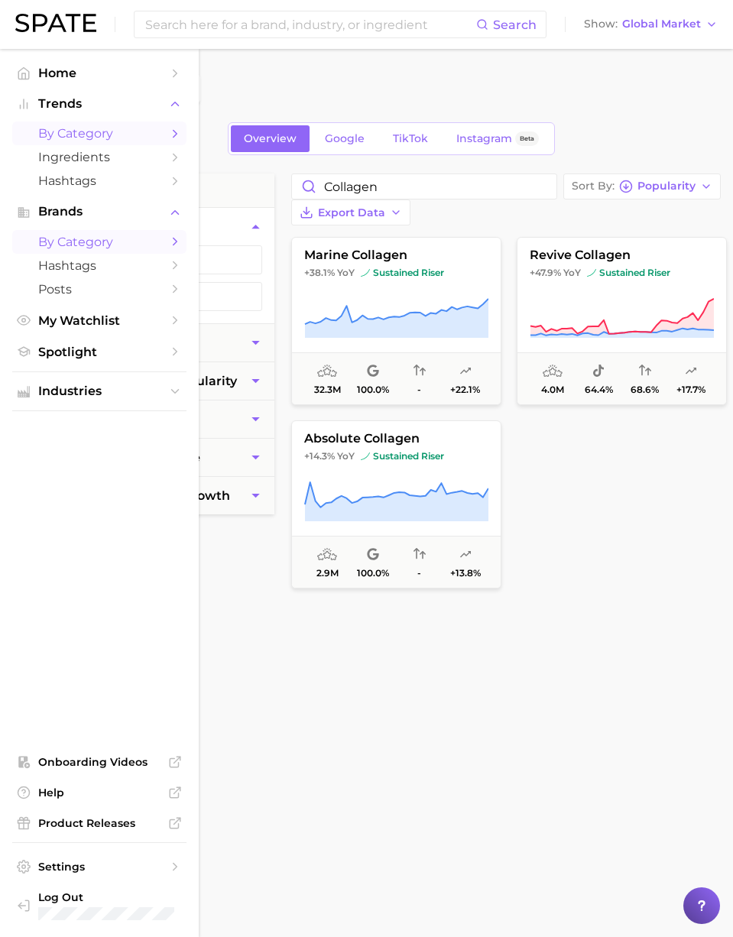
click at [88, 140] on span "by Category" at bounding box center [99, 133] width 122 height 15
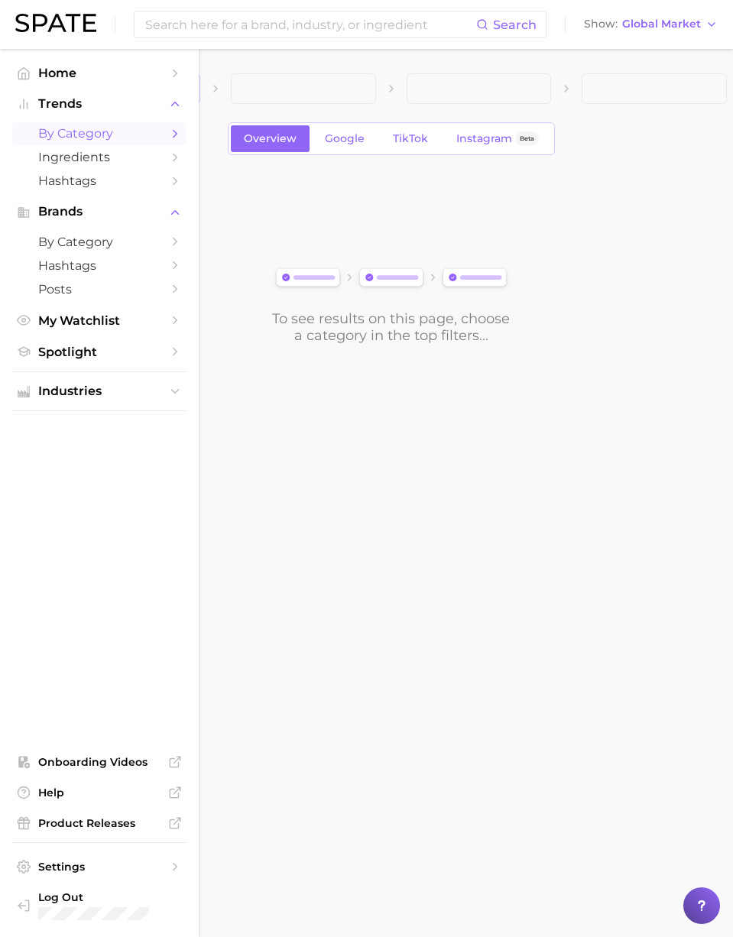
click at [171, 98] on button "1. Choose Category" at bounding box center [127, 88] width 145 height 31
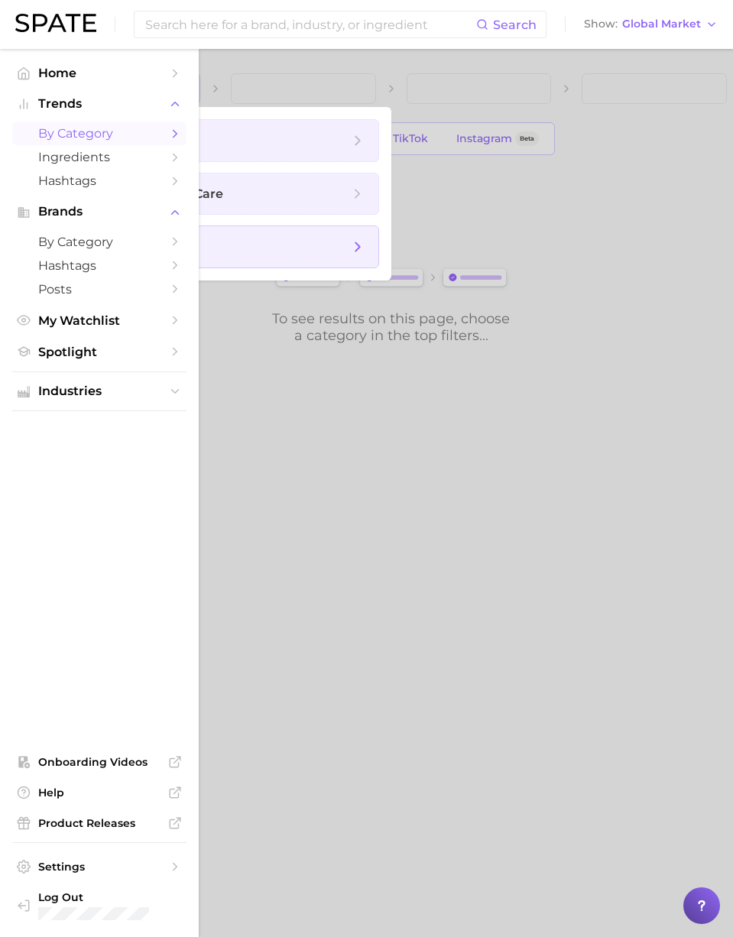
click at [186, 244] on span "wellness" at bounding box center [163, 246] width 57 height 15
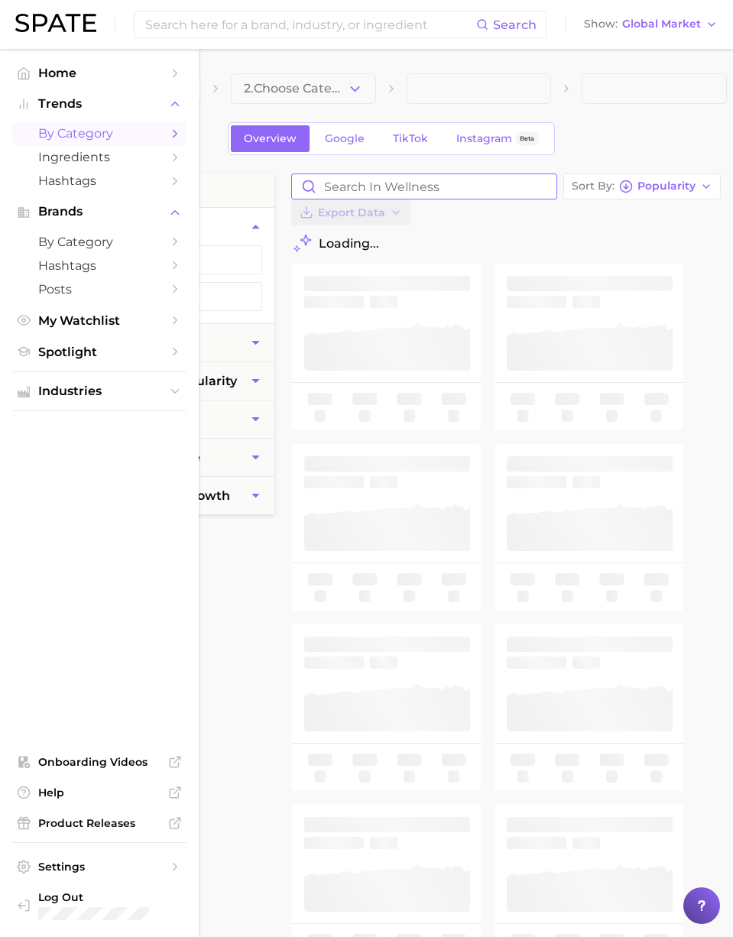
click at [383, 180] on input "Search in wellness" at bounding box center [424, 186] width 264 height 24
paste input "collagène verisol"
drag, startPoint x: 447, startPoint y: 186, endPoint x: 272, endPoint y: 185, distance: 174.9
click at [272, 185] on div "filters Preset Filters Early Stage Late Stage Clusters avg. monthly popularity …" at bounding box center [394, 665] width 679 height 984
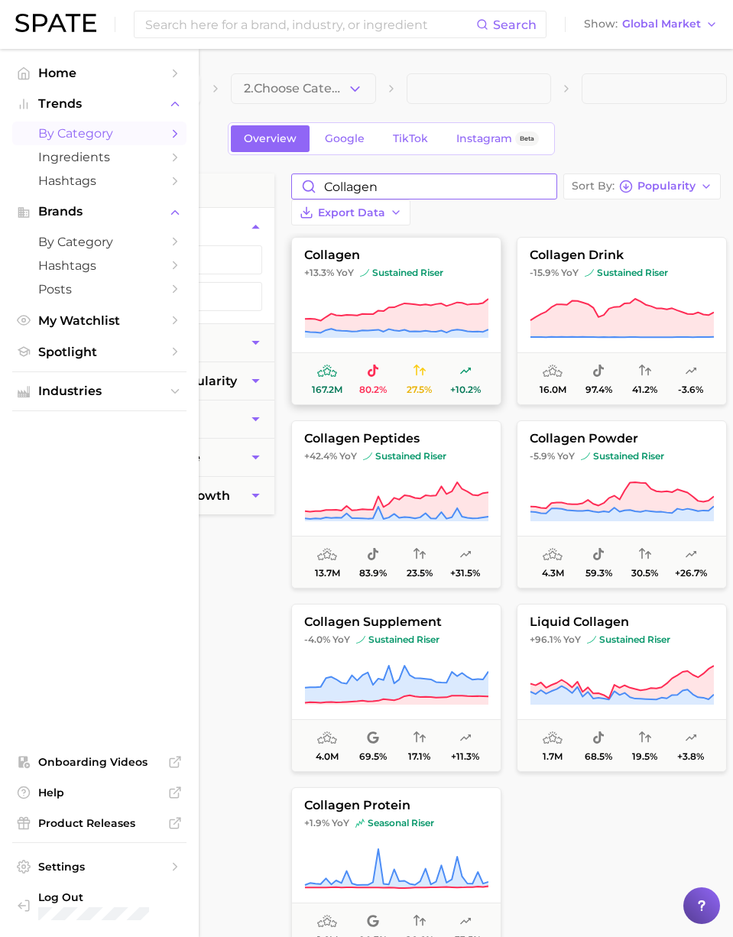
type input "collagen"
click at [376, 293] on button "collagen +13.3% YoY sustained riser 167.2m 80.2% 27.5% +10.2%" at bounding box center [396, 321] width 210 height 168
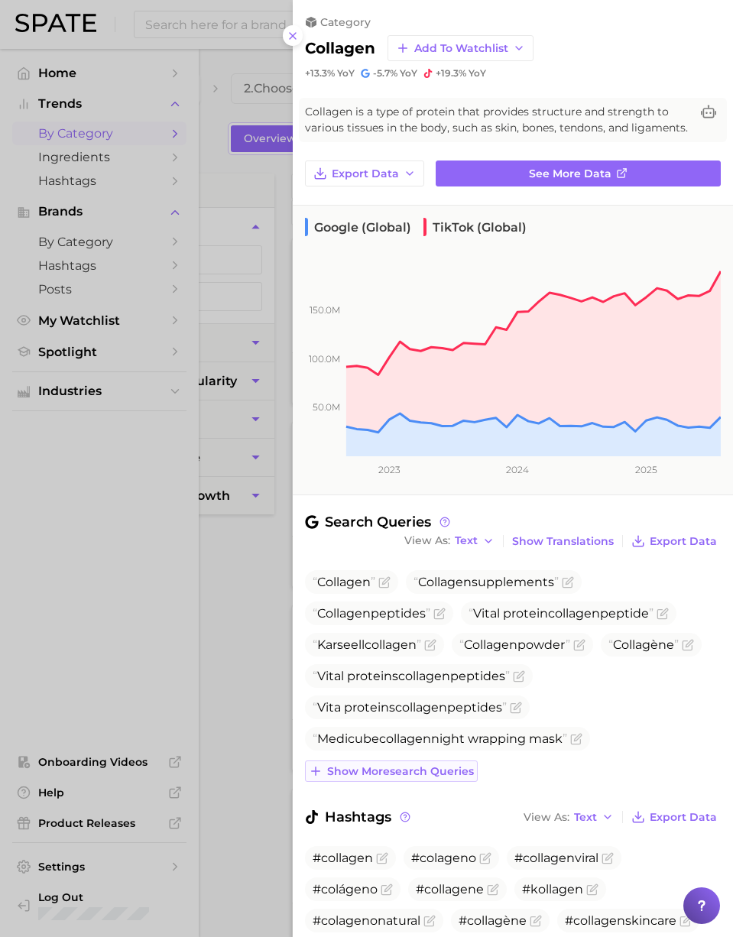
click at [439, 768] on span "Show more search queries" at bounding box center [400, 771] width 147 height 13
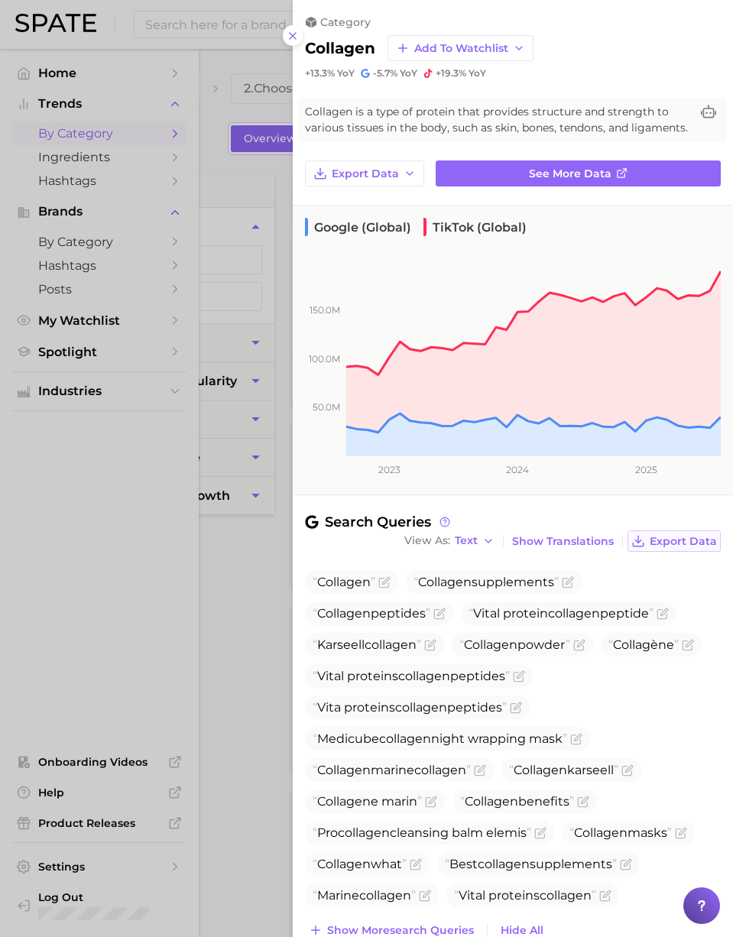
click at [692, 537] on span "Export Data" at bounding box center [682, 541] width 67 height 13
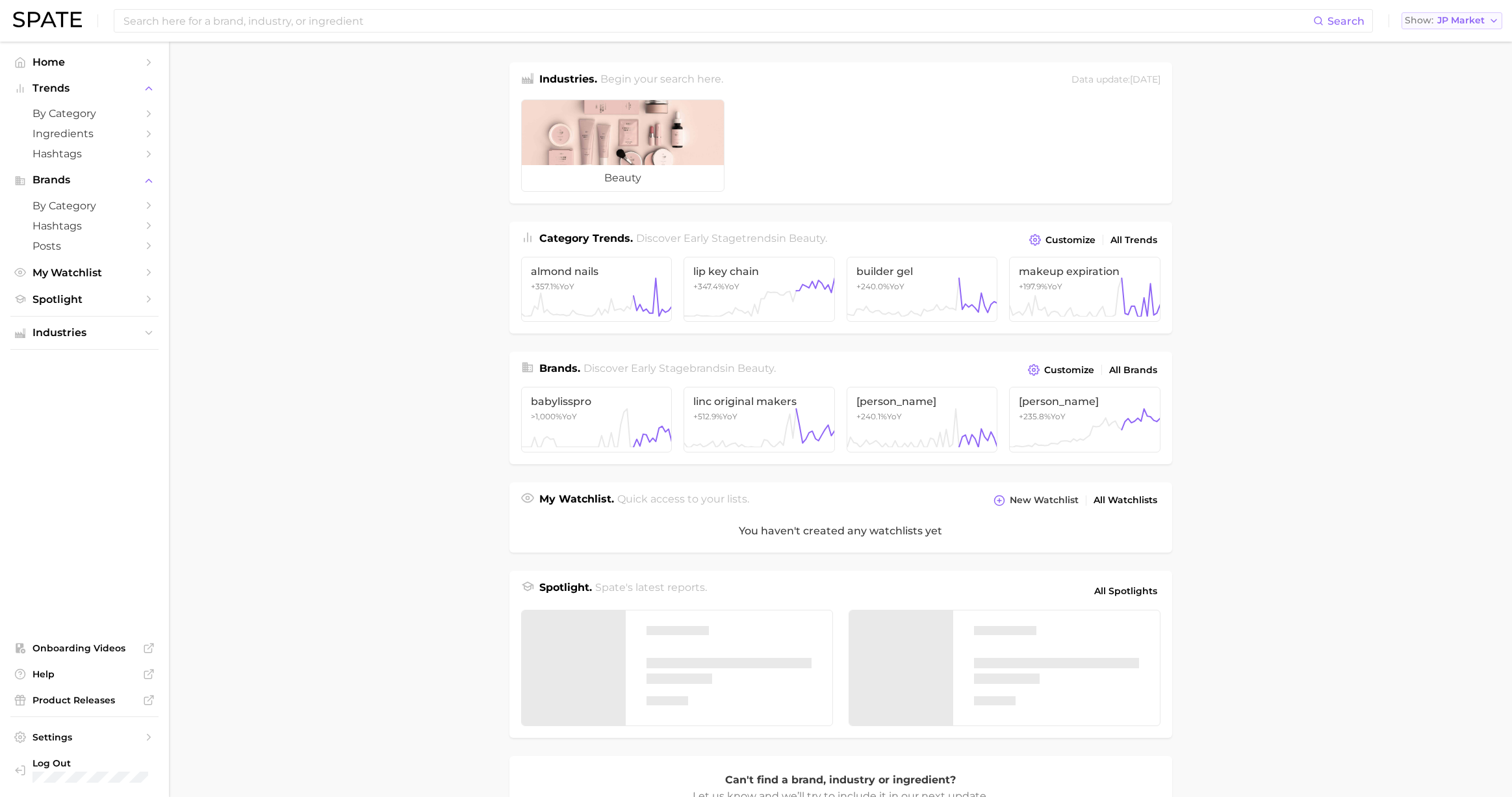
click at [1413, 27] on button "Show JP Market" at bounding box center [1452, 21] width 100 height 17
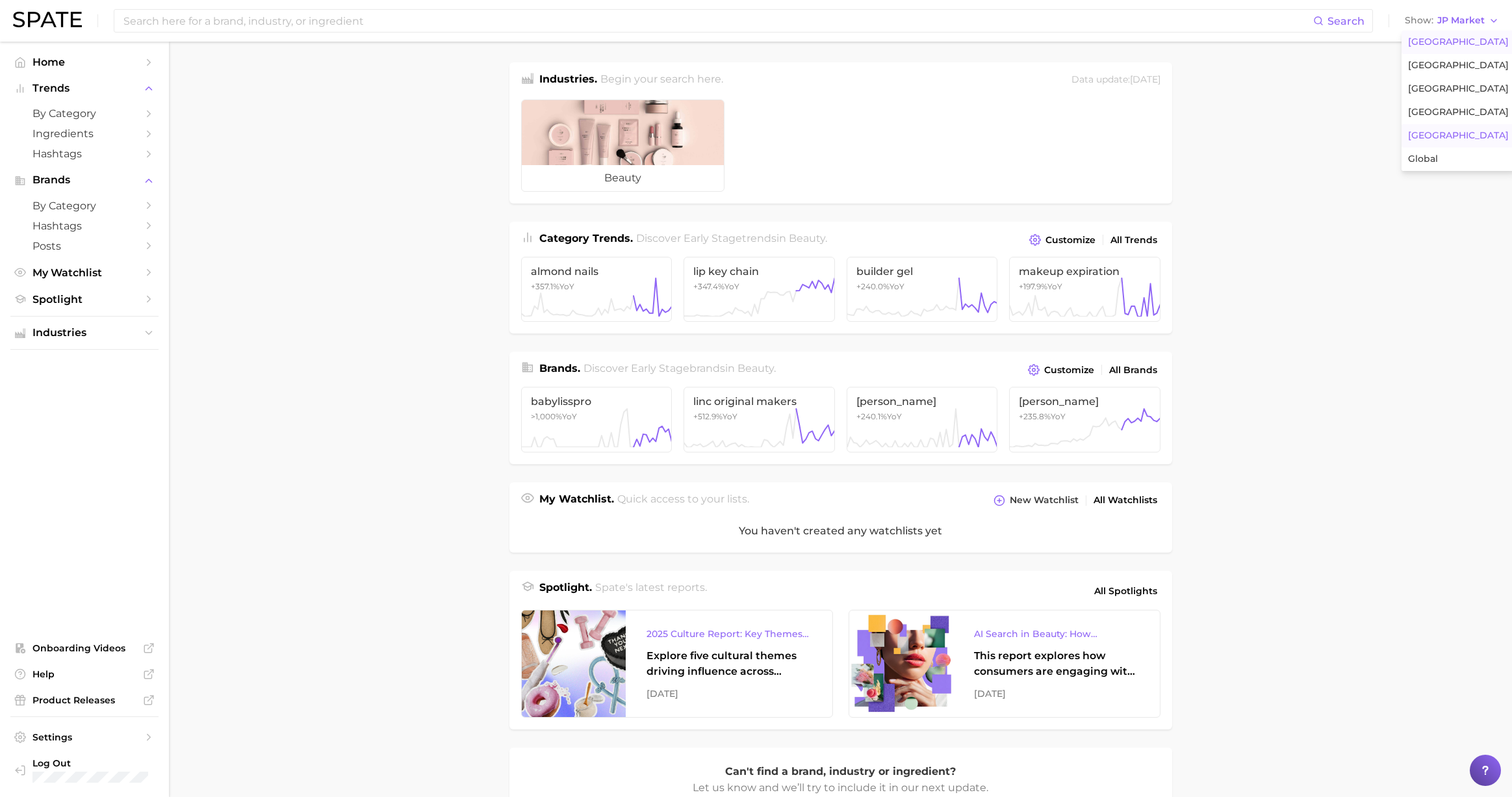
drag, startPoint x: 1420, startPoint y: 43, endPoint x: 1037, endPoint y: 56, distance: 383.2
click at [1419, 43] on span "[GEOGRAPHIC_DATA]" at bounding box center [1458, 42] width 100 height 11
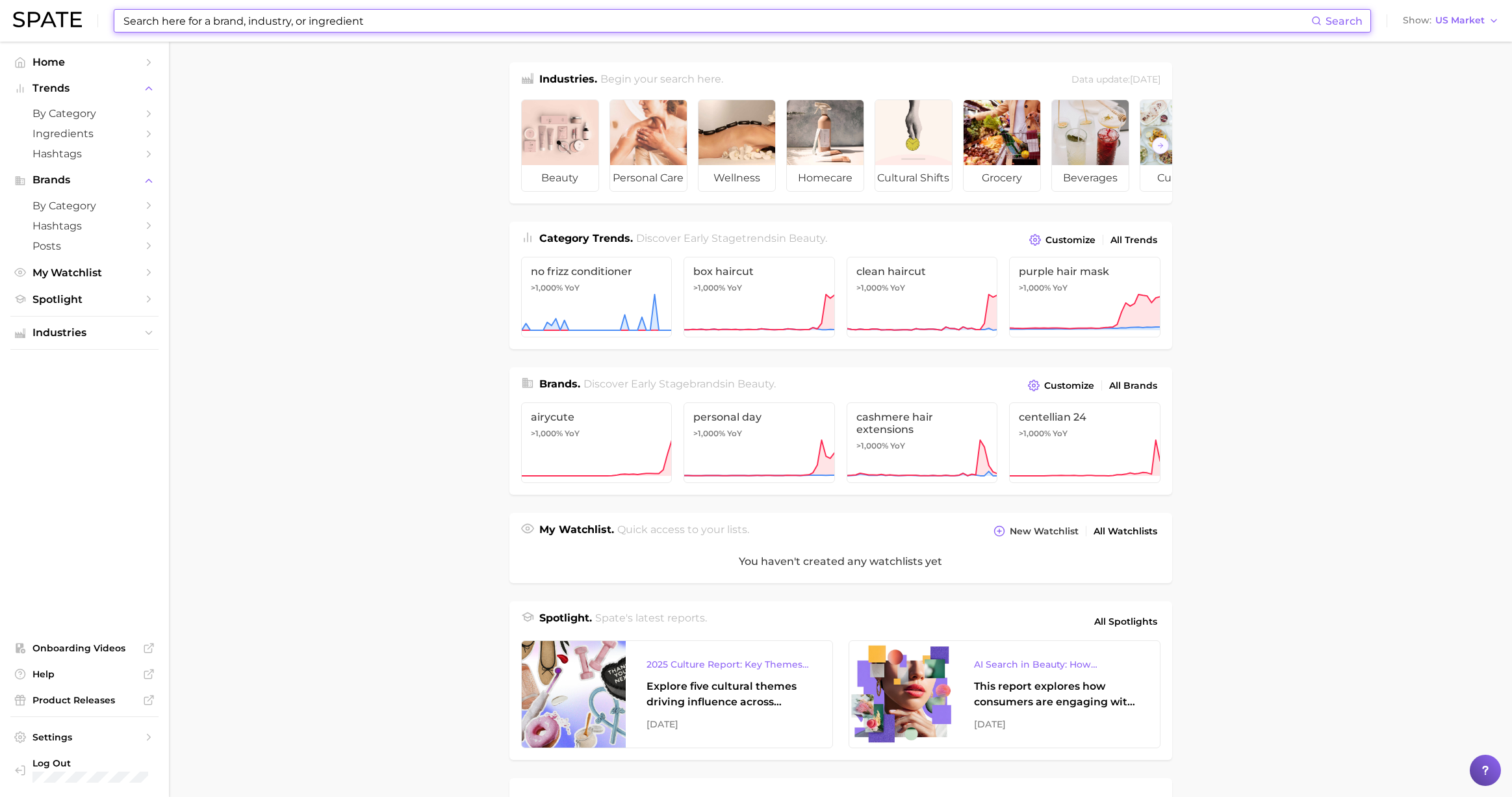
click at [956, 22] on input at bounding box center [717, 20] width 1189 height 22
paste input "omega d3"
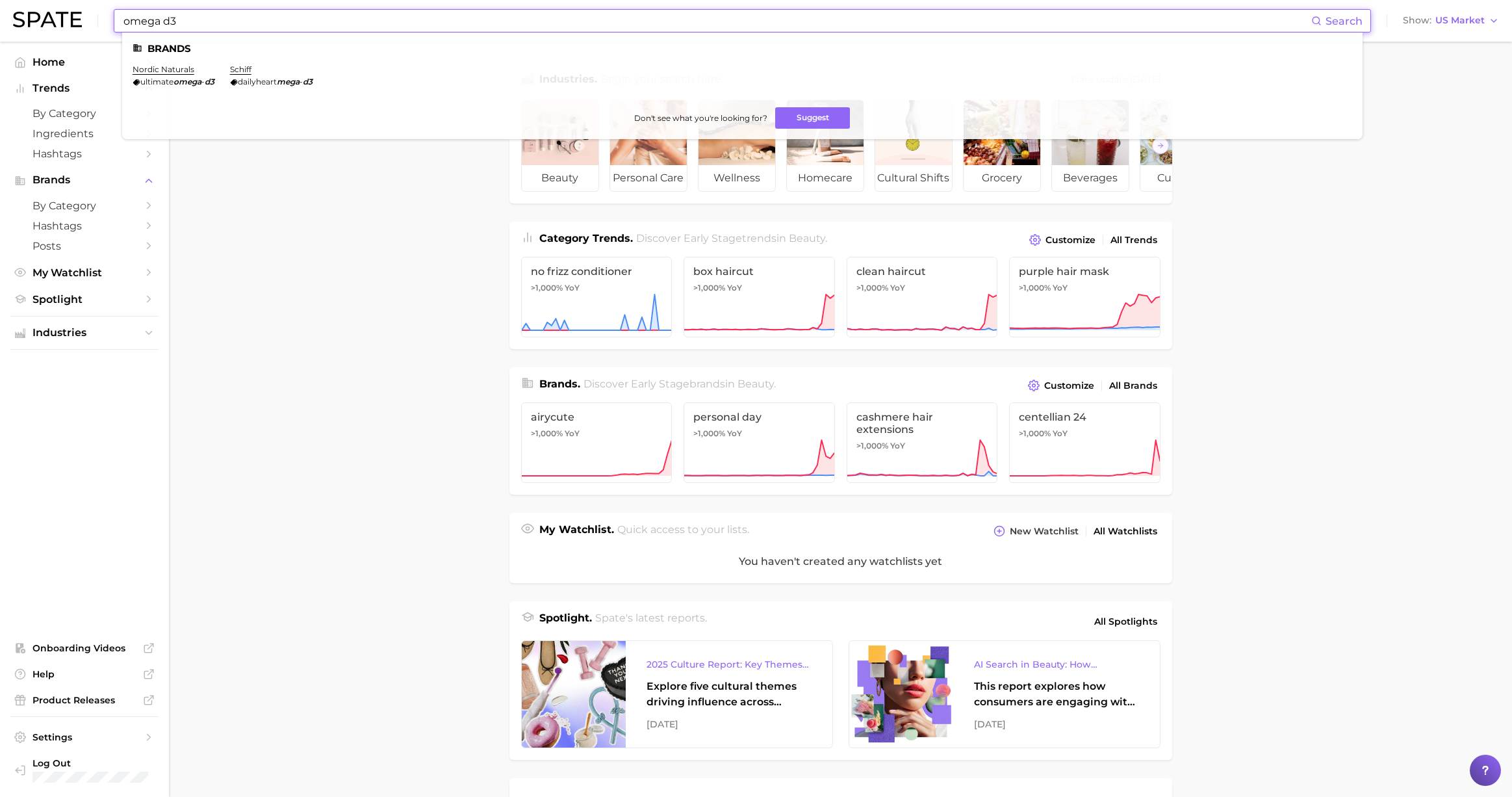
drag, startPoint x: 252, startPoint y: 26, endPoint x: 83, endPoint y: 17, distance: 169.2
click at [83, 17] on div "omega d3 Search Brands nordic naturals ultimate omega - d3 schiff dailyheart me…" at bounding box center [755, 20] width 1486 height 42
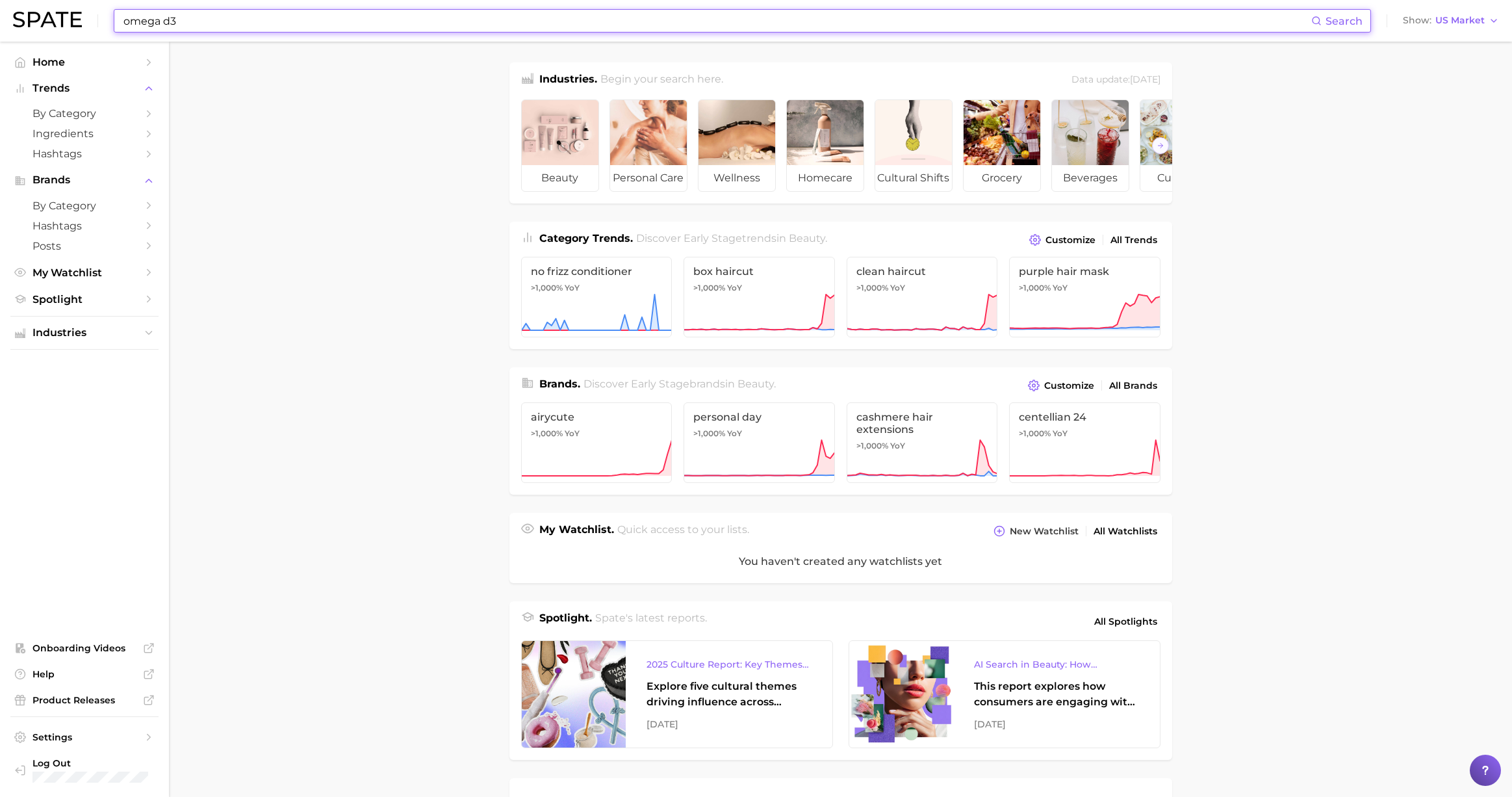
click at [185, 22] on input "omega d3" at bounding box center [717, 20] width 1189 height 22
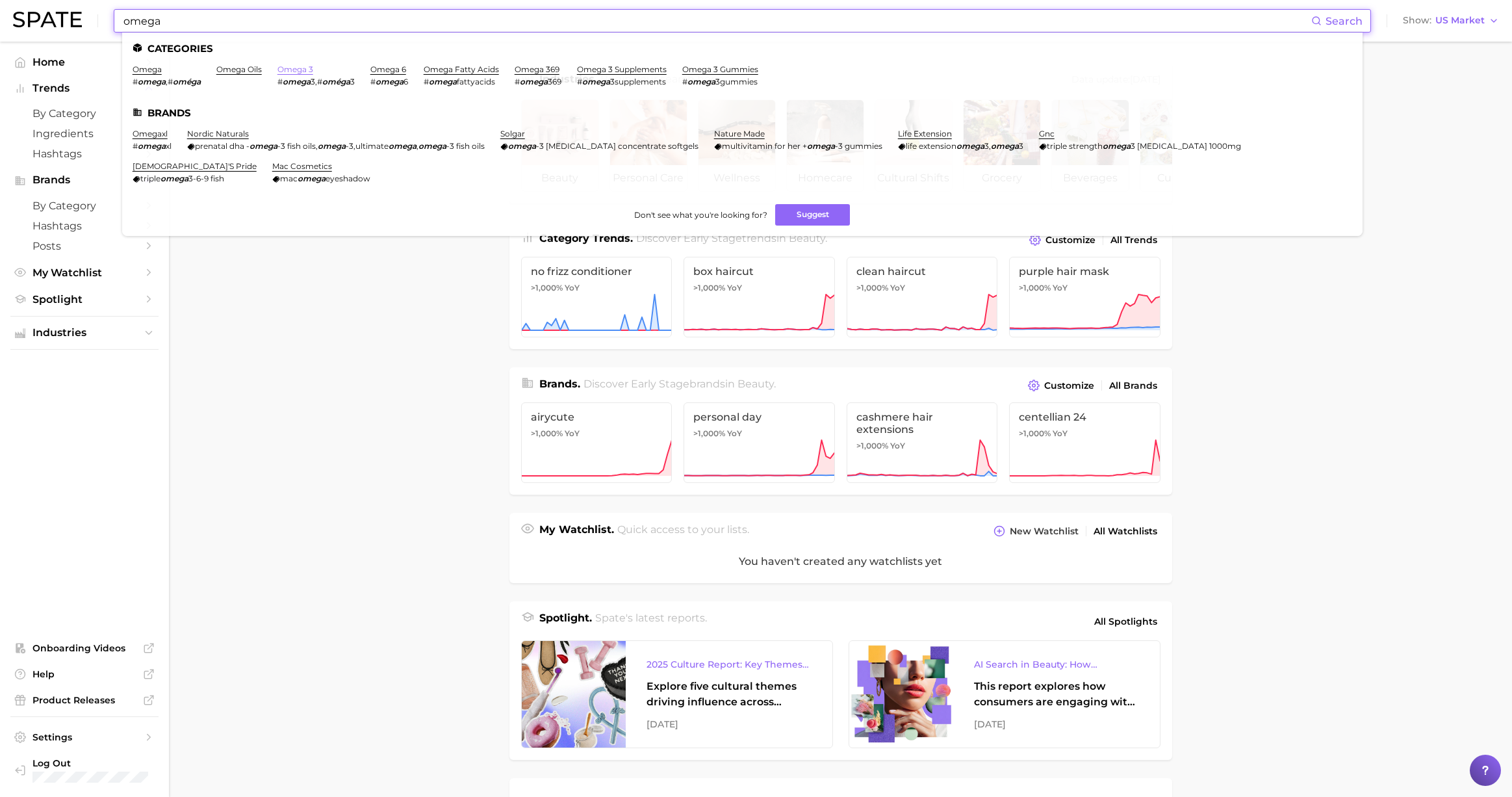
type input "omega"
click at [290, 67] on link "omega 3" at bounding box center [295, 69] width 36 height 9
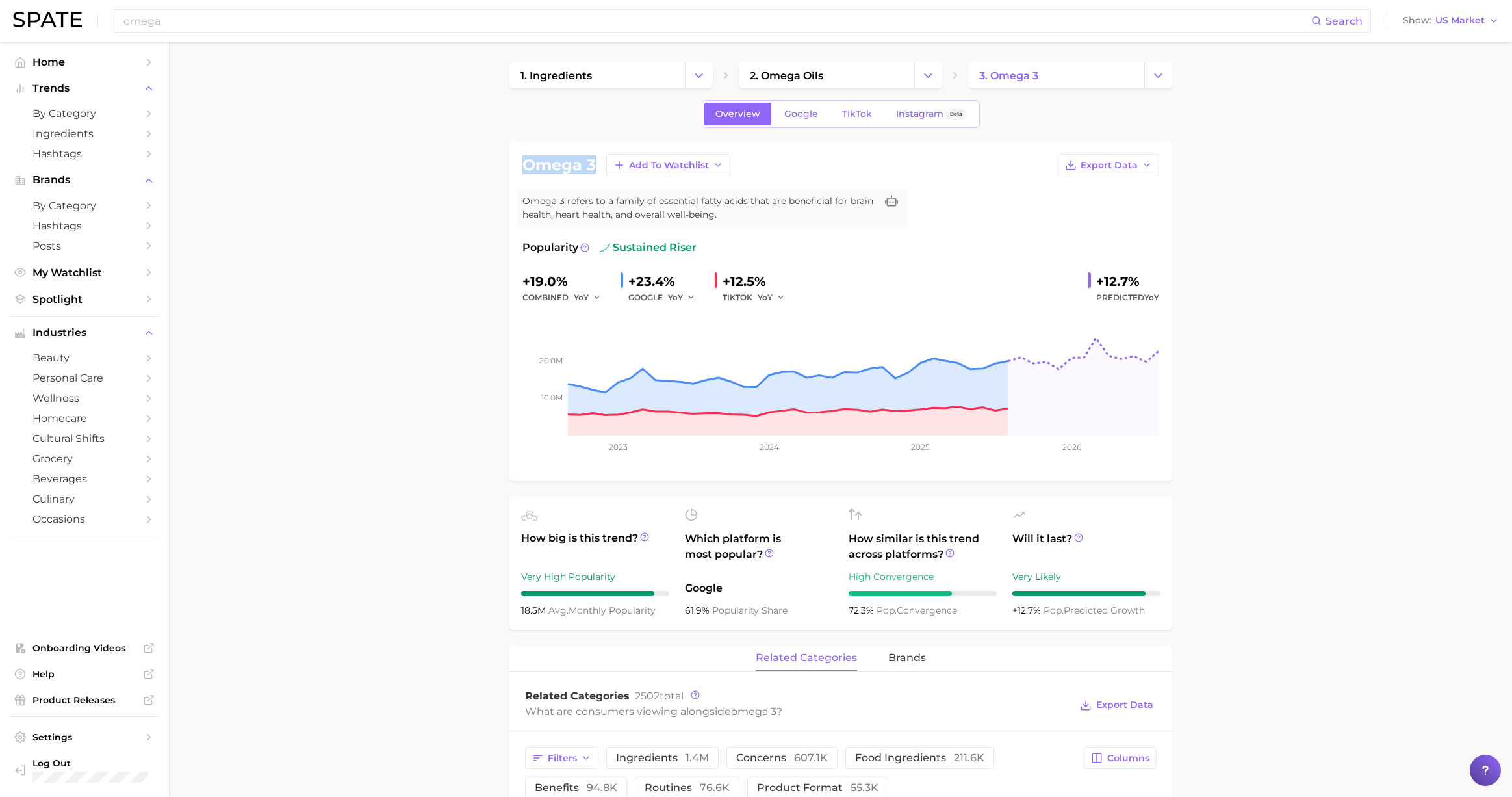
drag, startPoint x: 593, startPoint y: 165, endPoint x: 519, endPoint y: 164, distance: 74.0
click at [519, 164] on div "omega 3 Add to Watchlist Export Data Omega 3 refers to a family of essential fa…" at bounding box center [840, 311] width 662 height 340
copy h1 "omega 3"
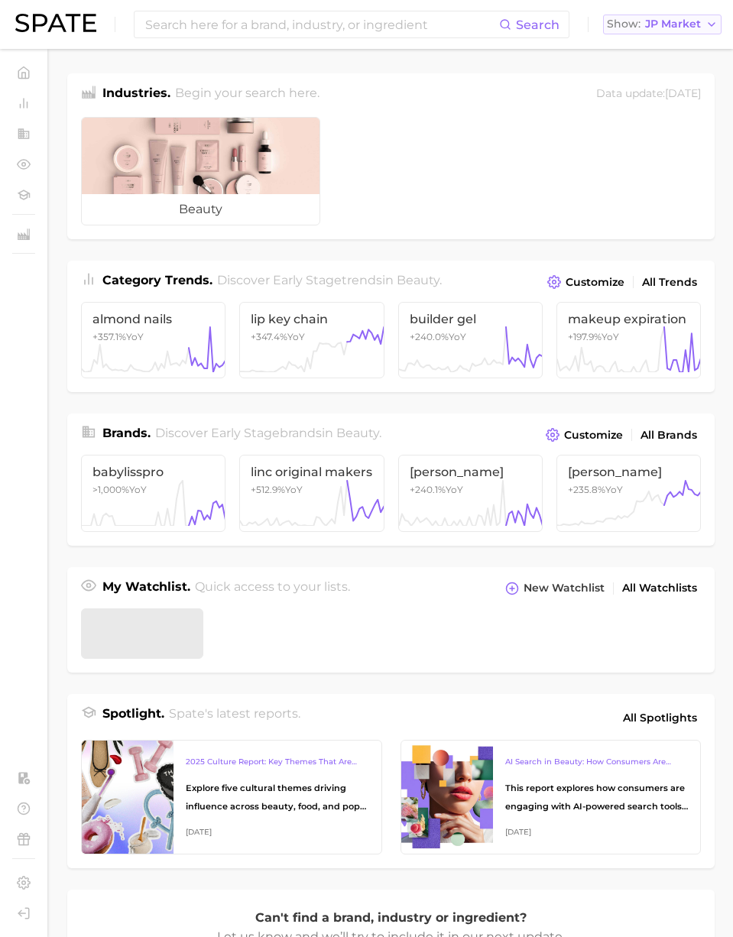
click at [635, 23] on span "Show" at bounding box center [624, 24] width 34 height 8
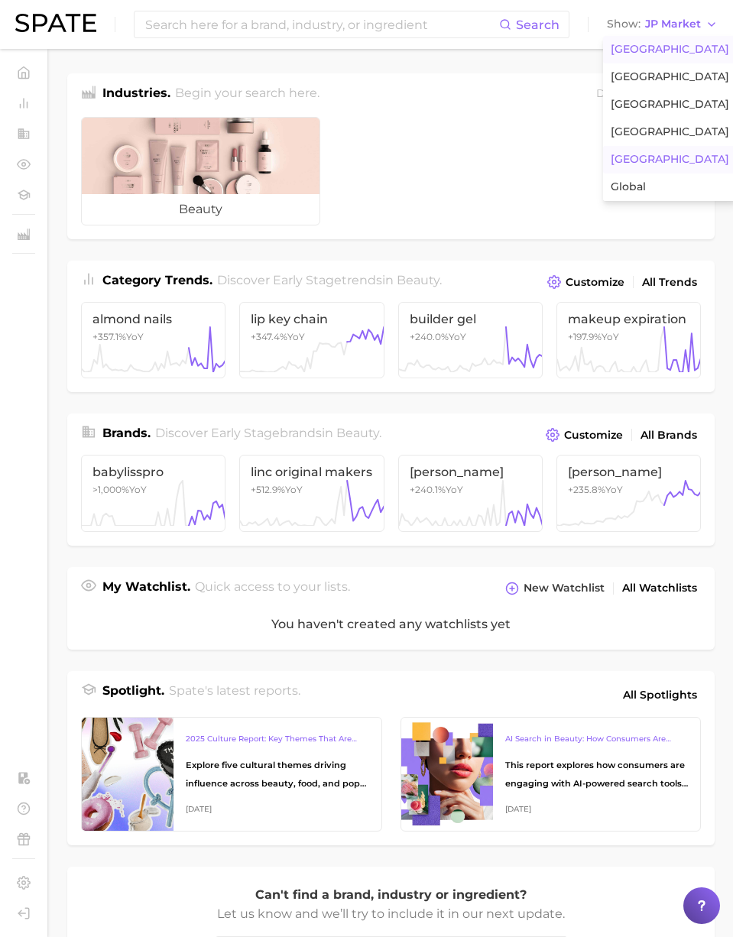
click at [631, 41] on button "[GEOGRAPHIC_DATA]" at bounding box center [670, 50] width 134 height 28
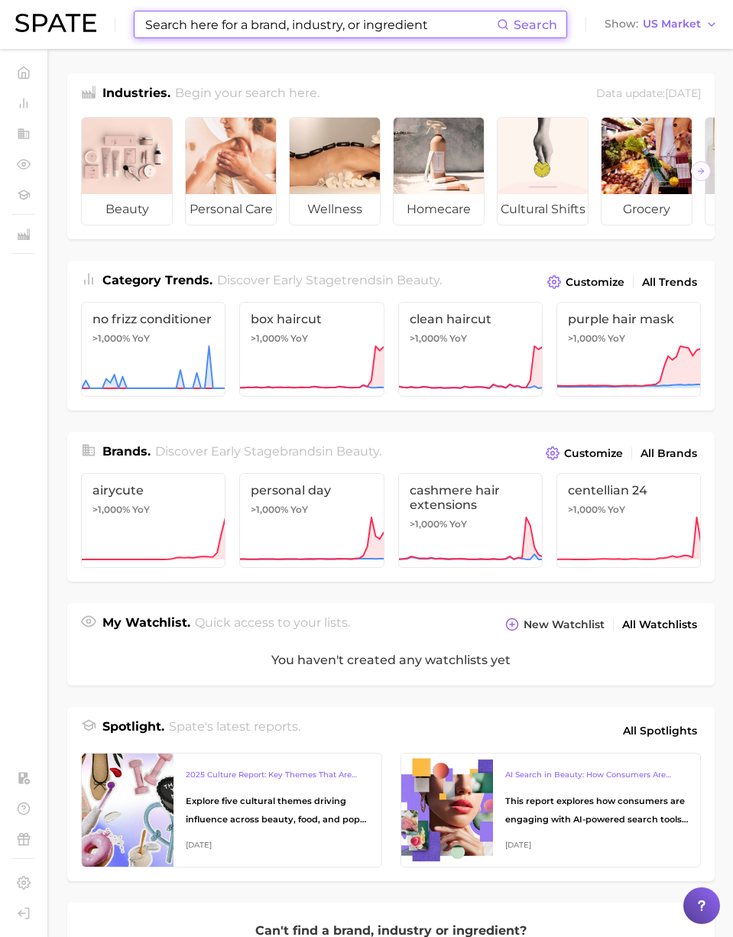
click at [370, 23] on input at bounding box center [320, 24] width 353 height 26
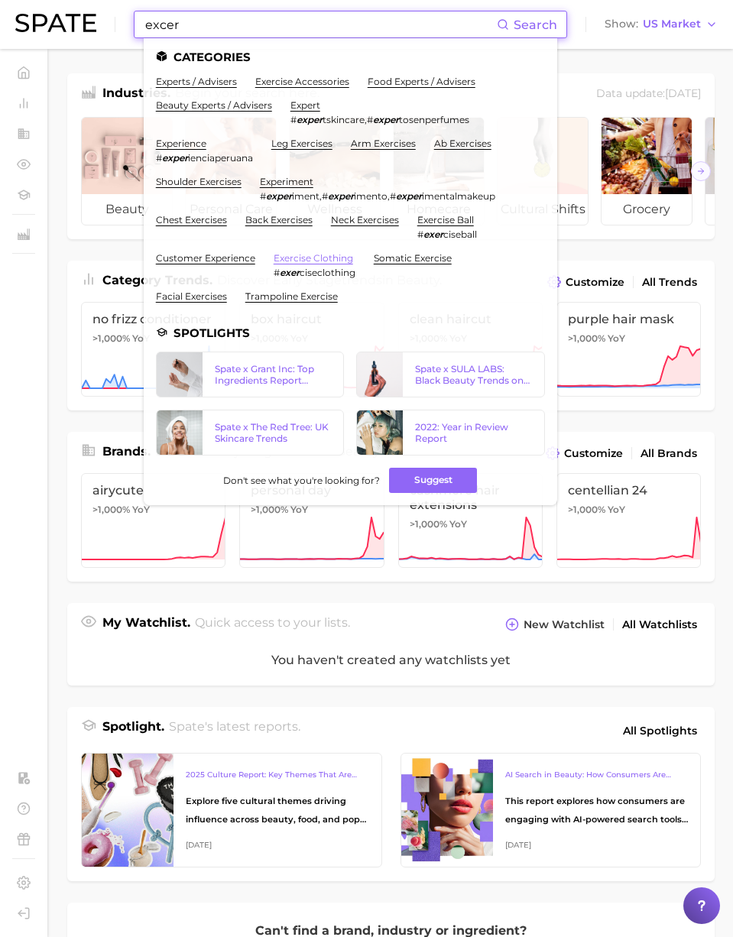
type input "excer"
click at [316, 254] on link "exercise clothing" at bounding box center [312, 257] width 79 height 11
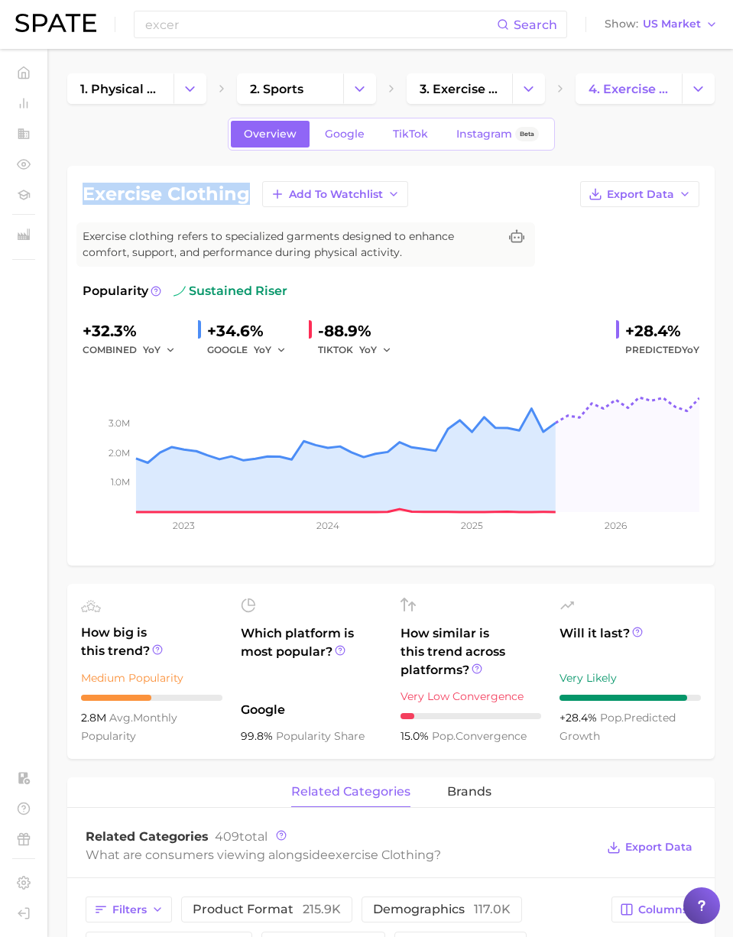
drag, startPoint x: 247, startPoint y: 198, endPoint x: 54, endPoint y: 199, distance: 192.5
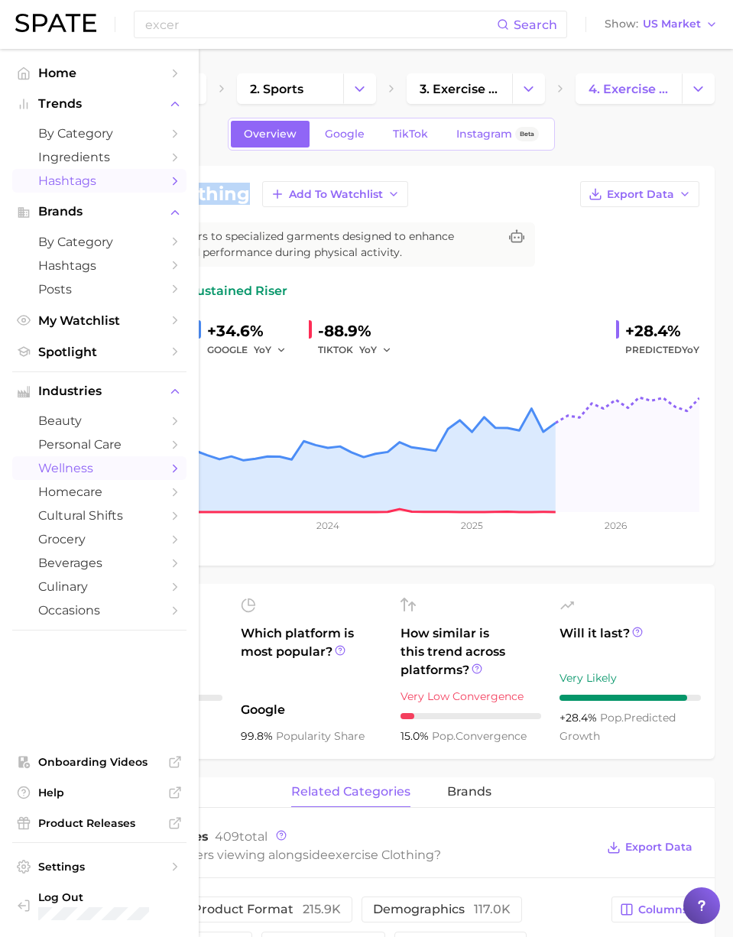
copy h1 "exercise clothing"
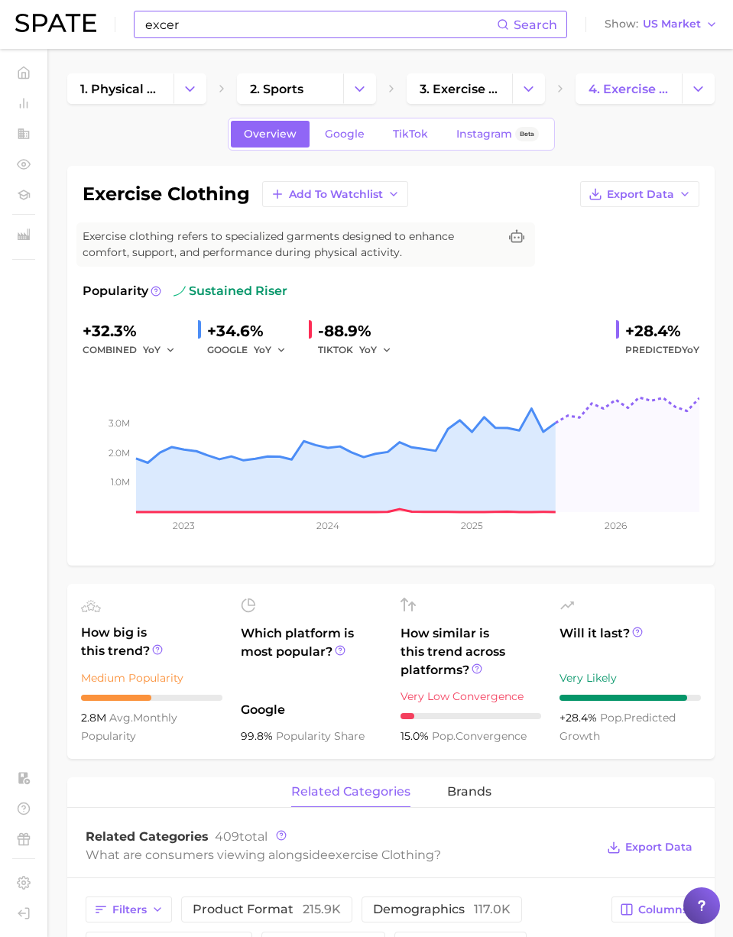
drag, startPoint x: 266, startPoint y: 24, endPoint x: 224, endPoint y: 24, distance: 42.0
click at [262, 24] on input "excer" at bounding box center [320, 24] width 353 height 26
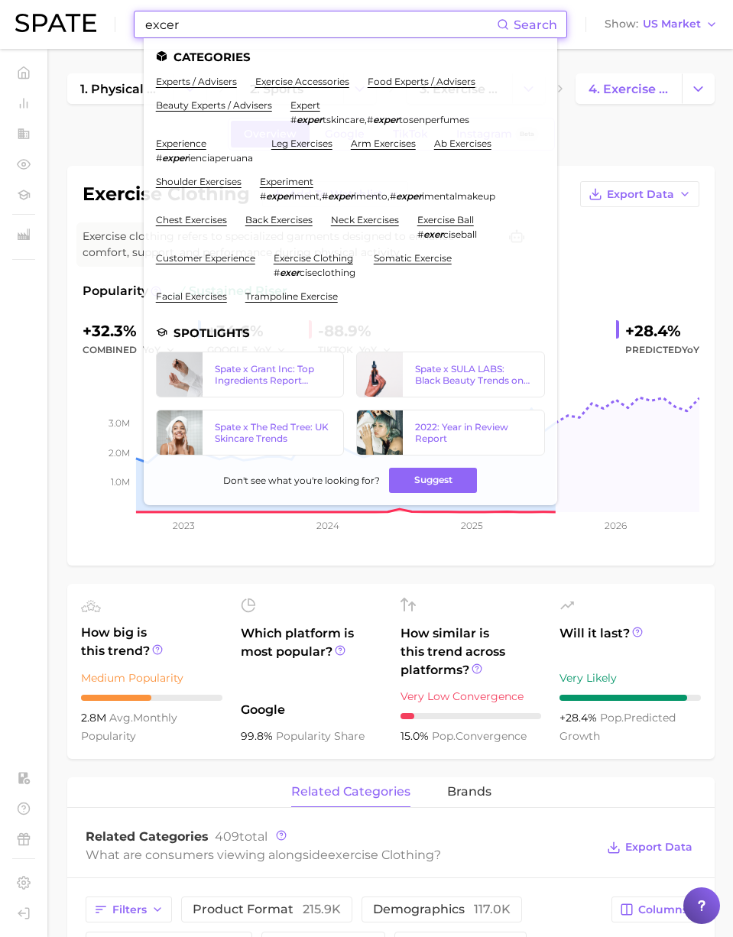
drag, startPoint x: 176, startPoint y: 24, endPoint x: 18, endPoint y: 23, distance: 157.4
click at [18, 23] on div "excer Search Categories experts / advisers exercise accessories food experts / …" at bounding box center [366, 24] width 702 height 49
paste input "Fabletics"
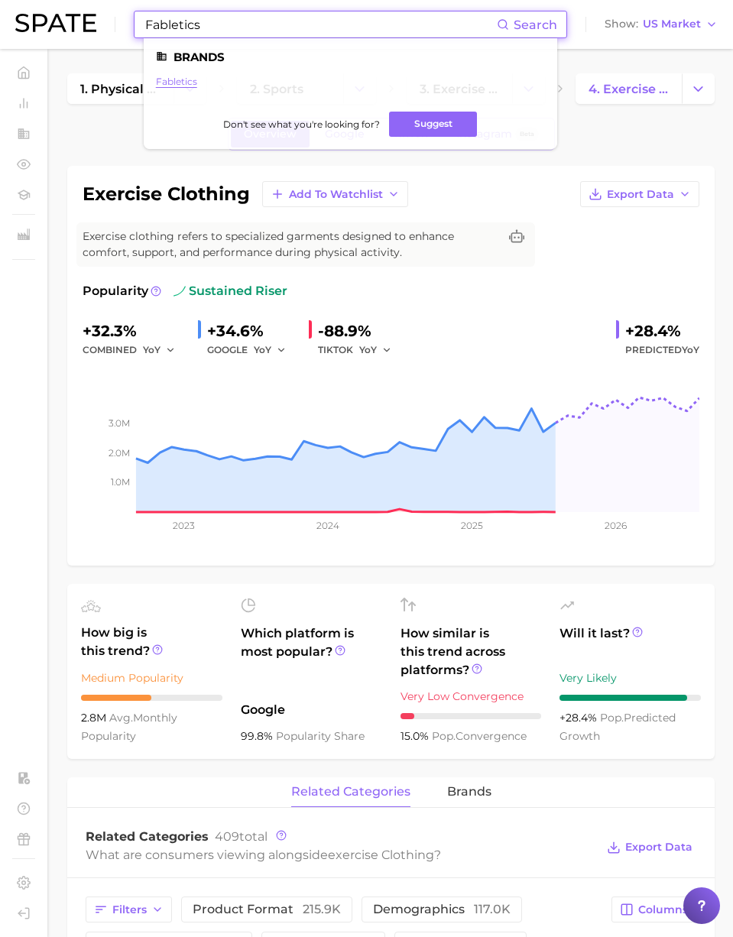
type input "Fabletics"
click at [168, 77] on link "fabletics" at bounding box center [176, 81] width 41 height 11
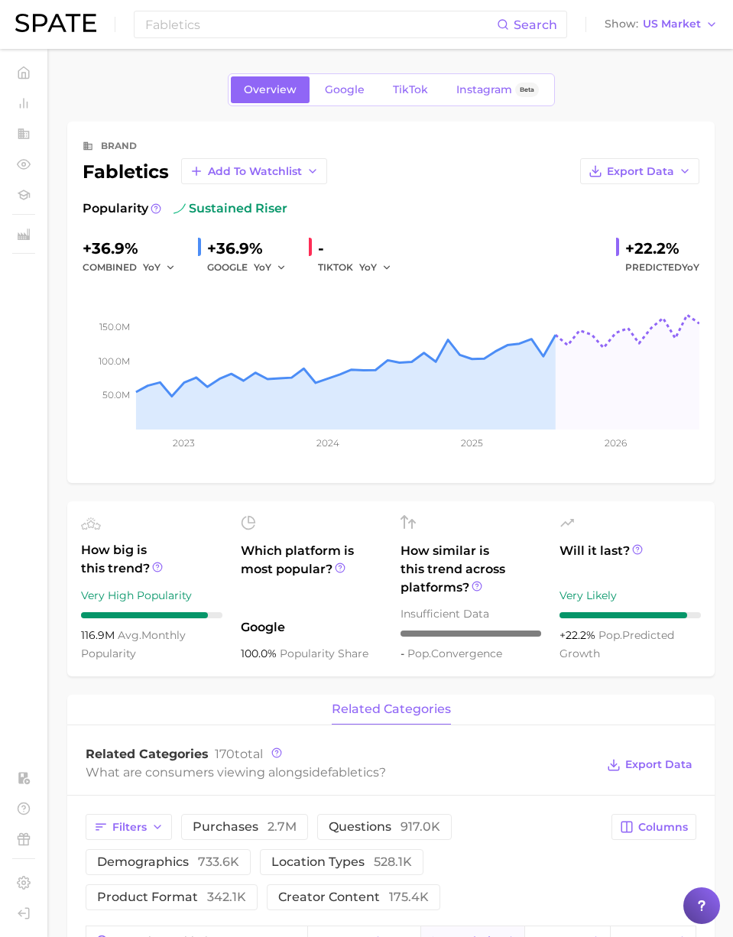
click at [123, 169] on div "fabletics Add to Watchlist" at bounding box center [205, 171] width 244 height 26
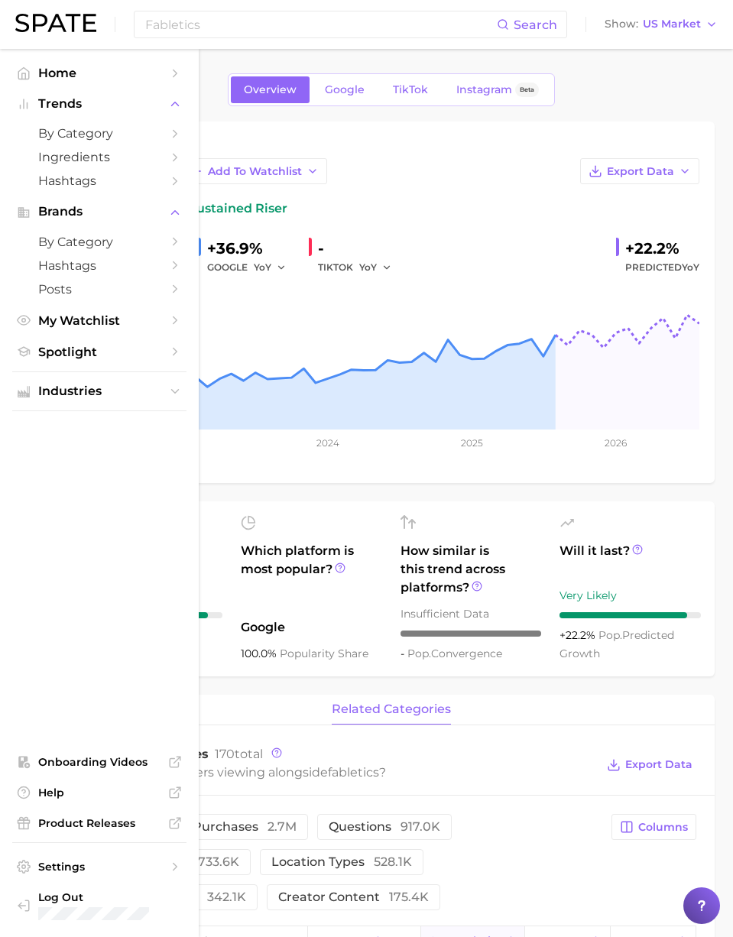
copy div "fabletics"
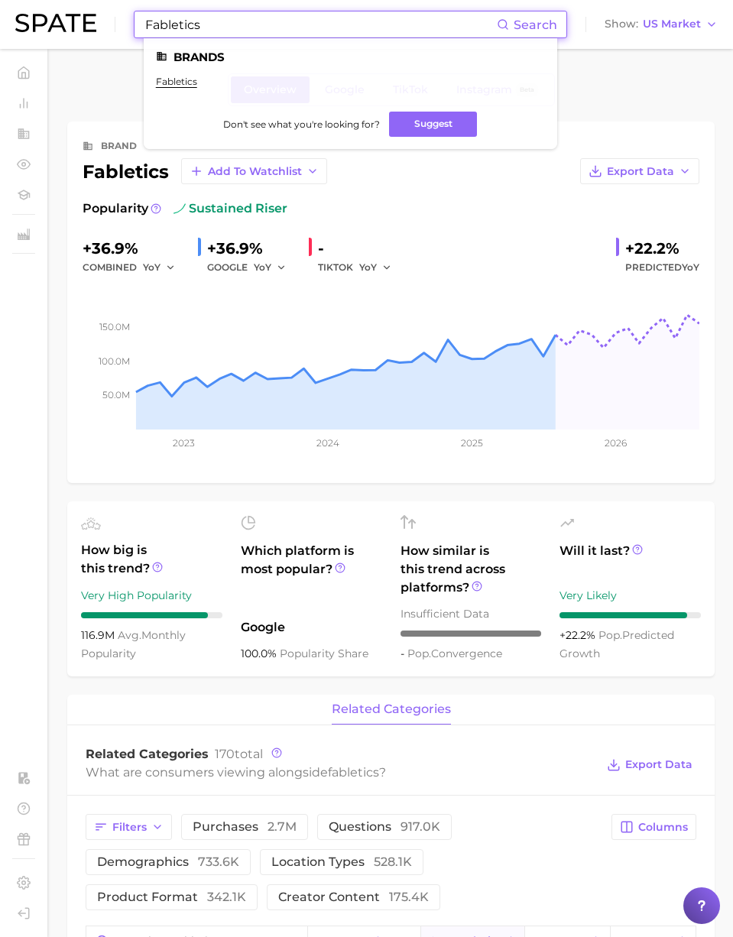
drag, startPoint x: 273, startPoint y: 34, endPoint x: 245, endPoint y: 30, distance: 27.9
click at [261, 33] on input "Fabletics" at bounding box center [320, 24] width 353 height 26
drag, startPoint x: 628, startPoint y: 79, endPoint x: 458, endPoint y: 69, distance: 170.6
click at [626, 79] on div "Overview Google TikTok Instagram Beta" at bounding box center [390, 89] width 647 height 33
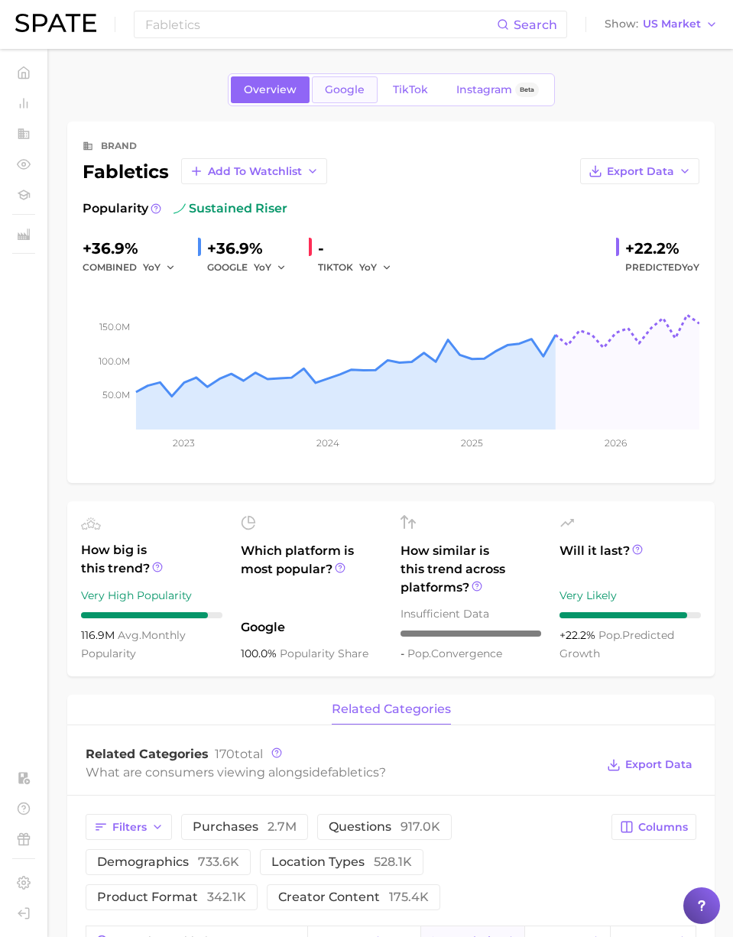
click at [337, 92] on span "Google" at bounding box center [345, 89] width 40 height 13
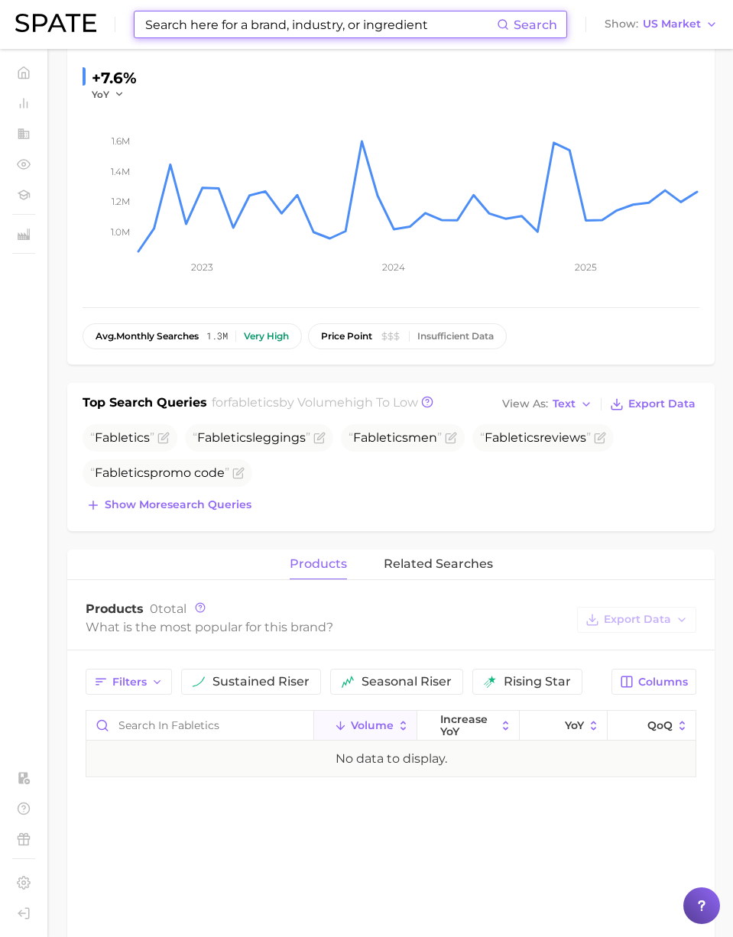
scroll to position [183, 0]
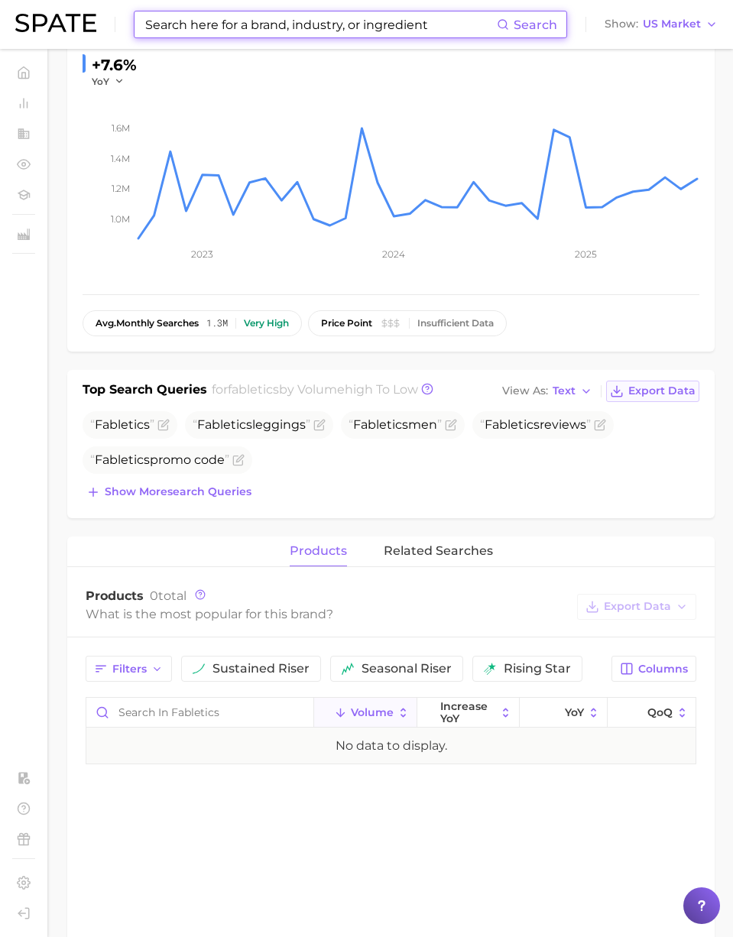
click at [652, 393] on span "Export Data" at bounding box center [661, 390] width 67 height 13
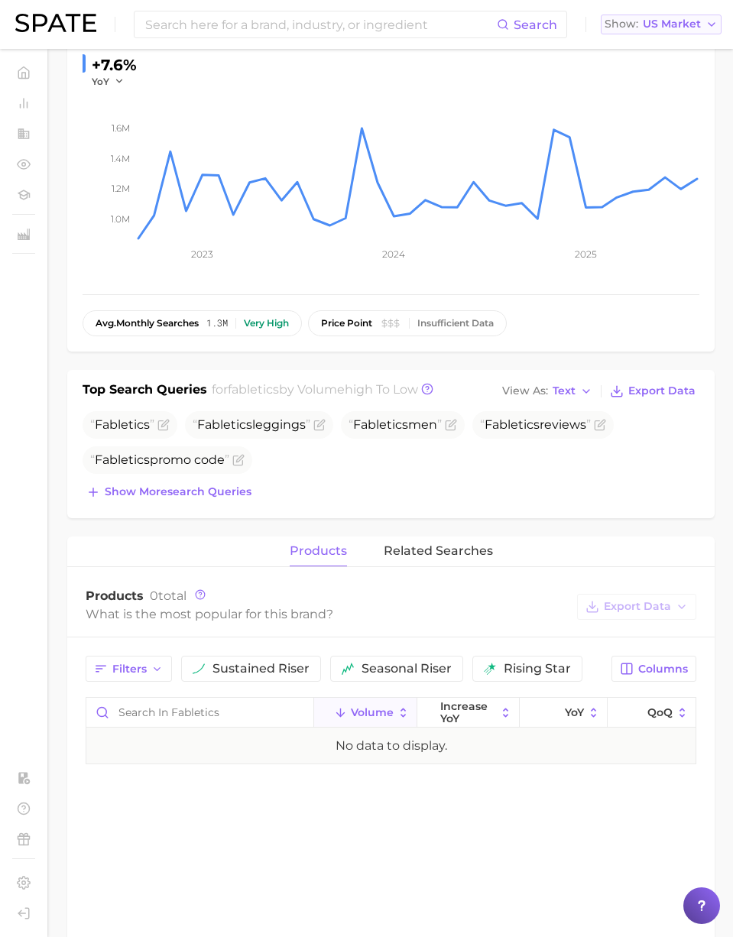
click at [675, 20] on span "US Market" at bounding box center [671, 24] width 58 height 8
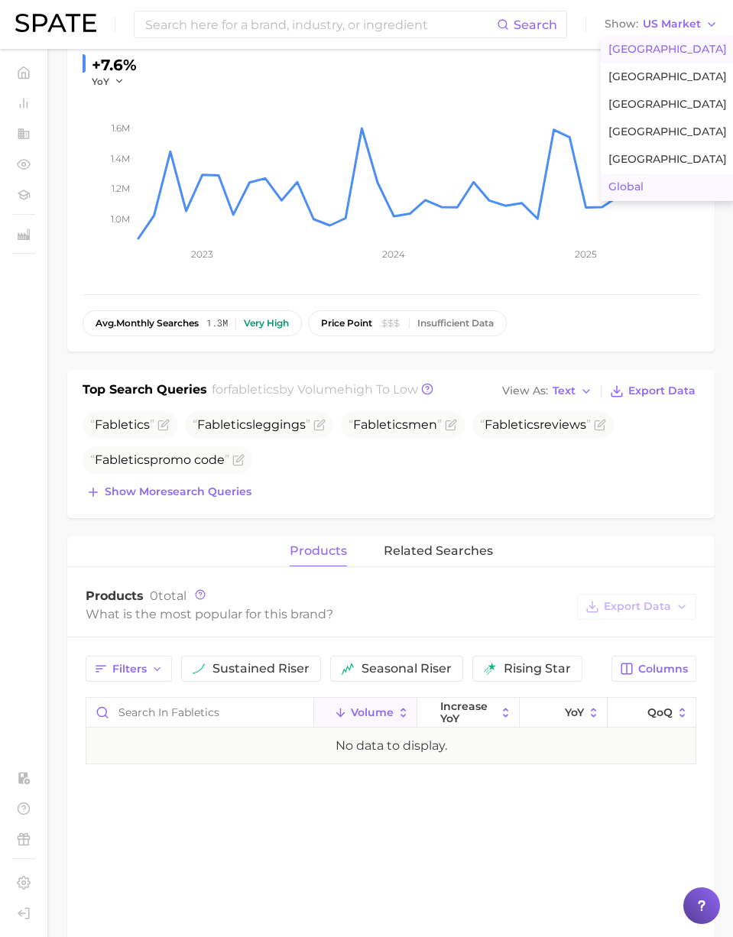
click at [636, 180] on button "Global" at bounding box center [667, 187] width 134 height 28
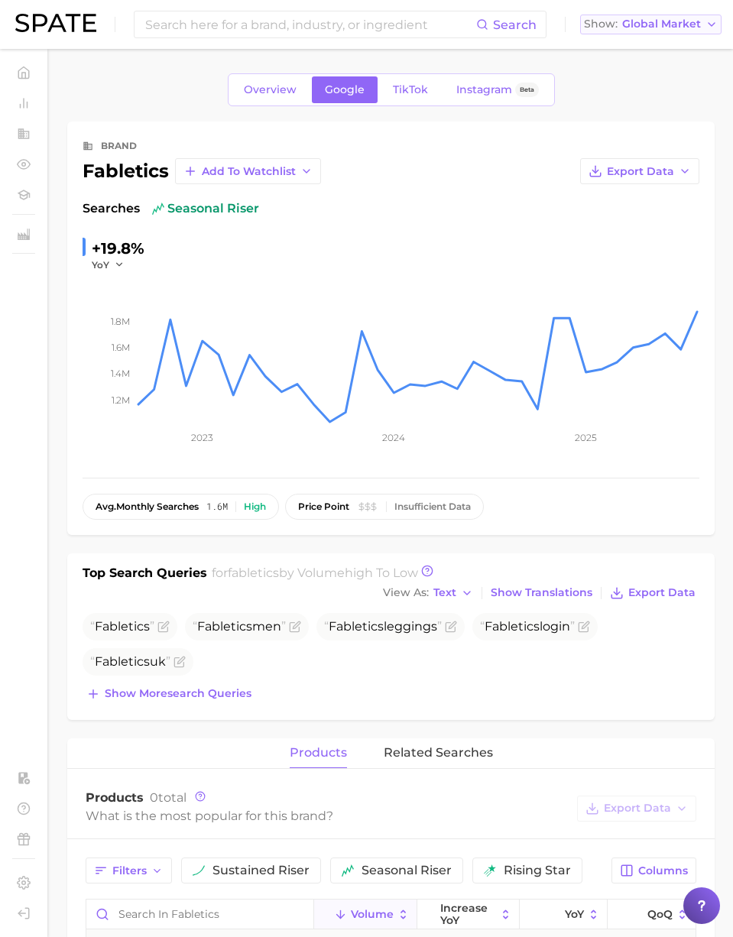
click at [640, 20] on span "Global Market" at bounding box center [661, 24] width 79 height 8
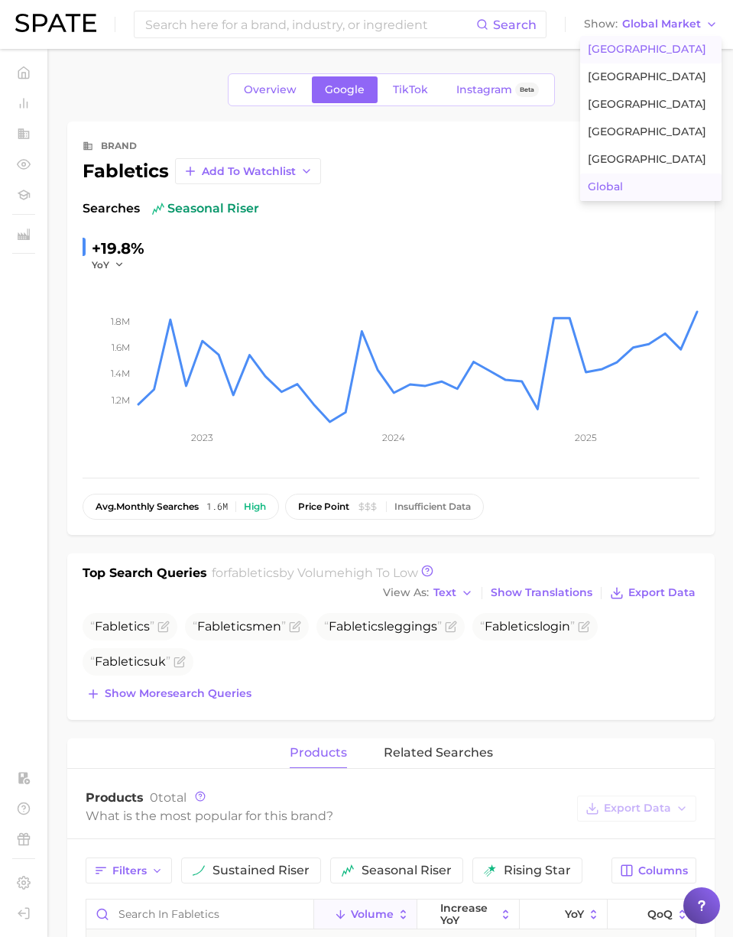
drag, startPoint x: 632, startPoint y: 48, endPoint x: 575, endPoint y: 53, distance: 56.8
click at [631, 49] on span "[GEOGRAPHIC_DATA]" at bounding box center [646, 49] width 118 height 13
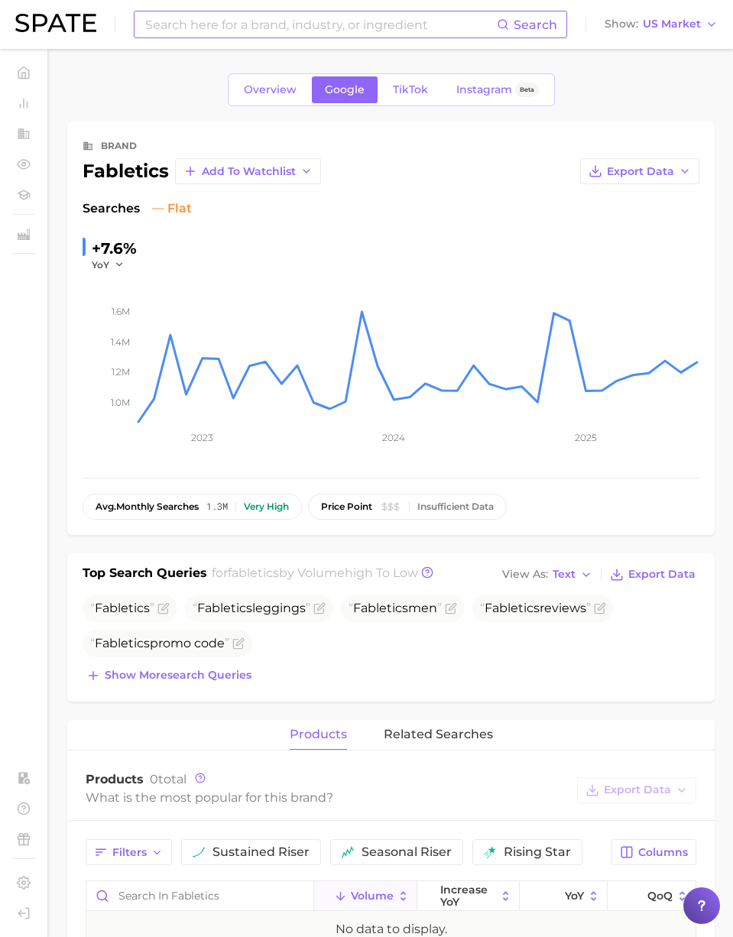
click at [351, 31] on input at bounding box center [320, 24] width 353 height 26
paste input "Under Armour"
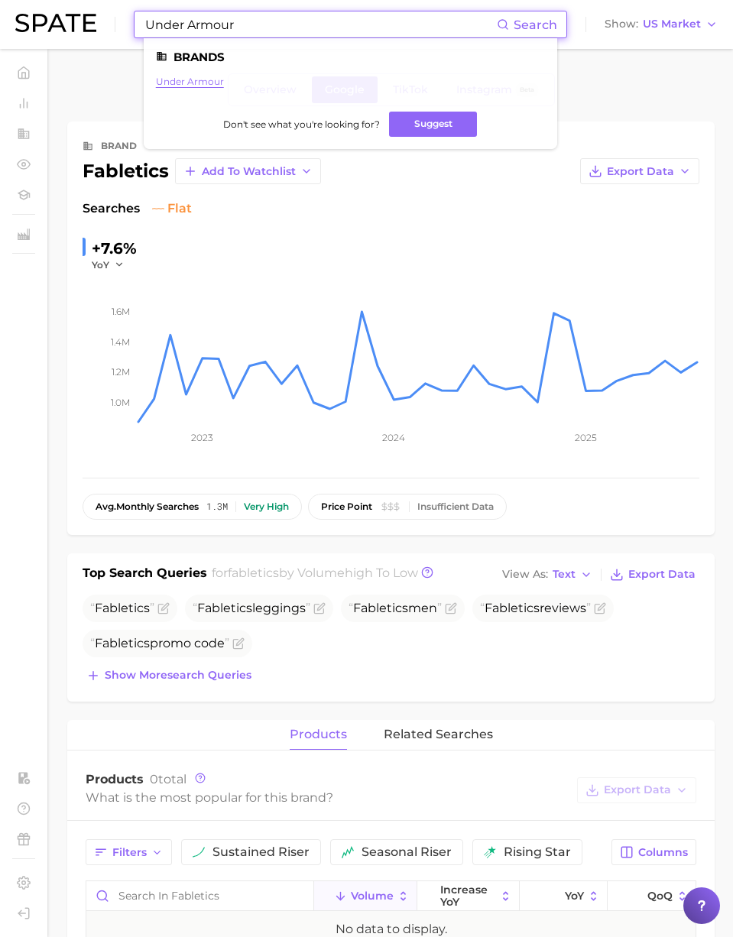
type input "Under Armour"
click at [206, 81] on link "under armour" at bounding box center [190, 81] width 68 height 11
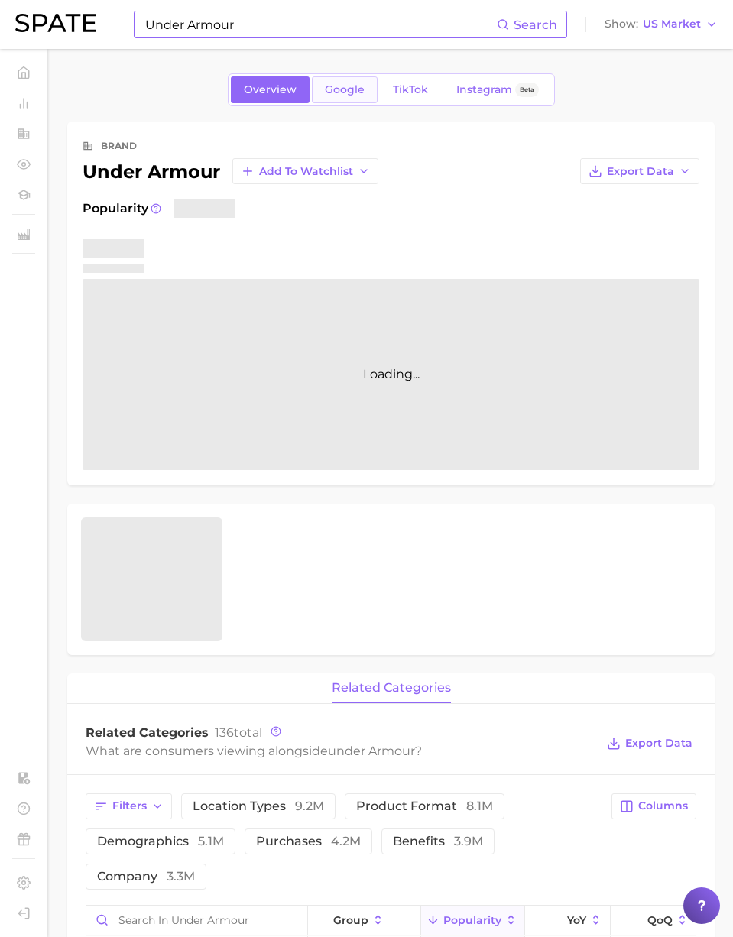
click at [327, 91] on span "Google" at bounding box center [345, 89] width 40 height 13
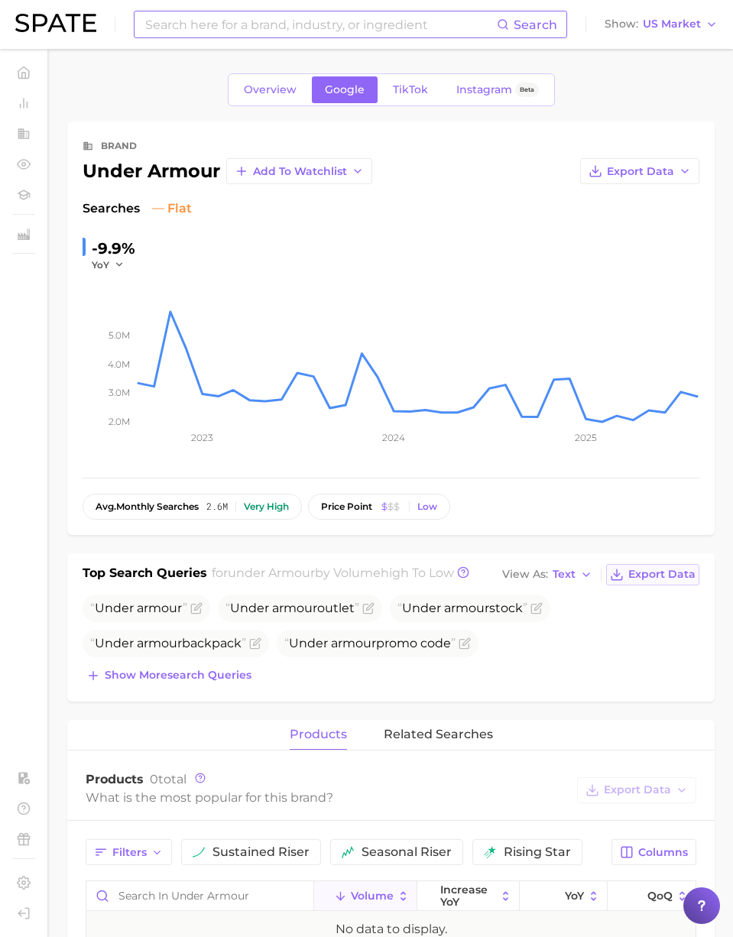
click at [644, 573] on span "Export Data" at bounding box center [661, 574] width 67 height 13
drag, startPoint x: 217, startPoint y: 173, endPoint x: 60, endPoint y: 172, distance: 157.4
click at [57, 163] on main "Overview Google TikTok Instagram Beta brand under armour Add to Watchlist Expor…" at bounding box center [391, 842] width 684 height 1586
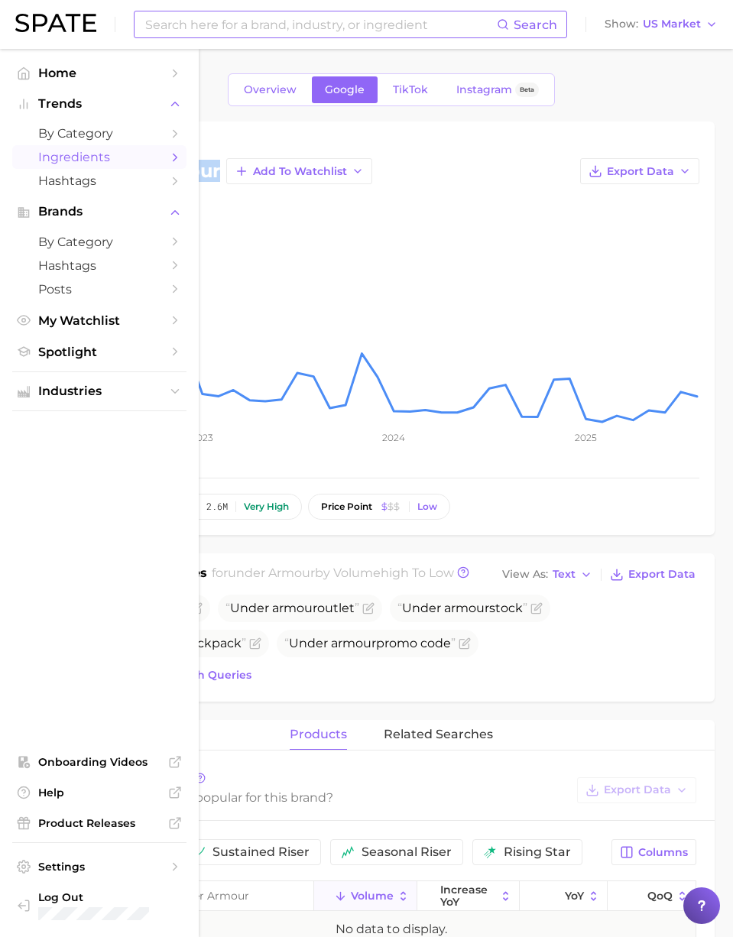
copy div "under armour"
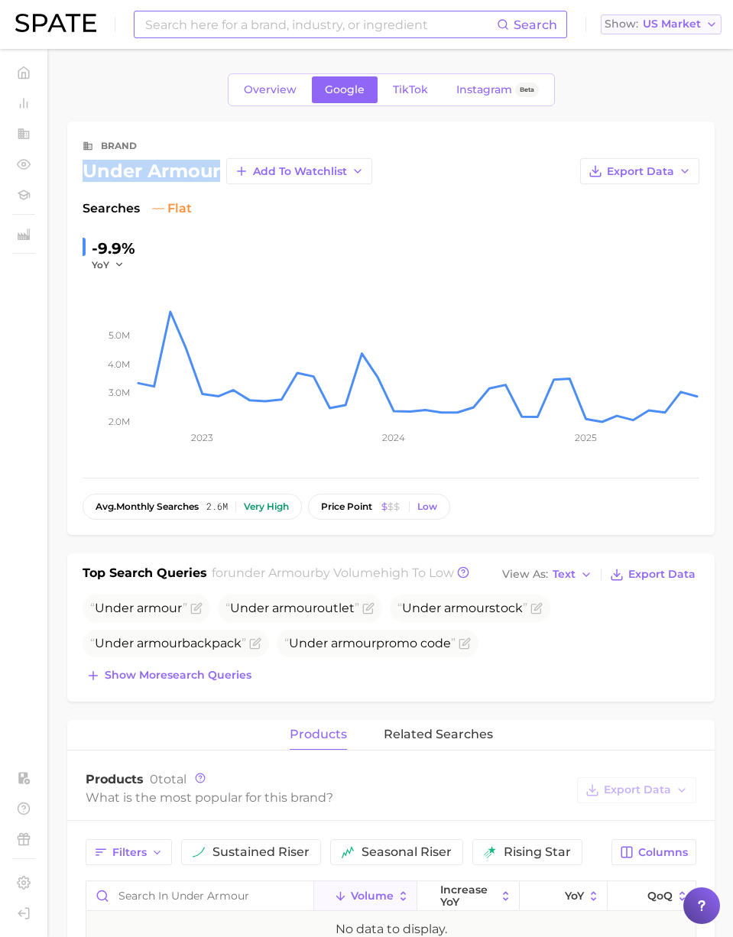
click at [670, 28] on span "US Market" at bounding box center [671, 24] width 58 height 8
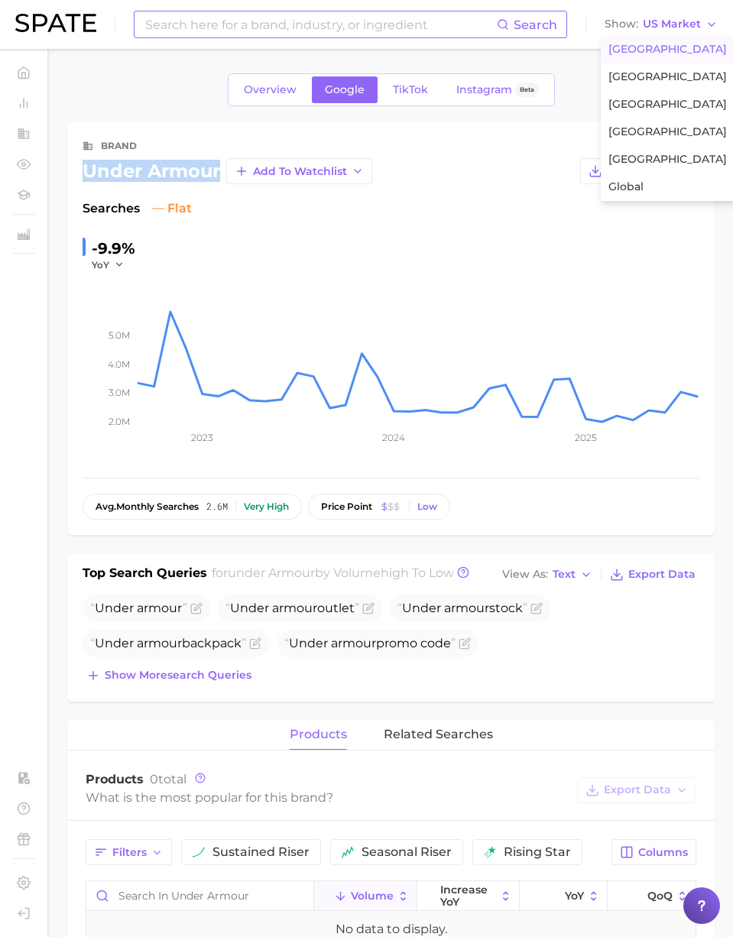
click at [662, 47] on span "[GEOGRAPHIC_DATA]" at bounding box center [667, 49] width 118 height 13
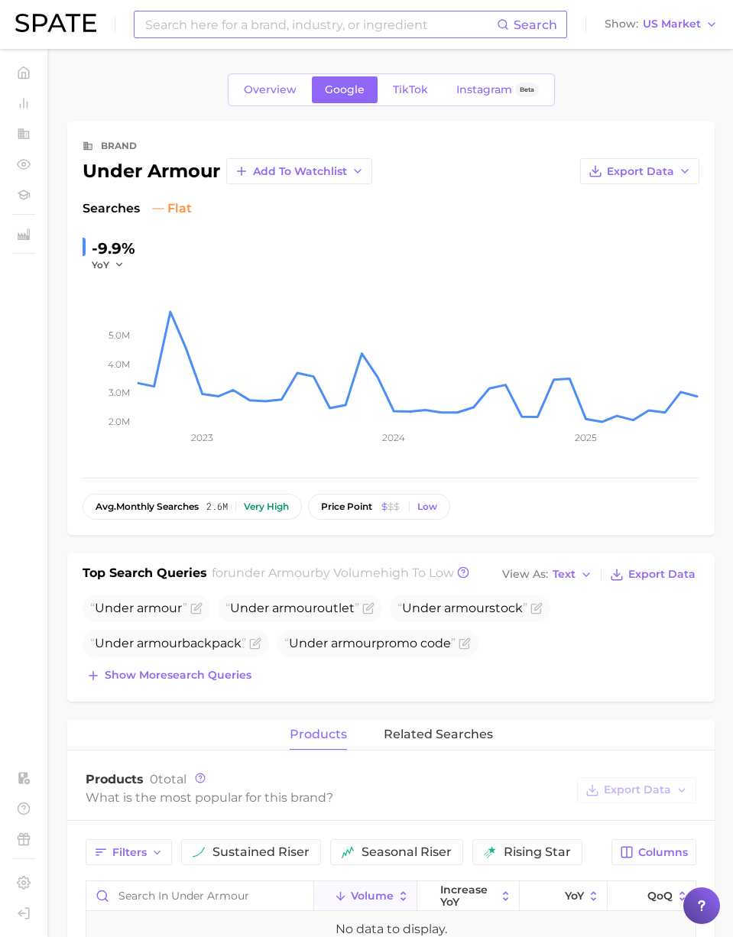
click at [305, 7] on div "Search Show US Market" at bounding box center [366, 24] width 702 height 49
click at [292, 24] on input at bounding box center [320, 24] width 353 height 26
paste input "Alo Yoga"
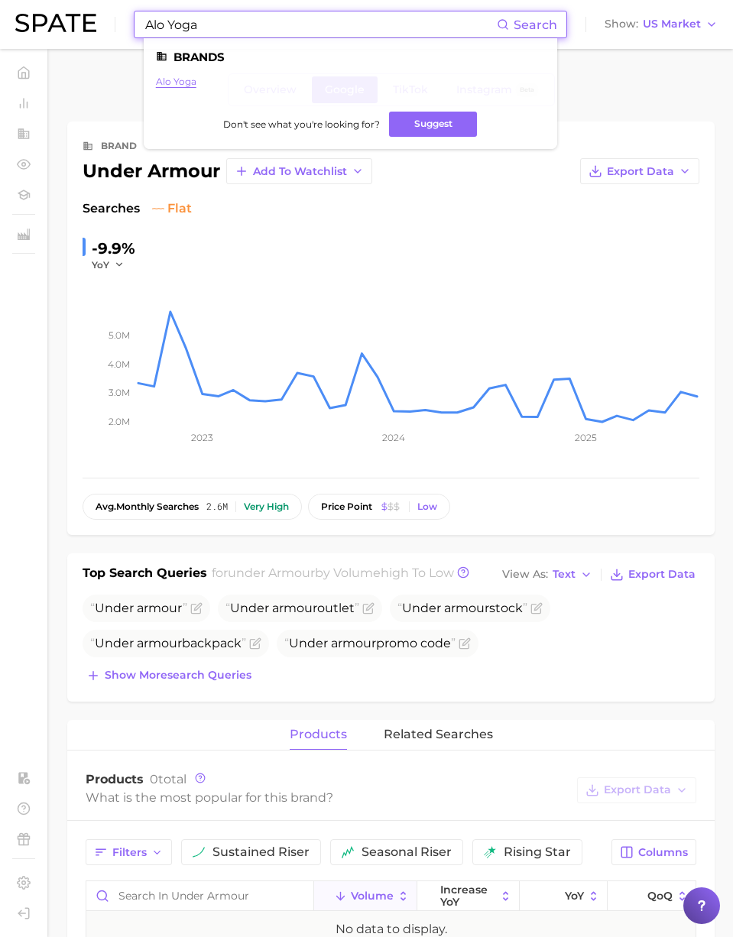
type input "Alo Yoga"
click at [168, 80] on link "alo yoga" at bounding box center [176, 81] width 40 height 11
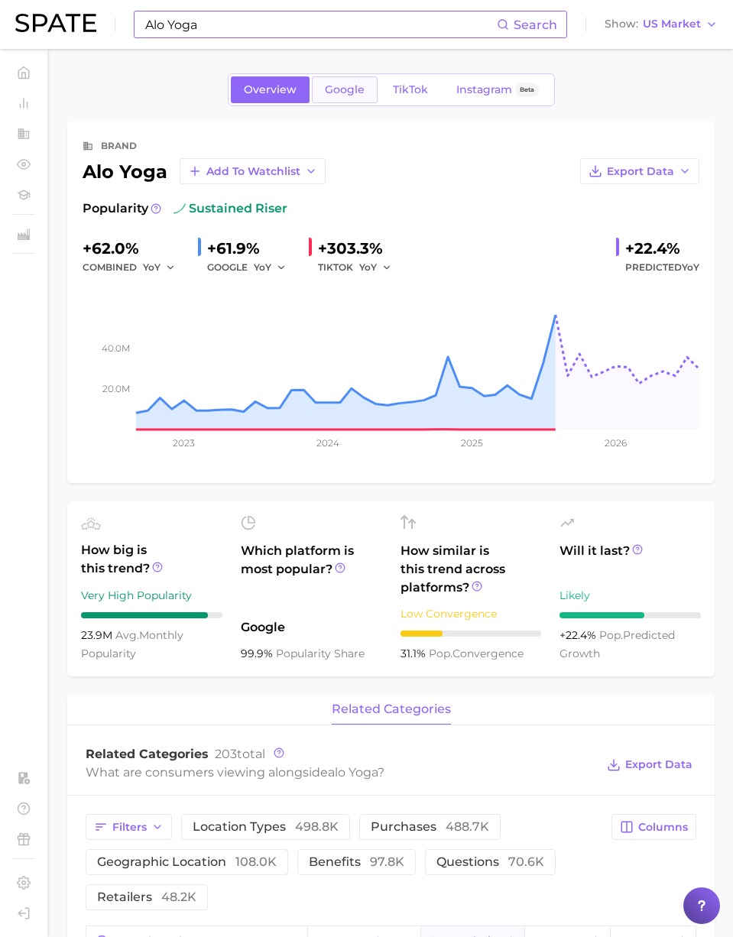
click at [349, 95] on span "Google" at bounding box center [345, 89] width 40 height 13
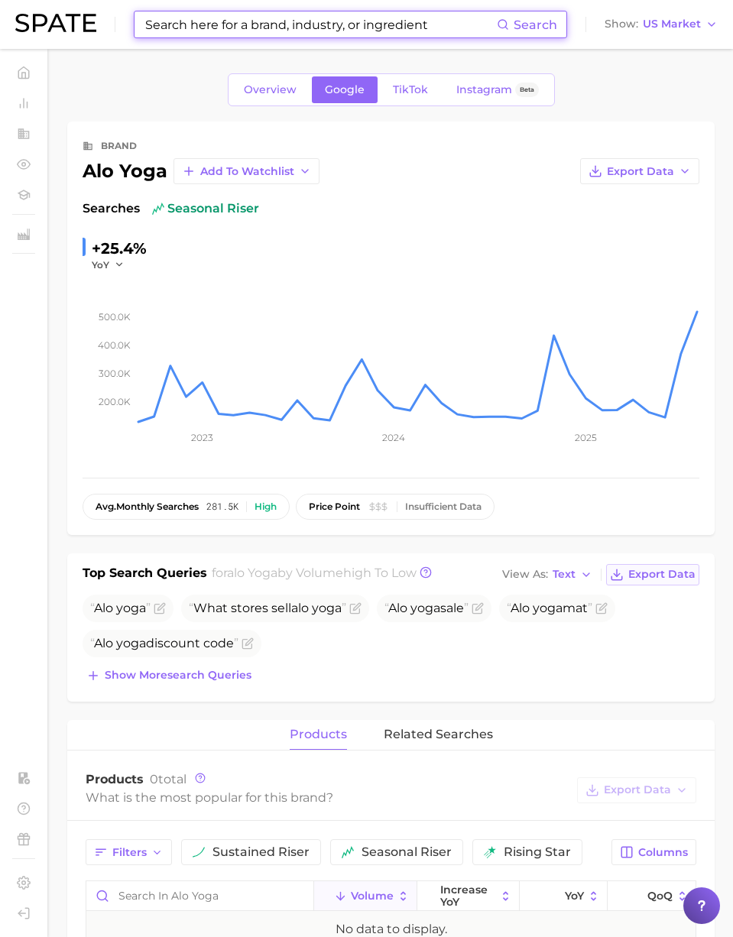
click at [662, 568] on span "Export Data" at bounding box center [661, 574] width 67 height 13
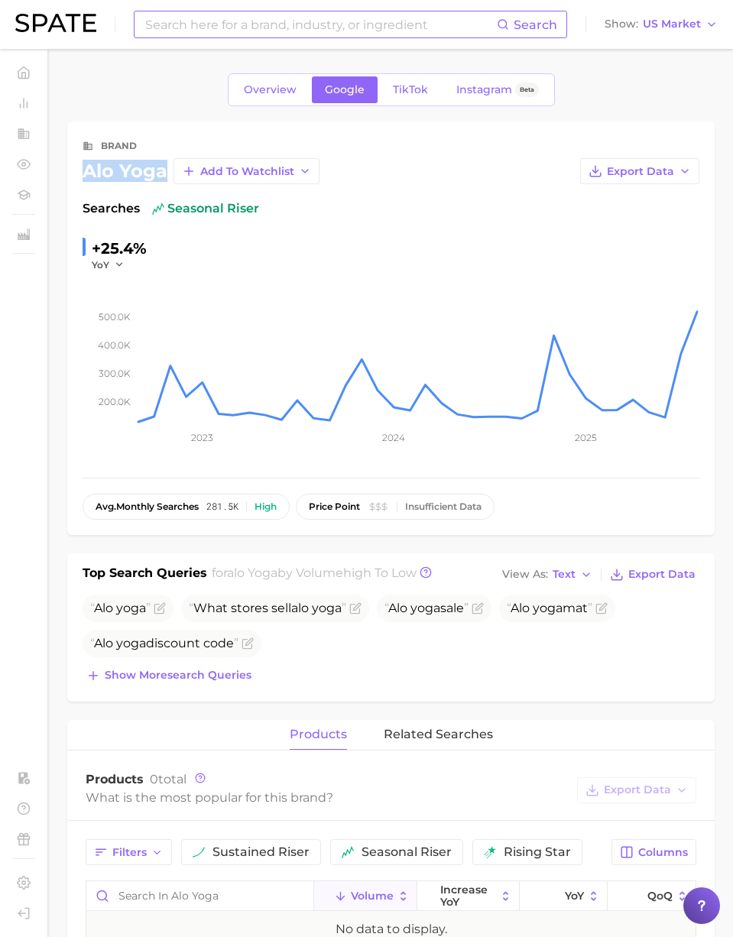
drag, startPoint x: 165, startPoint y: 172, endPoint x: 78, endPoint y: 172, distance: 87.1
click at [78, 172] on div "brand alo yoga Add to Watchlist Export Data Searches seasonal riser +25.4% YoY …" at bounding box center [390, 327] width 647 height 413
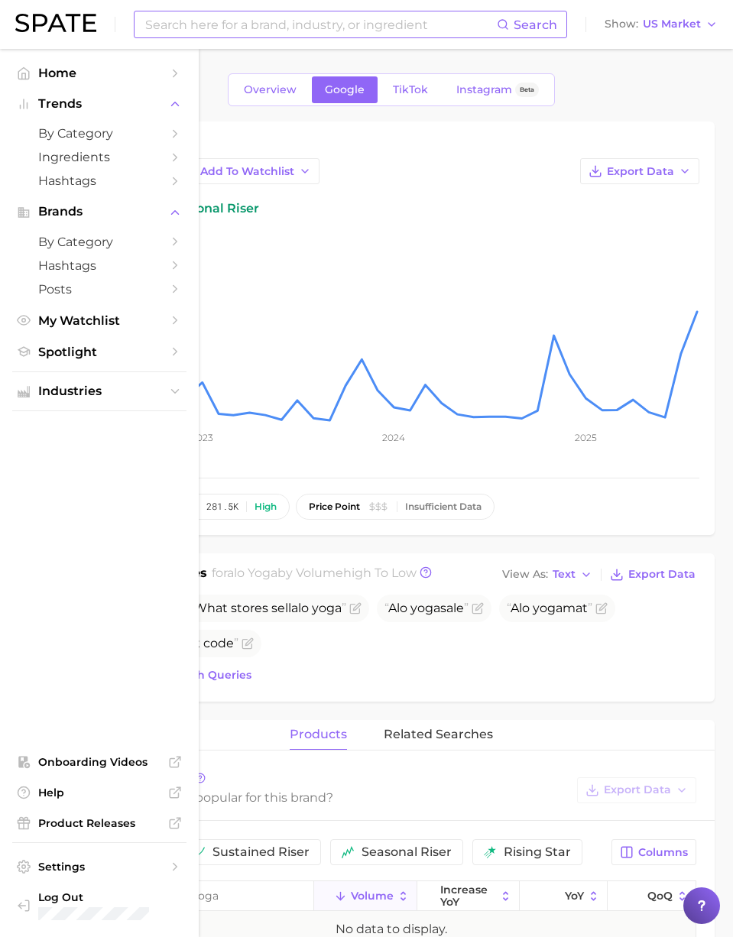
copy div "alo yoga"
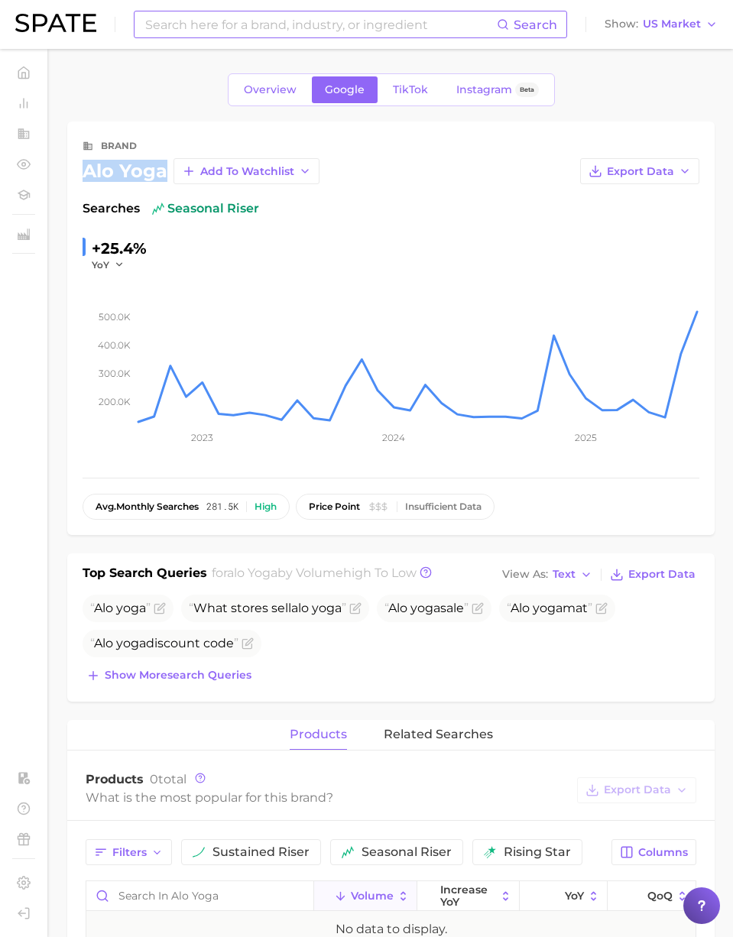
click at [132, 180] on div "alo yoga" at bounding box center [125, 171] width 85 height 18
click at [645, 21] on span "US Market" at bounding box center [671, 24] width 58 height 8
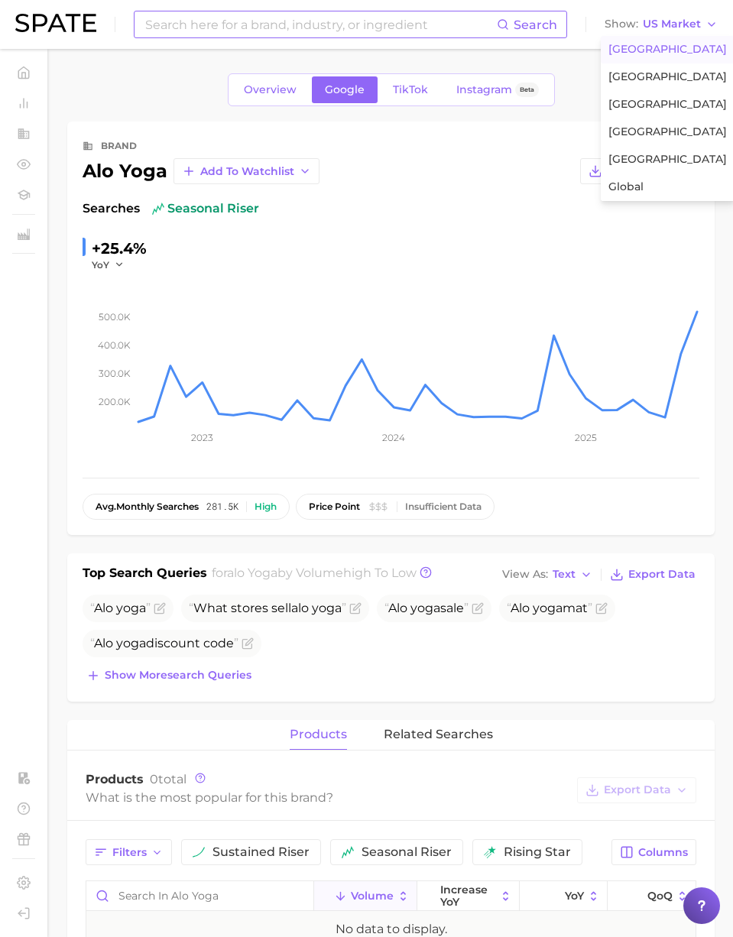
drag, startPoint x: 534, startPoint y: 3, endPoint x: 496, endPoint y: 15, distance: 39.9
click at [529, 5] on div "Search Show US Market United States United Kingdom France South Korea Japan Glo…" at bounding box center [366, 24] width 702 height 49
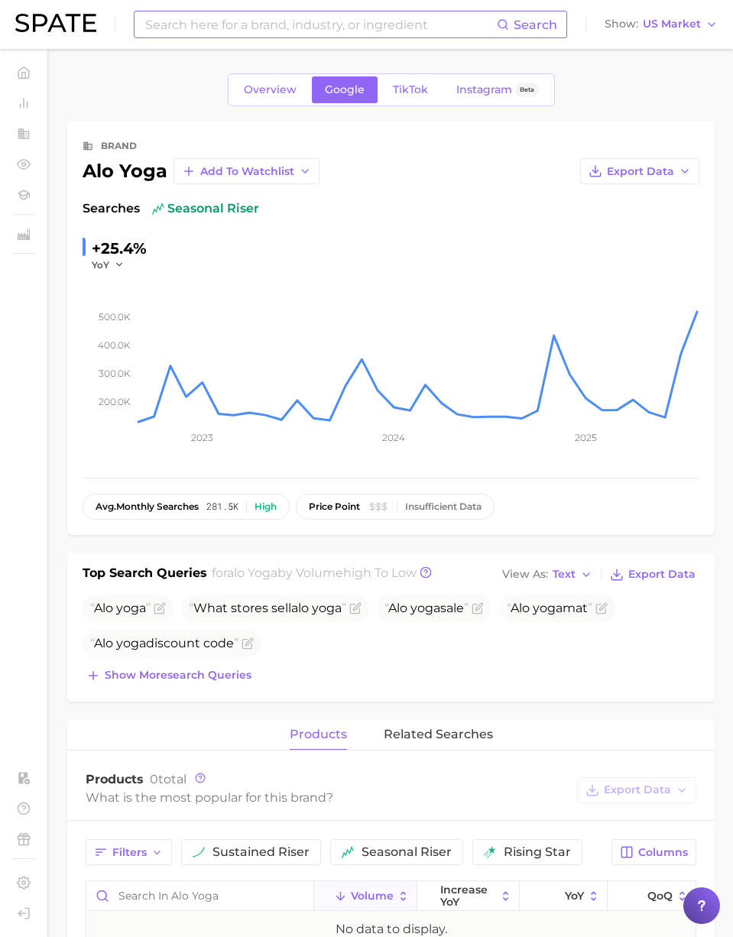
click at [405, 31] on input at bounding box center [320, 24] width 353 height 26
paste input "stress lotion"
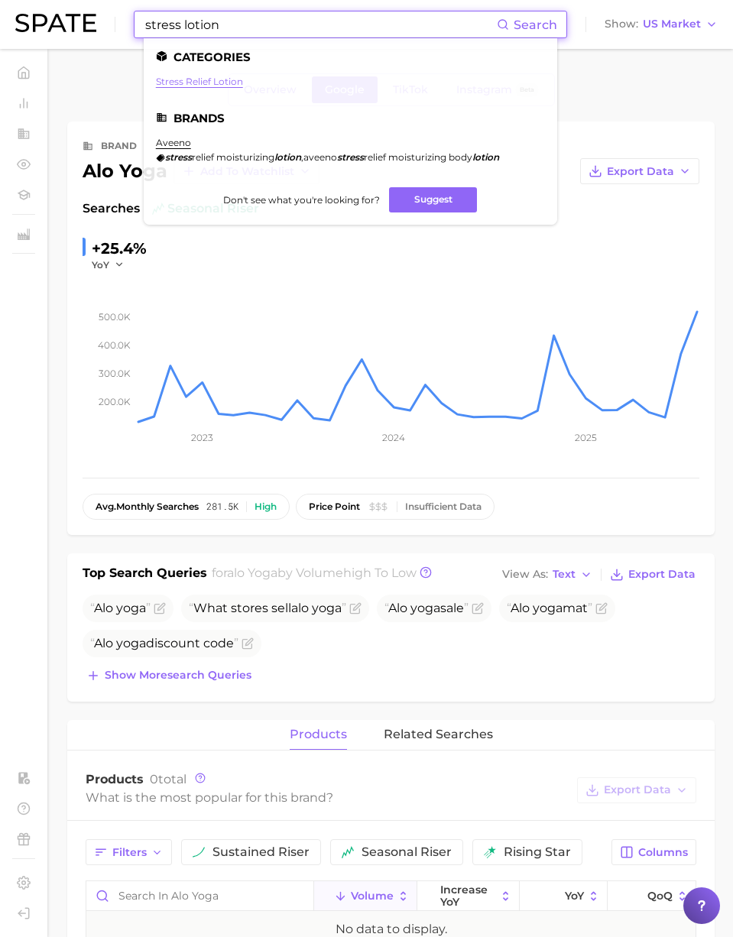
type input "stress lotion"
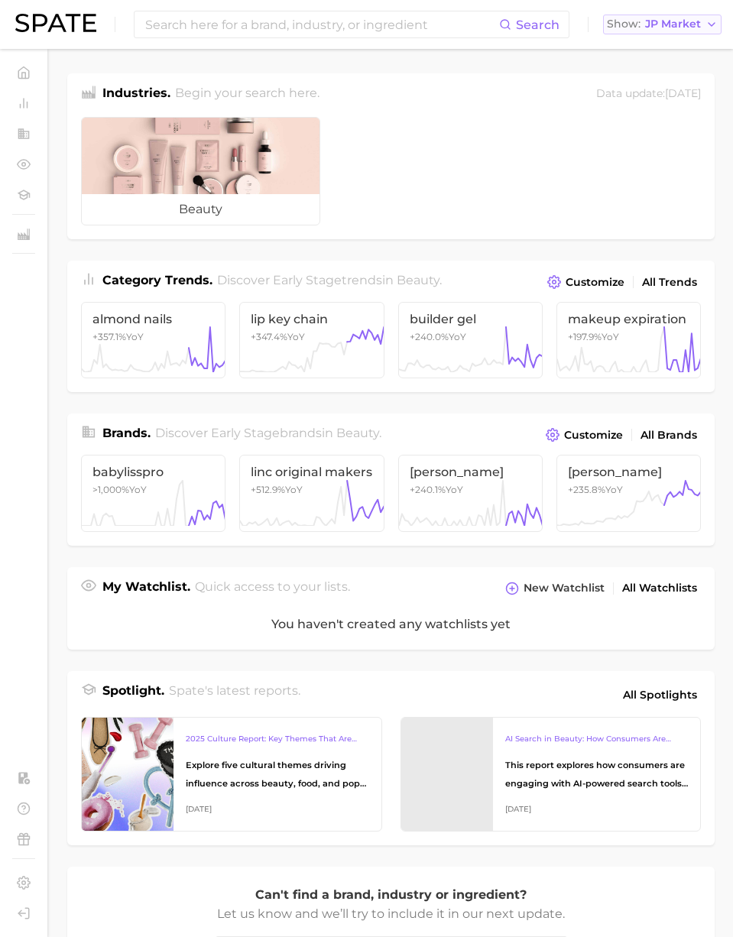
click at [658, 23] on span "JP Market" at bounding box center [673, 24] width 56 height 8
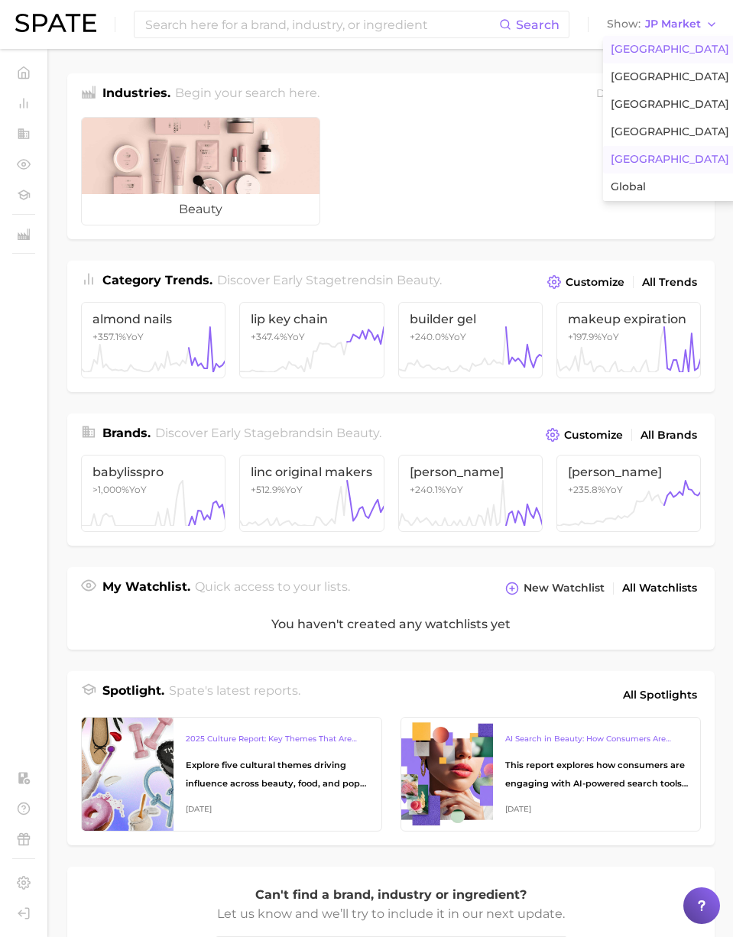
drag, startPoint x: 658, startPoint y: 41, endPoint x: 608, endPoint y: 40, distance: 50.4
click at [658, 41] on button "[GEOGRAPHIC_DATA]" at bounding box center [670, 50] width 134 height 28
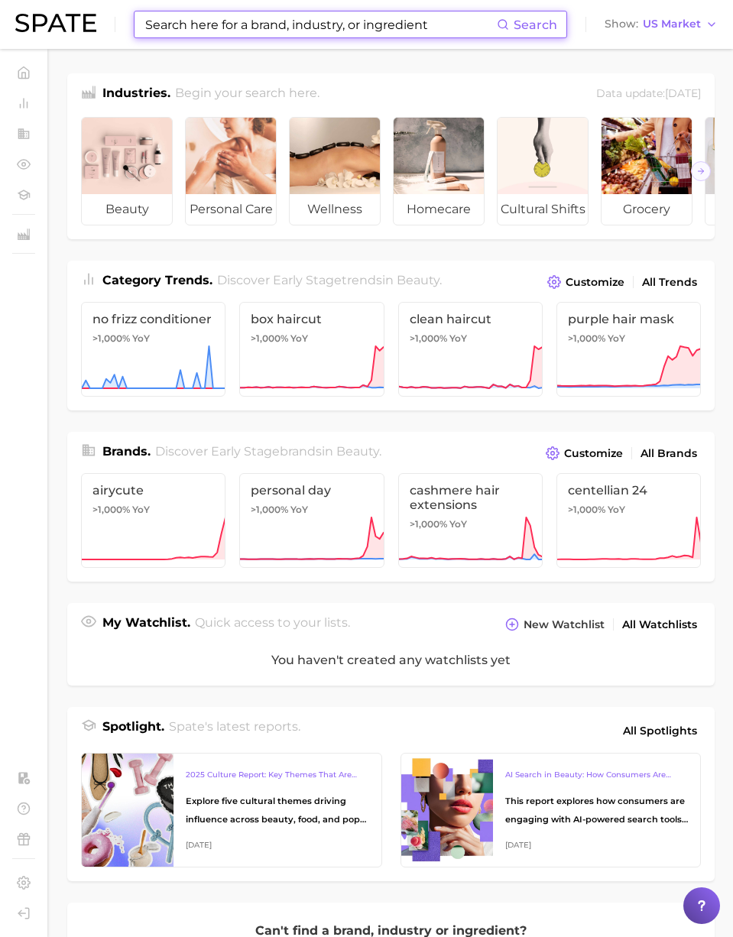
click at [443, 22] on input at bounding box center [320, 24] width 353 height 26
paste input "cod liver oil"
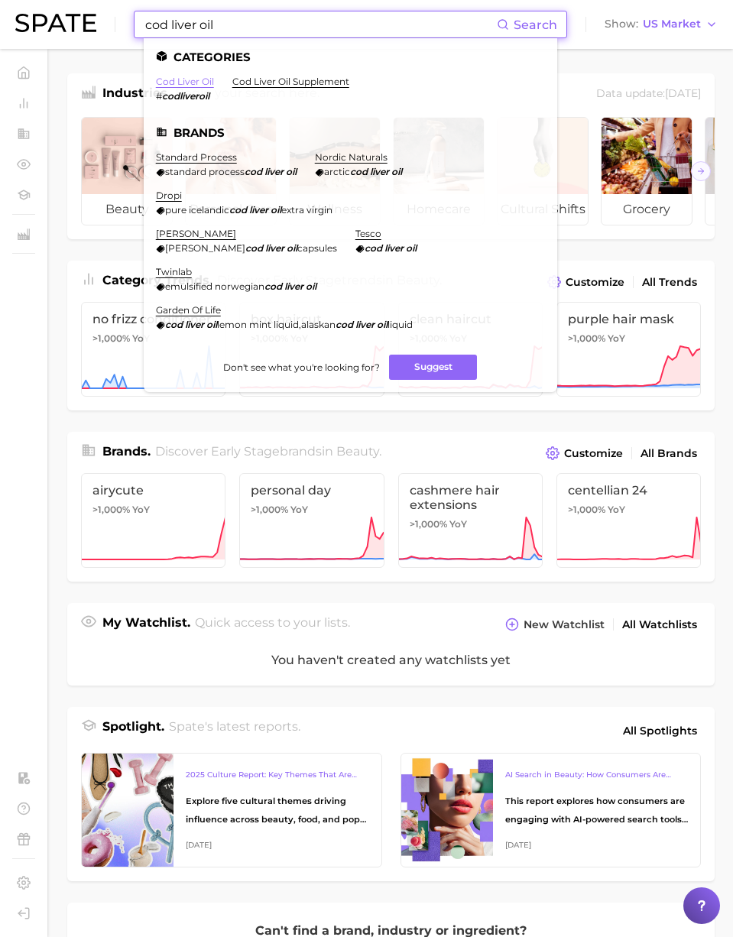
type input "cod liver oil"
click at [192, 80] on link "cod liver oil" at bounding box center [185, 81] width 58 height 11
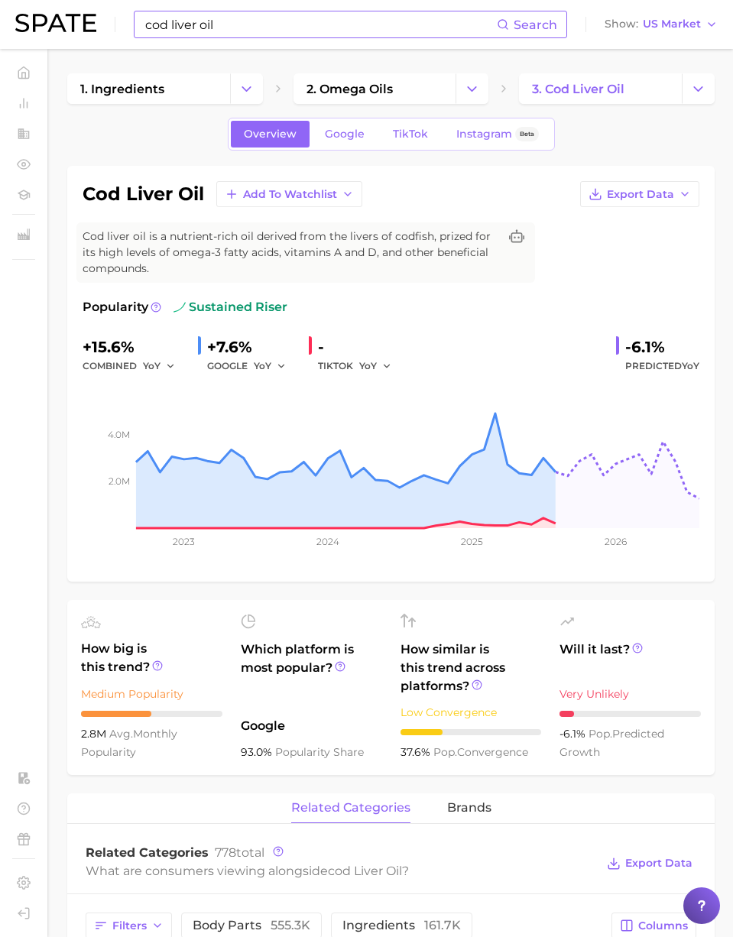
click at [252, 21] on input "cod liver oil" at bounding box center [320, 24] width 353 height 26
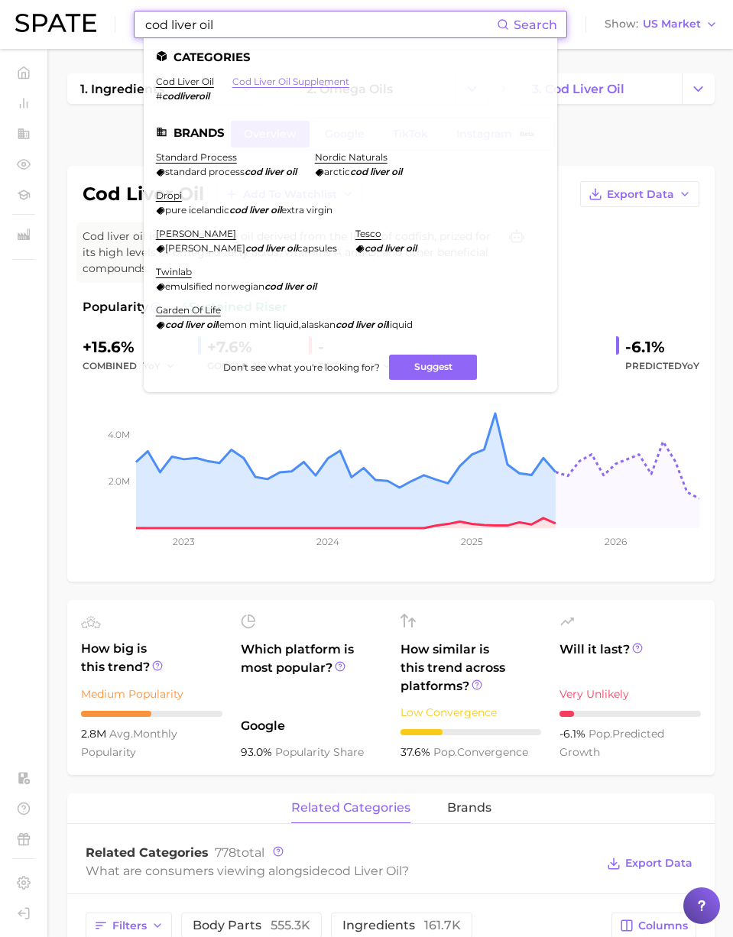
click at [315, 78] on link "cod liver oil supplement" at bounding box center [290, 81] width 117 height 11
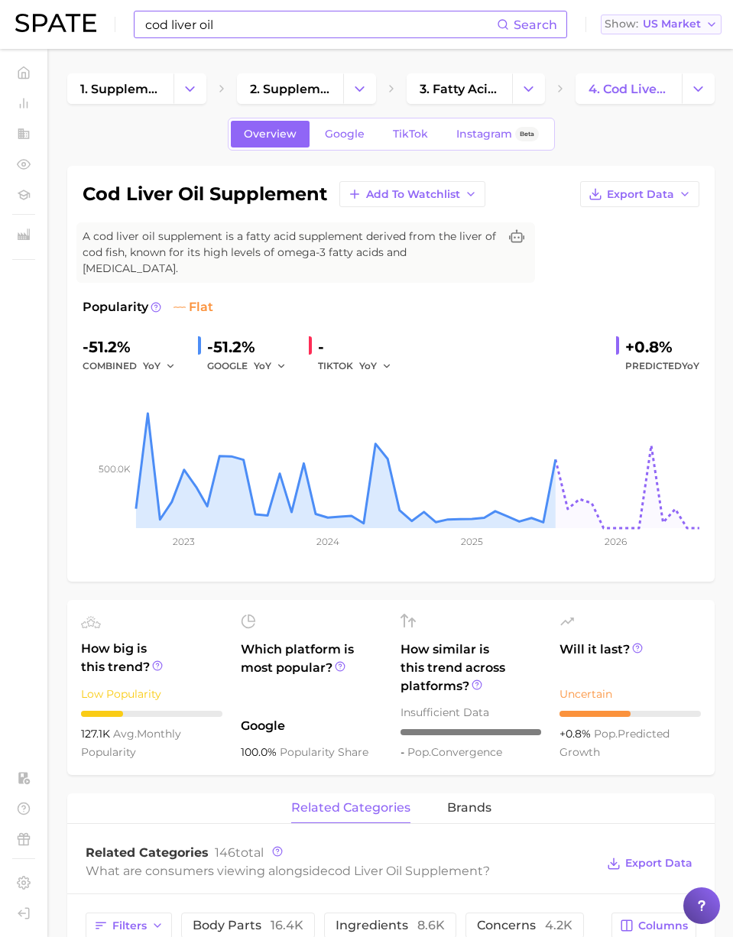
click at [694, 20] on span "US Market" at bounding box center [671, 24] width 58 height 8
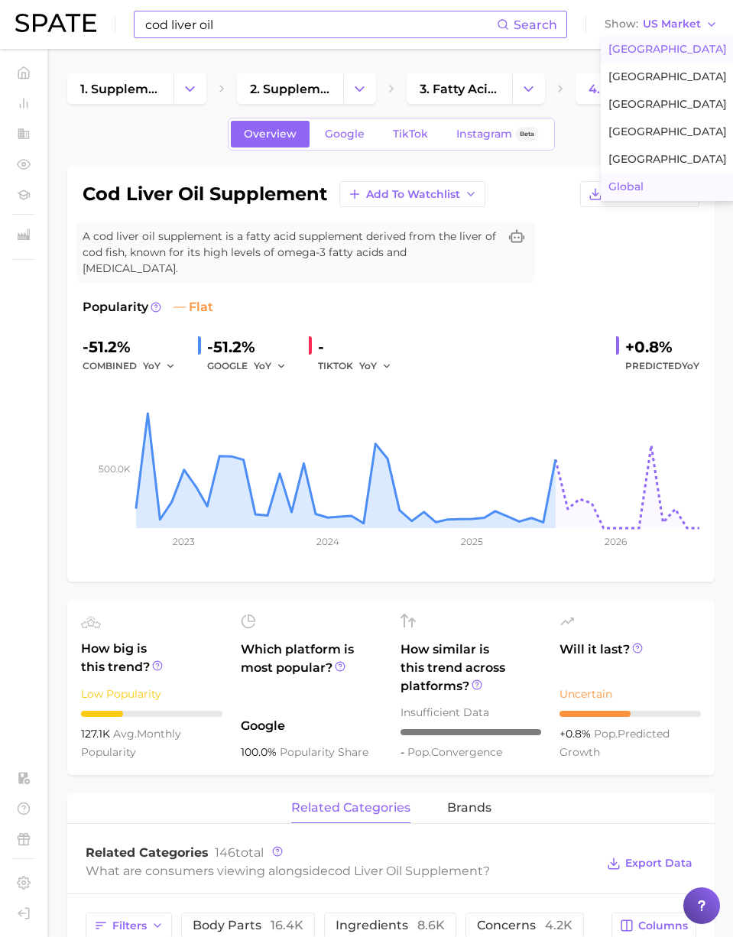
click at [613, 192] on span "Global" at bounding box center [625, 186] width 35 height 13
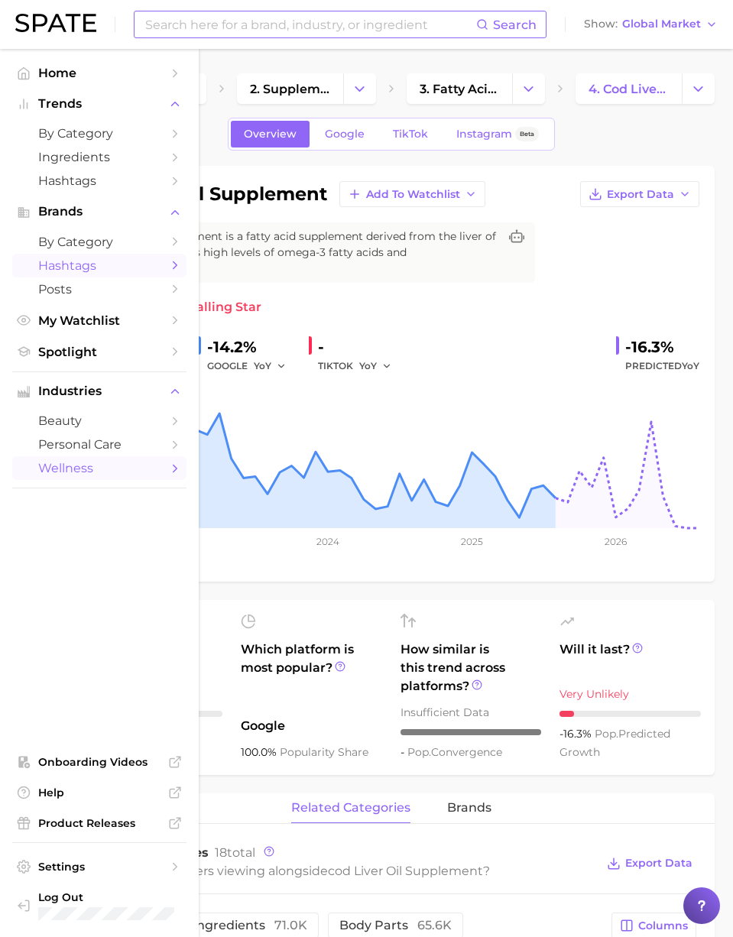
click at [79, 262] on span "Hashtags" at bounding box center [99, 265] width 122 height 15
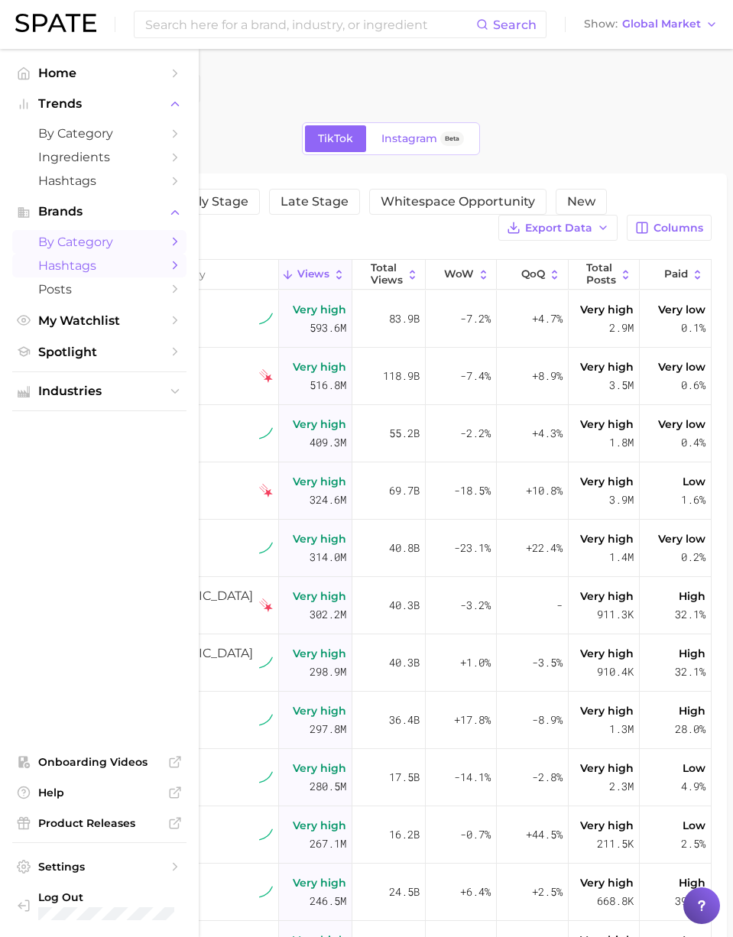
click at [63, 242] on span "by Category" at bounding box center [99, 242] width 122 height 15
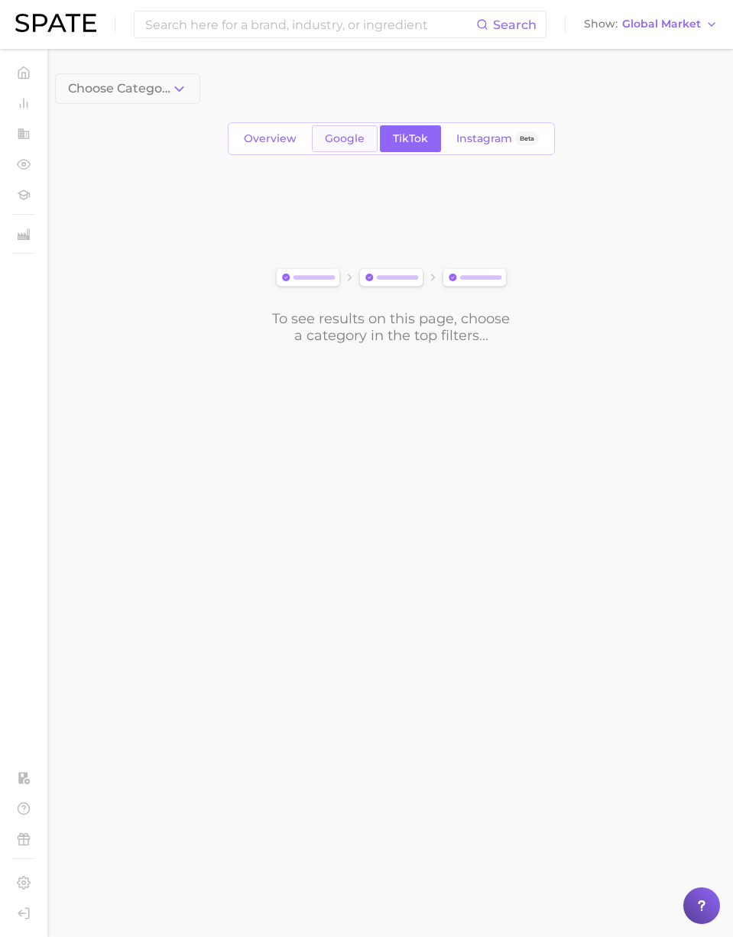
click at [312, 141] on link "Google" at bounding box center [345, 138] width 66 height 27
click at [265, 141] on span "Overview" at bounding box center [270, 138] width 53 height 13
drag, startPoint x: 137, startPoint y: 108, endPoint x: 141, endPoint y: 95, distance: 13.5
click at [137, 107] on div "Choose Category Overview Google TikTok Instagram Beta To see results on this pa…" at bounding box center [390, 208] width 671 height 270
click at [141, 95] on button "Choose Category" at bounding box center [127, 88] width 145 height 31
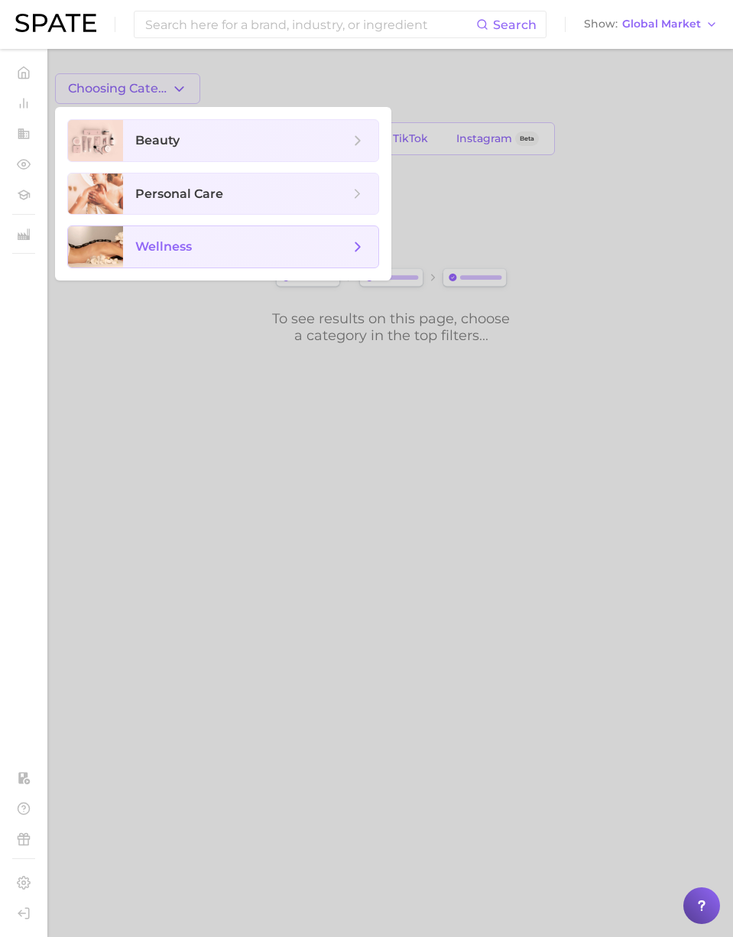
click at [173, 243] on span "wellness" at bounding box center [163, 246] width 57 height 15
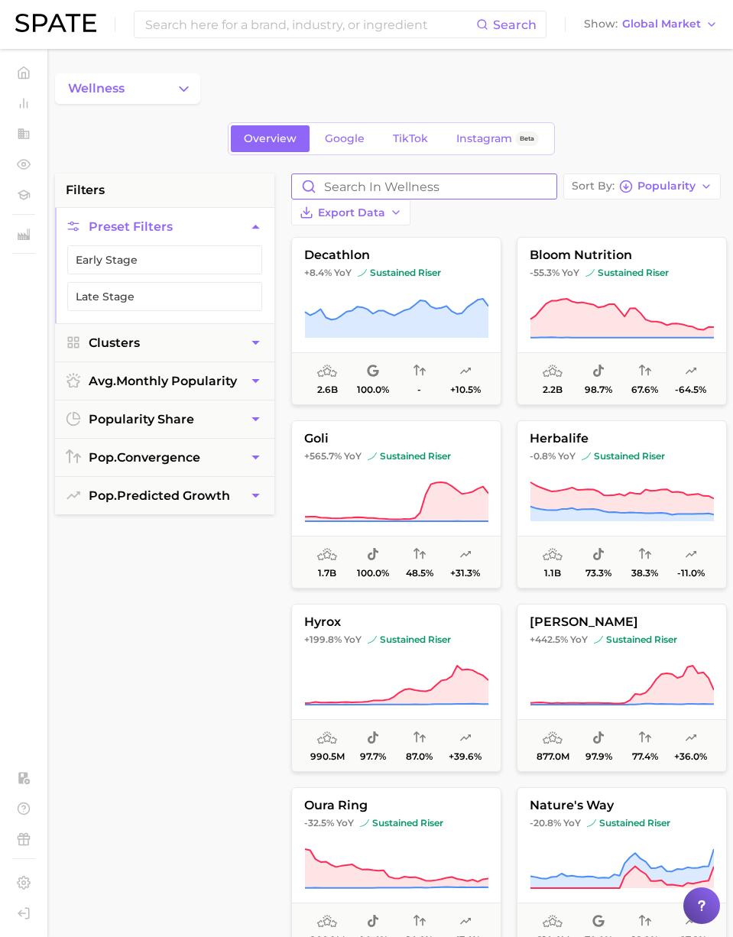
click at [360, 188] on input "Search in wellness" at bounding box center [424, 186] width 264 height 24
paste input "mandelay"
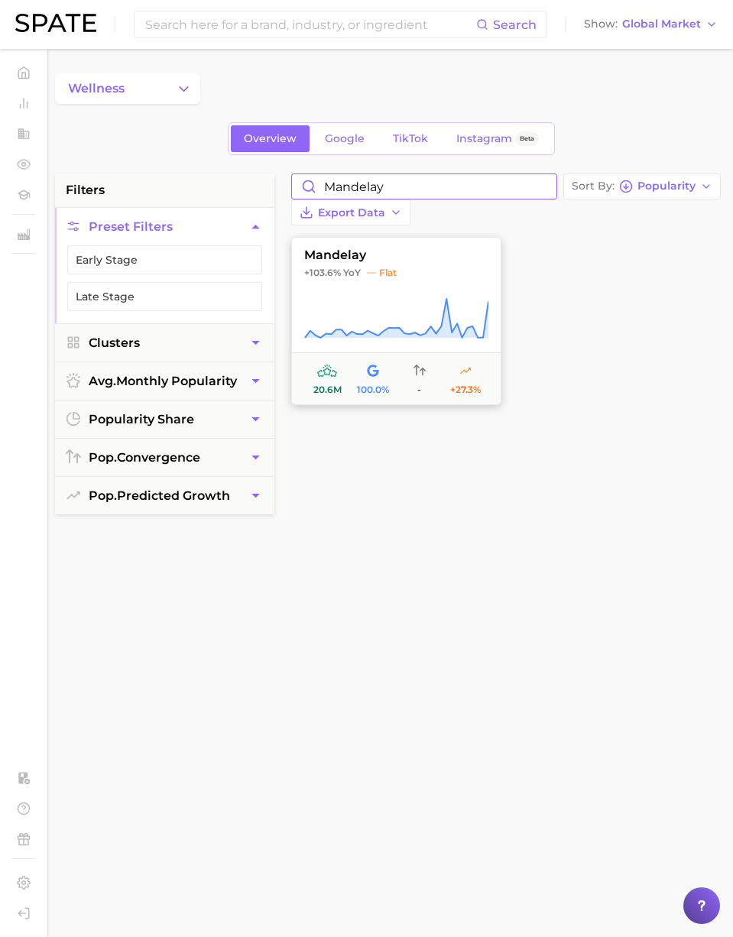
type input "mandelay"
click at [352, 260] on span "mandelay" at bounding box center [396, 255] width 209 height 14
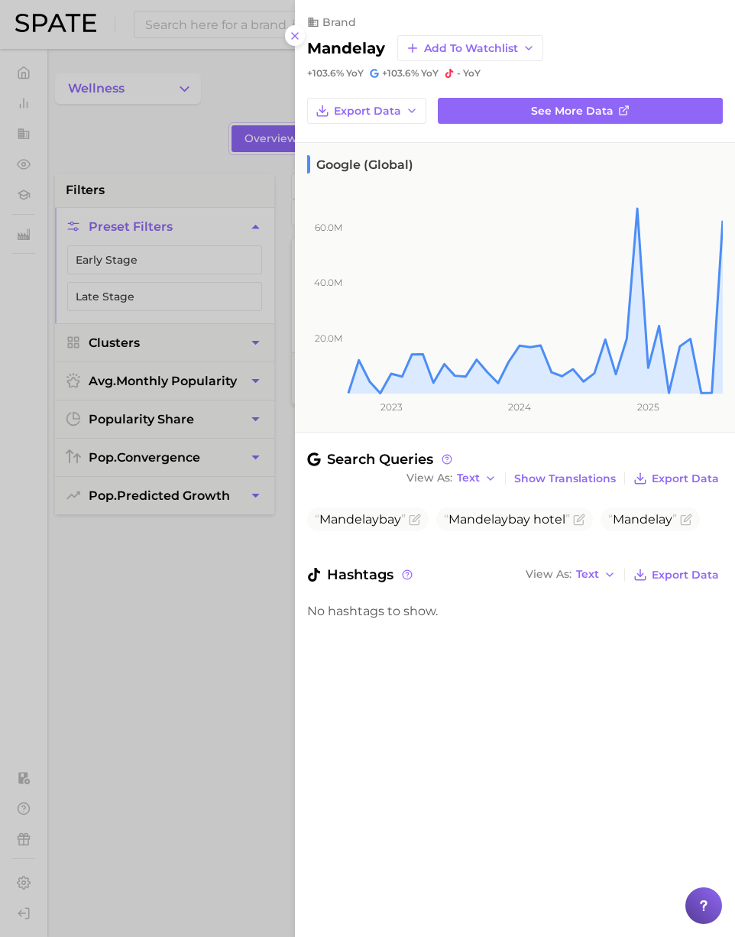
click at [204, 60] on div at bounding box center [367, 468] width 735 height 937
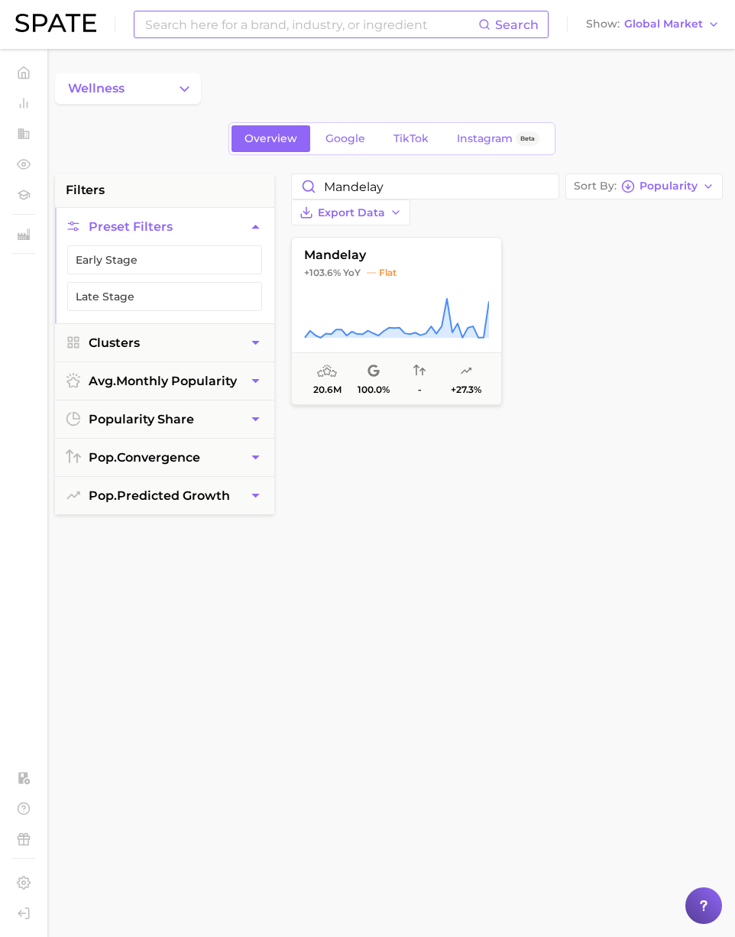
click at [193, 33] on input at bounding box center [311, 24] width 335 height 26
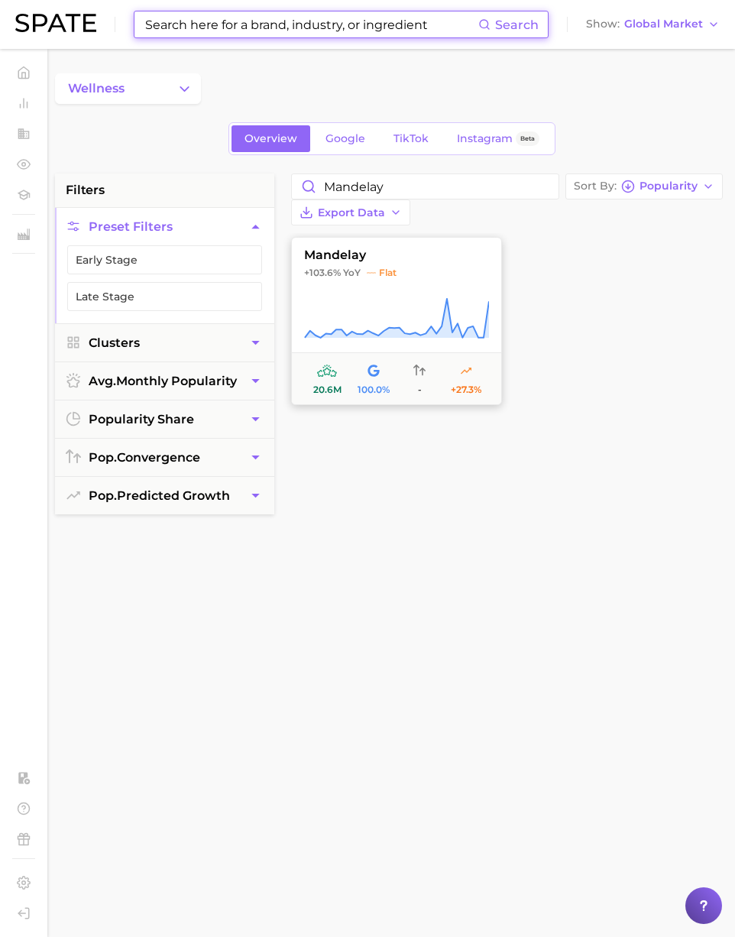
click at [419, 332] on icon at bounding box center [396, 318] width 185 height 43
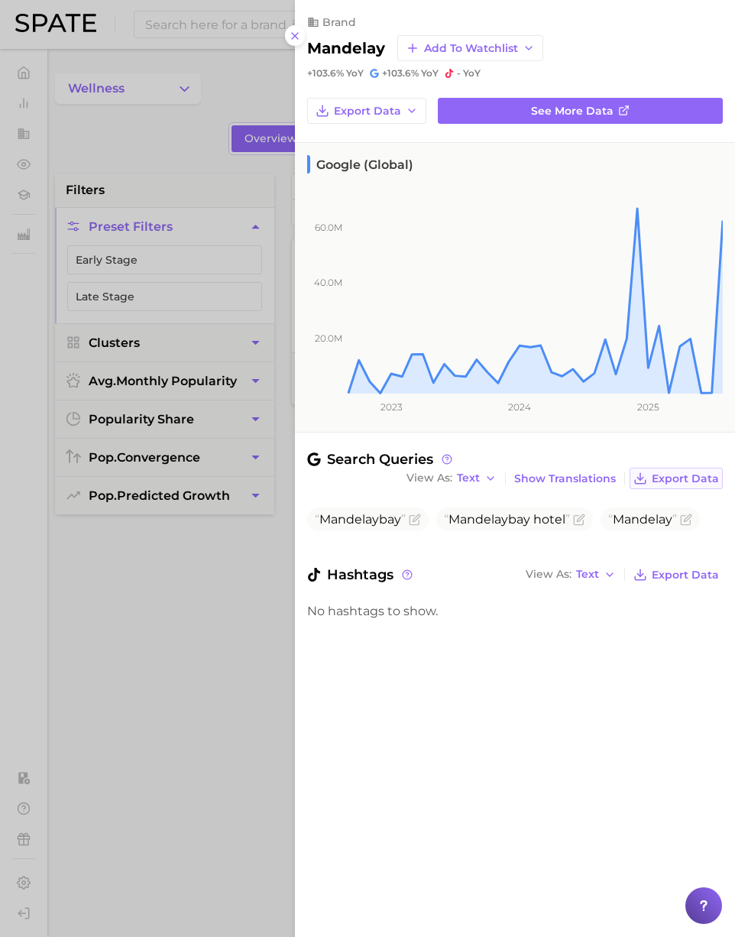
click at [694, 479] on span "Export Data" at bounding box center [685, 478] width 67 height 13
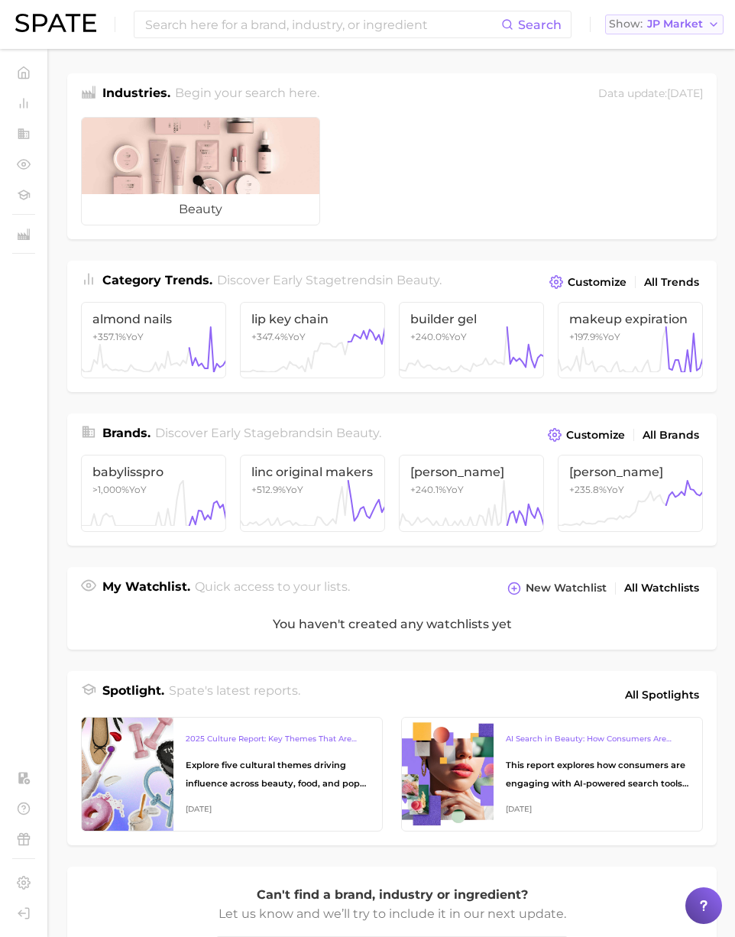
click at [663, 27] on span "JP Market" at bounding box center [675, 24] width 56 height 8
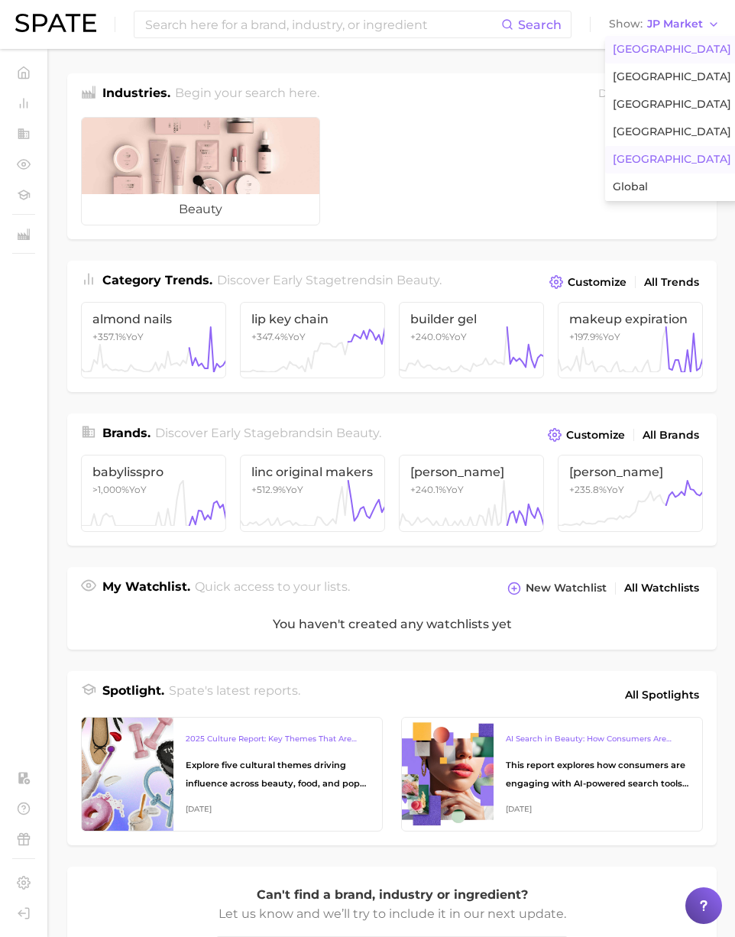
drag, startPoint x: 658, startPoint y: 47, endPoint x: 534, endPoint y: 47, distance: 123.8
click at [658, 47] on span "[GEOGRAPHIC_DATA]" at bounding box center [672, 49] width 118 height 13
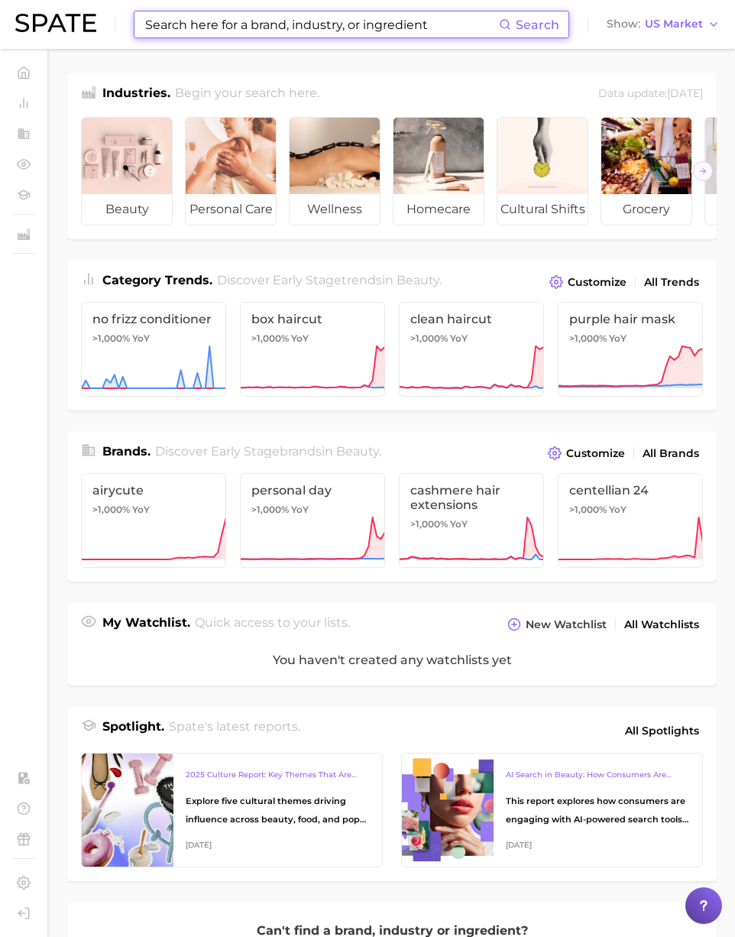
drag, startPoint x: 470, startPoint y: 27, endPoint x: 447, endPoint y: 49, distance: 31.9
click at [467, 28] on input at bounding box center [321, 24] width 355 height 26
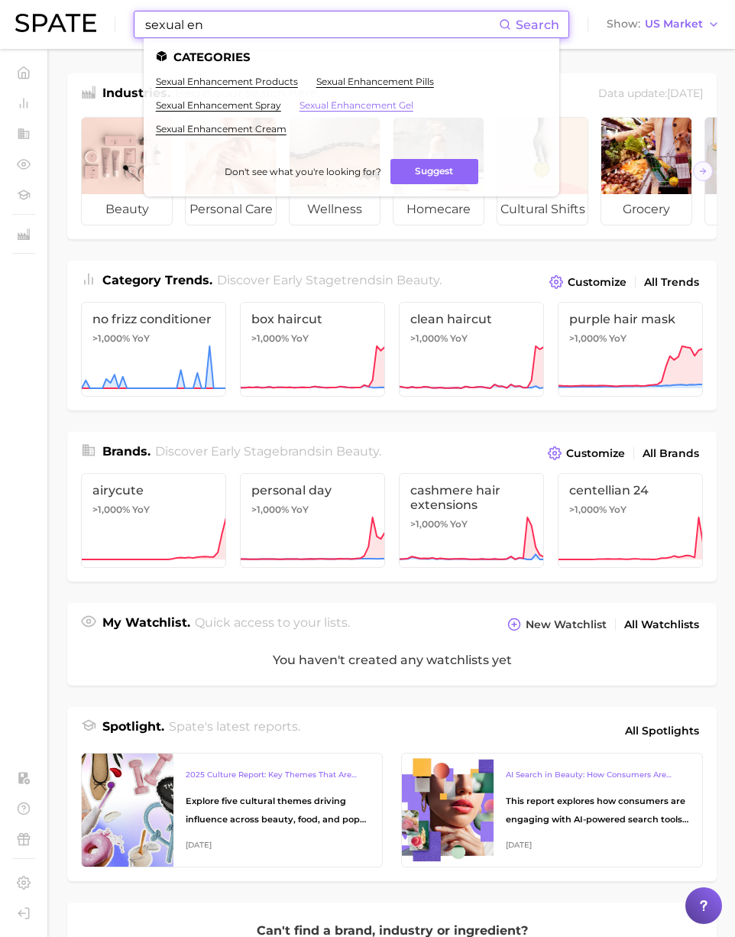
type input "sexual en"
click at [332, 102] on link "sexual enhancement gel" at bounding box center [356, 104] width 114 height 11
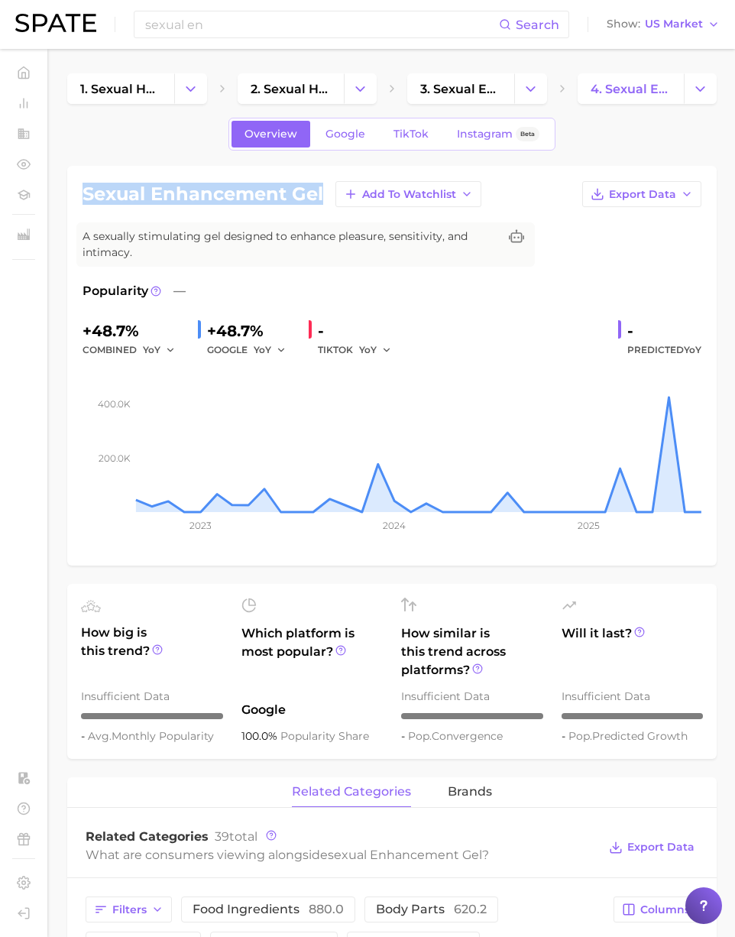
drag, startPoint x: 322, startPoint y: 193, endPoint x: 74, endPoint y: 192, distance: 247.5
click at [73, 192] on div "sexual enhancement gel Add to Watchlist Export Data A sexually stimulating gel …" at bounding box center [391, 366] width 649 height 400
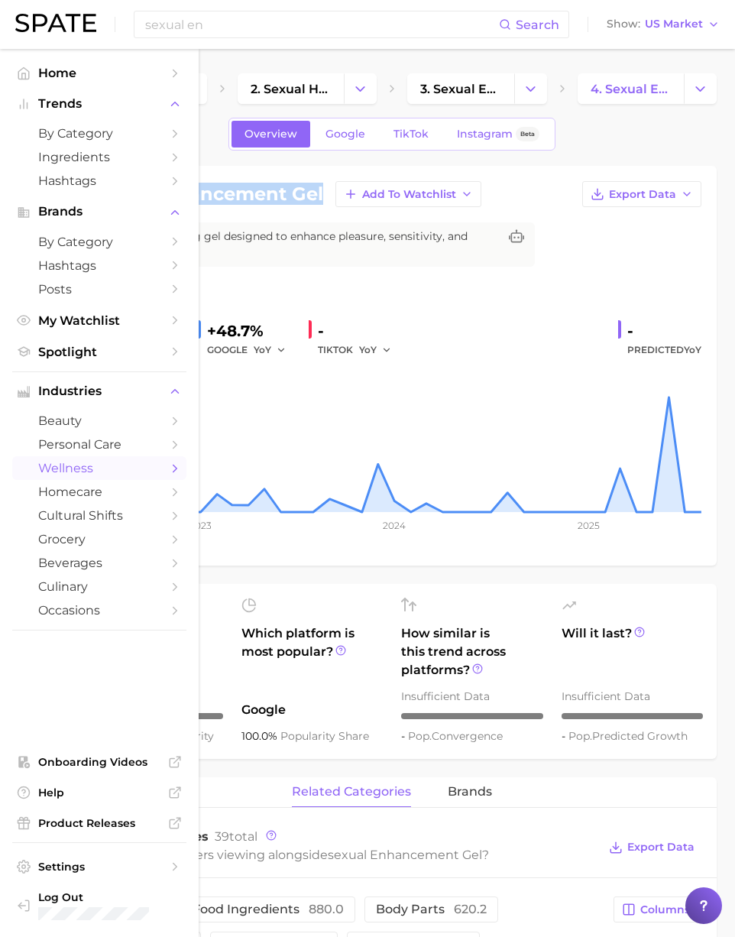
copy h1 "sexual enhancement gel"
